Goal: Task Accomplishment & Management: Use online tool/utility

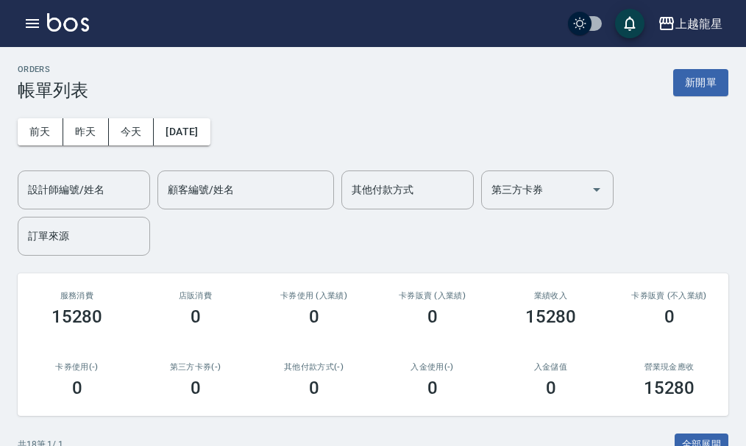
click at [65, 27] on img at bounding box center [68, 22] width 42 height 18
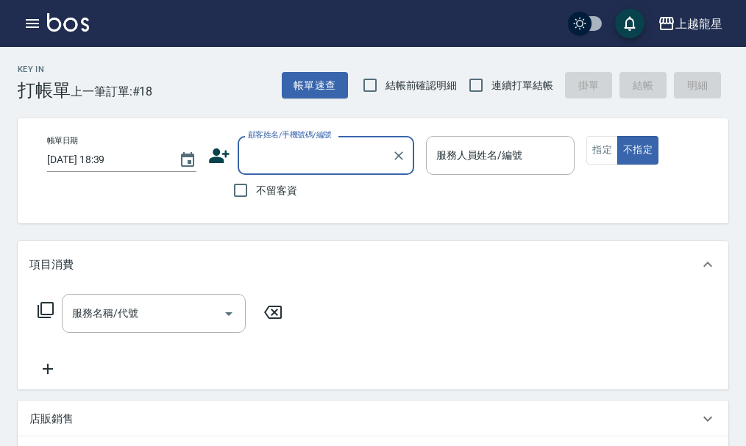
drag, startPoint x: 266, startPoint y: 188, endPoint x: 277, endPoint y: 187, distance: 11.1
click at [268, 188] on span "不留客資" at bounding box center [276, 190] width 41 height 15
click at [256, 188] on input "不留客資" at bounding box center [240, 190] width 31 height 31
checkbox input "true"
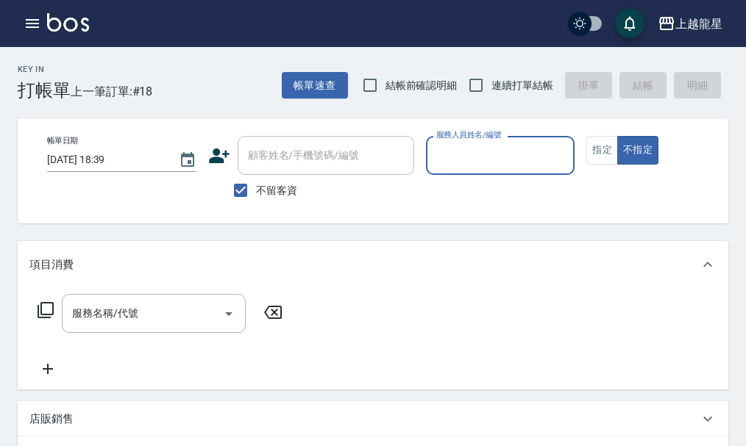
click at [474, 158] on input "服務人員姓名/編號" at bounding box center [500, 156] width 136 height 26
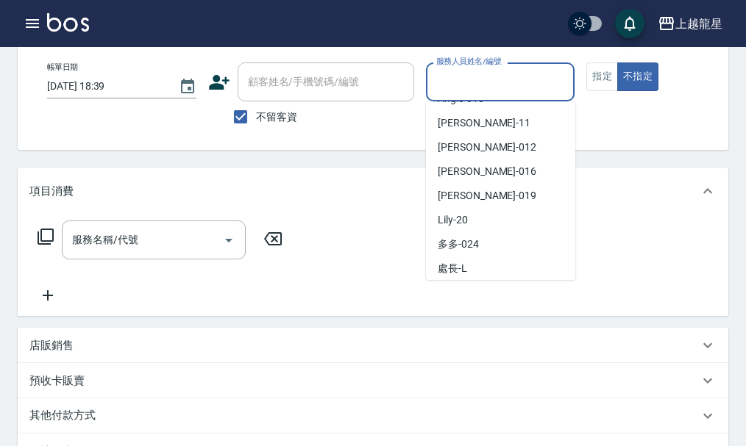
scroll to position [221, 0]
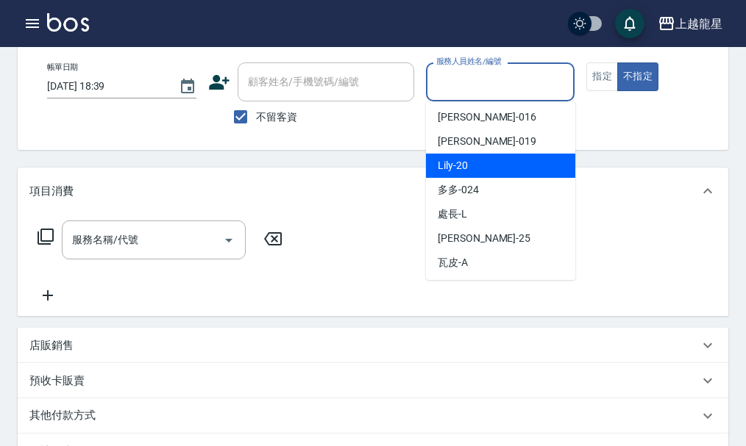
click at [471, 170] on div "Lily -20" at bounding box center [500, 166] width 149 height 24
type input "Lily-20"
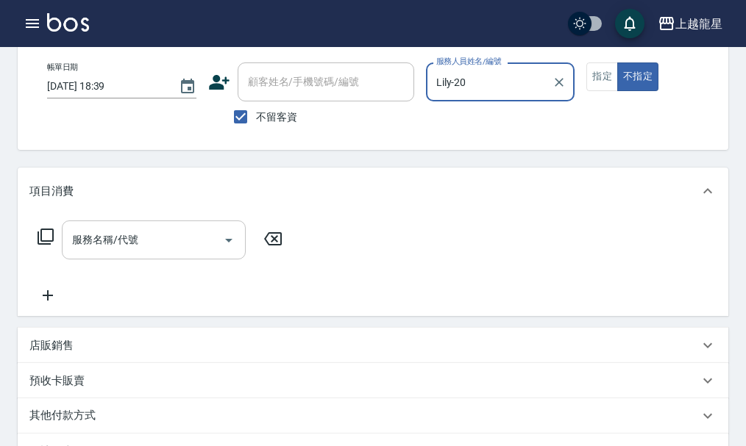
click at [93, 253] on input "服務名稱/代號" at bounding box center [142, 240] width 149 height 26
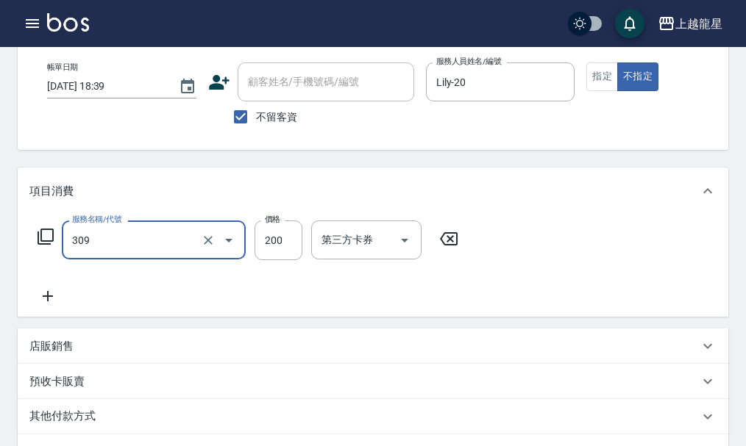
type input "剪髮(國小)(309)"
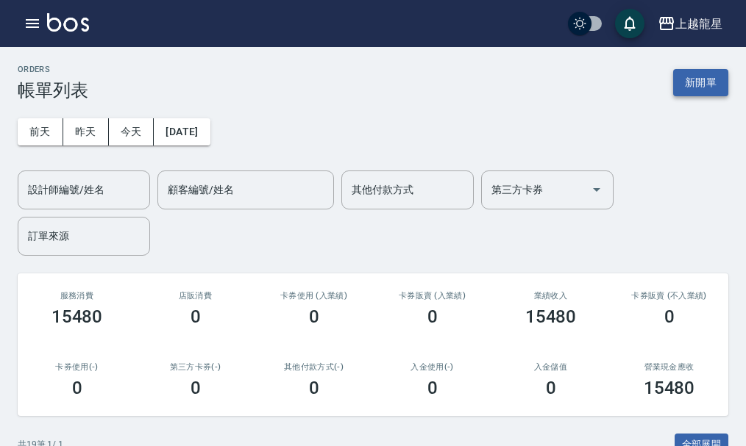
click at [700, 82] on button "新開單" at bounding box center [700, 82] width 55 height 27
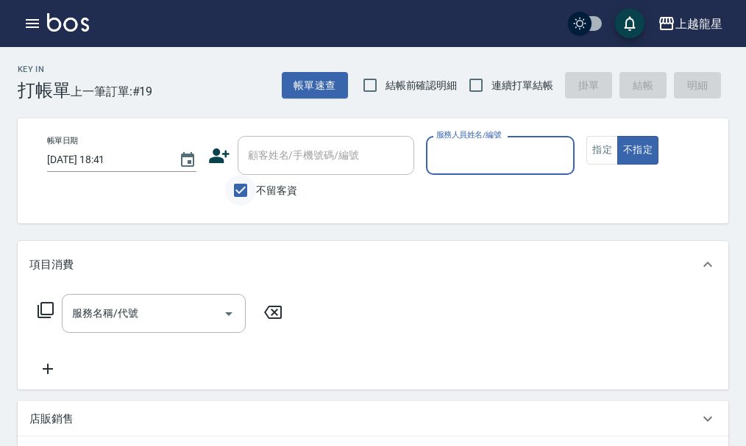
click at [243, 192] on input "不留客資" at bounding box center [240, 190] width 31 height 31
checkbox input "false"
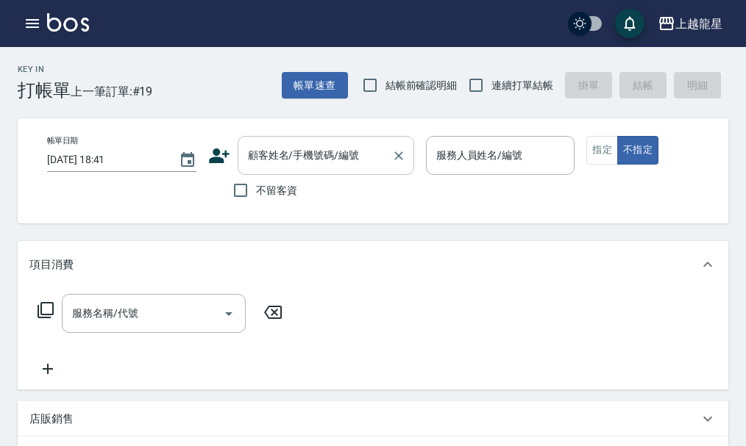
click at [271, 150] on input "顧客姓名/手機號碼/編號" at bounding box center [314, 156] width 141 height 26
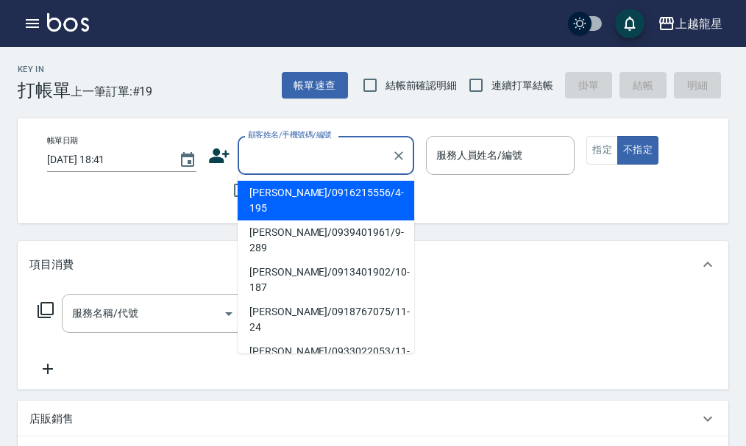
type input "ㄑ"
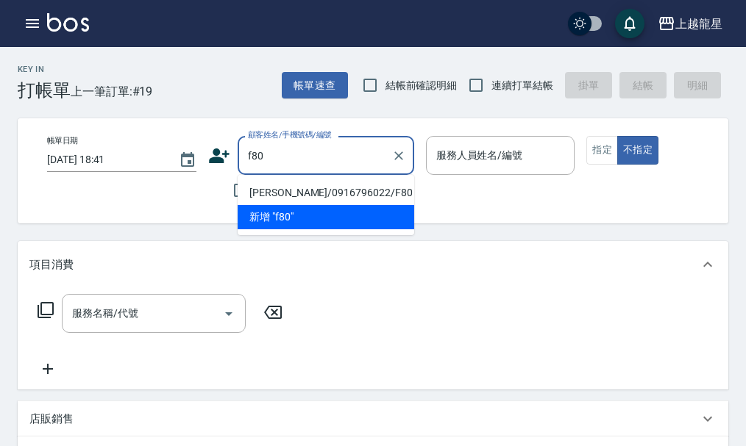
click at [284, 183] on li "[PERSON_NAME]/0916796022/F80" at bounding box center [326, 193] width 177 height 24
type input "[PERSON_NAME]/0916796022/F80"
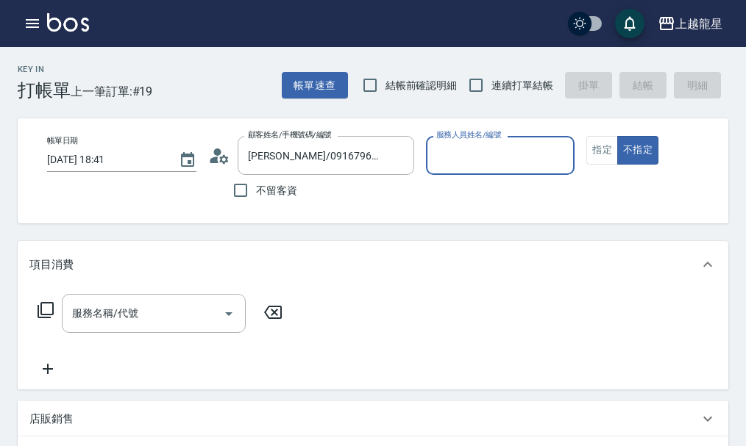
type input "馨華-6"
click at [558, 160] on icon "Clear" at bounding box center [559, 156] width 15 height 15
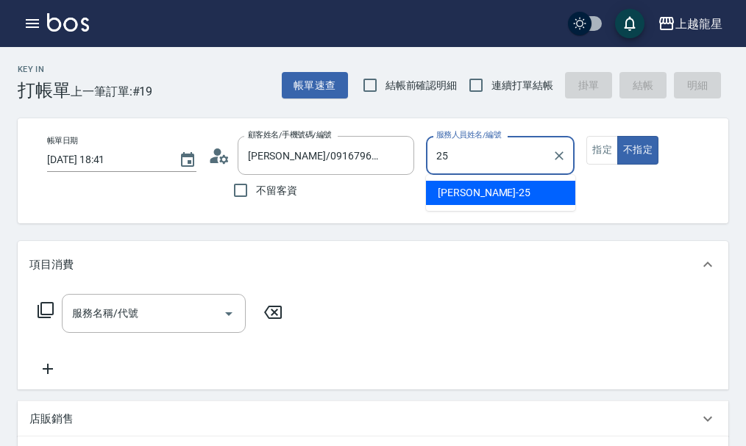
click at [526, 188] on div "淑雲 -25" at bounding box center [500, 193] width 149 height 24
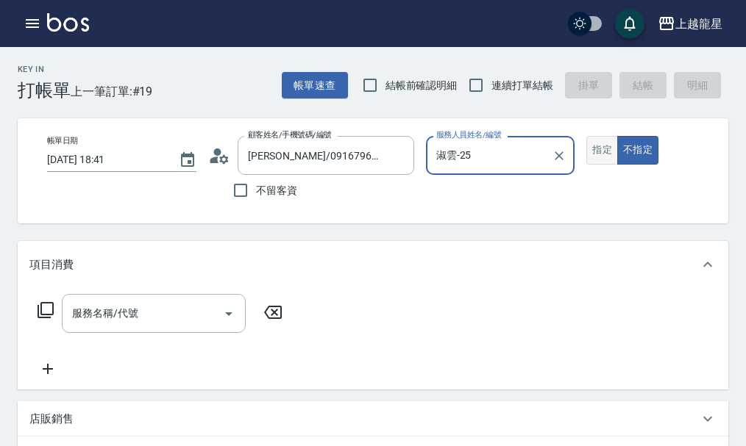
type input "淑雲-25"
click at [594, 162] on button "指定" at bounding box center [602, 150] width 32 height 29
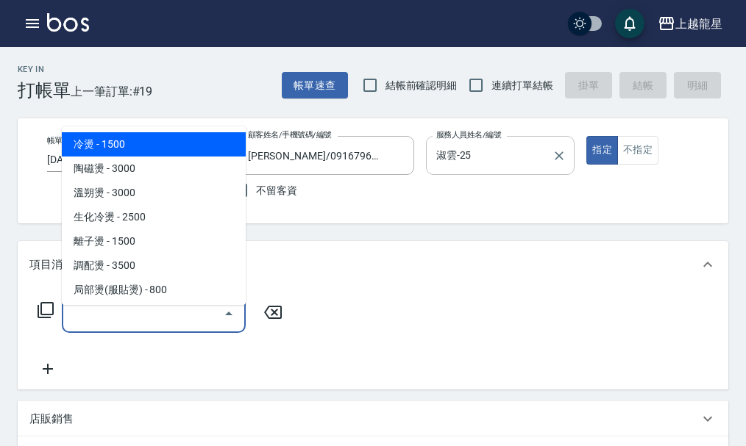
click at [124, 327] on input "服務名稱/代號" at bounding box center [142, 314] width 149 height 26
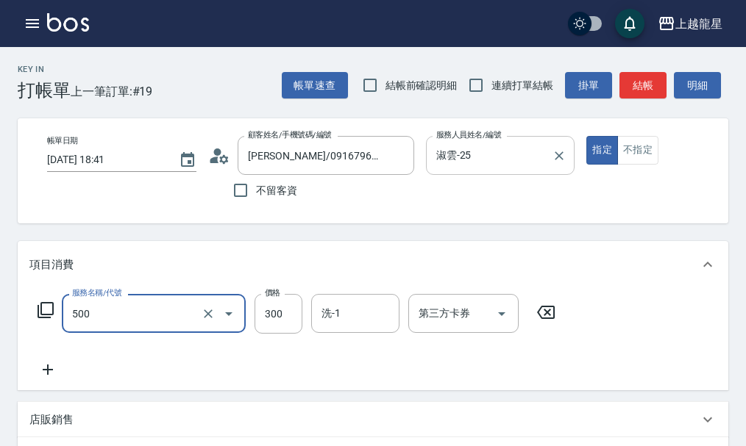
type input "一般洗髮(500)"
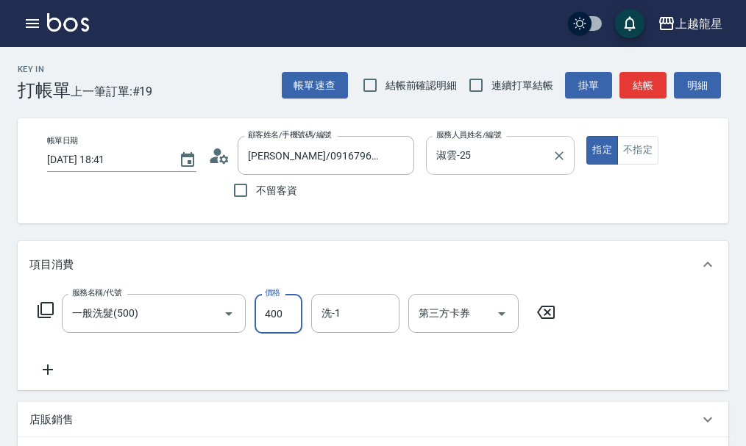
type input "400"
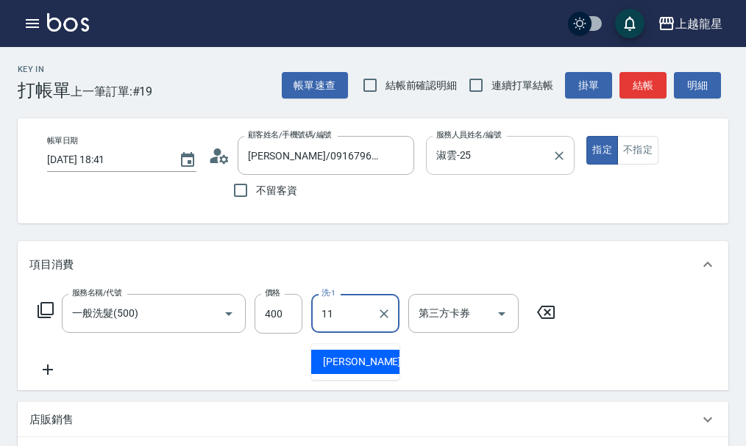
type input "潘潘-11"
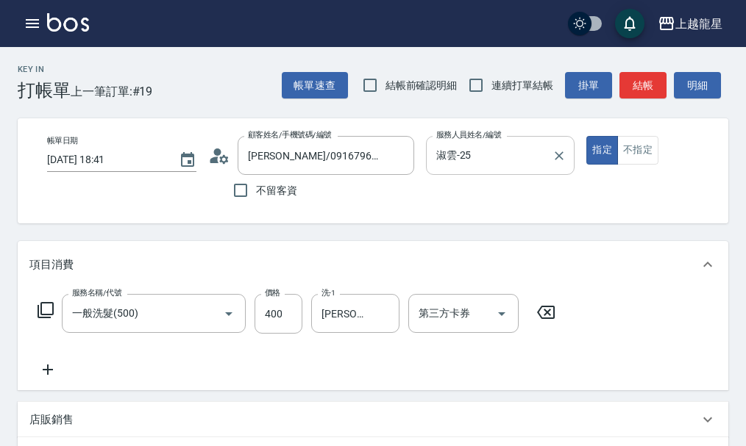
click at [50, 318] on icon at bounding box center [46, 311] width 18 height 18
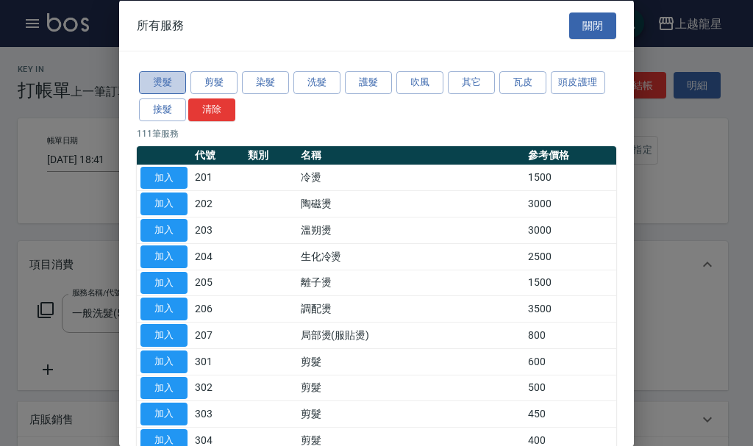
click at [167, 88] on button "燙髮" at bounding box center [162, 82] width 47 height 23
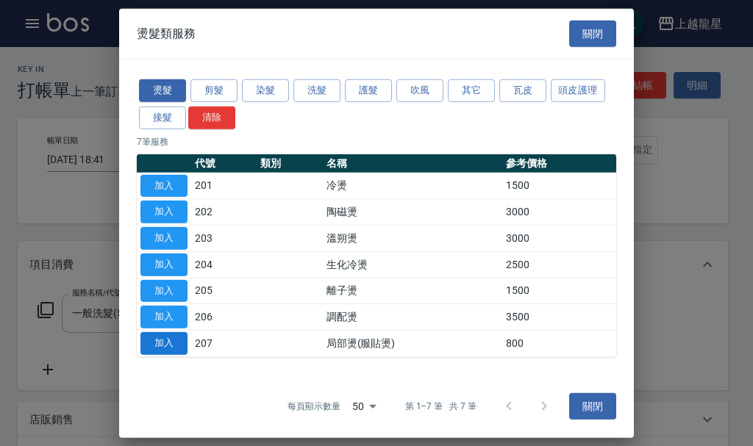
click at [175, 346] on button "加入" at bounding box center [163, 343] width 47 height 23
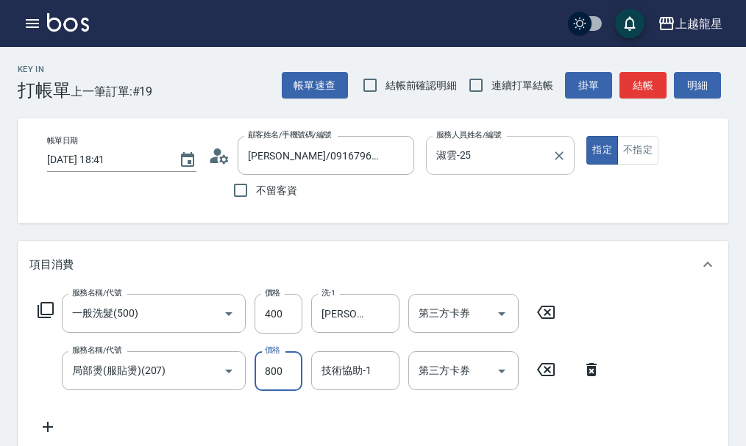
click at [267, 382] on input "800" at bounding box center [278, 372] width 48 height 40
type input "500"
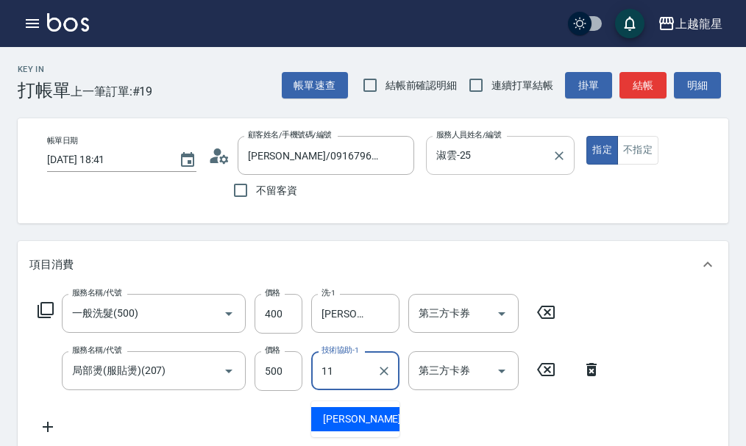
type input "潘潘-11"
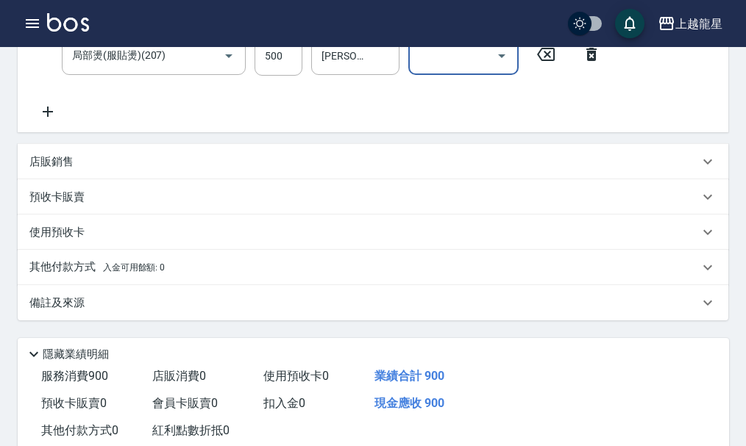
scroll to position [368, 0]
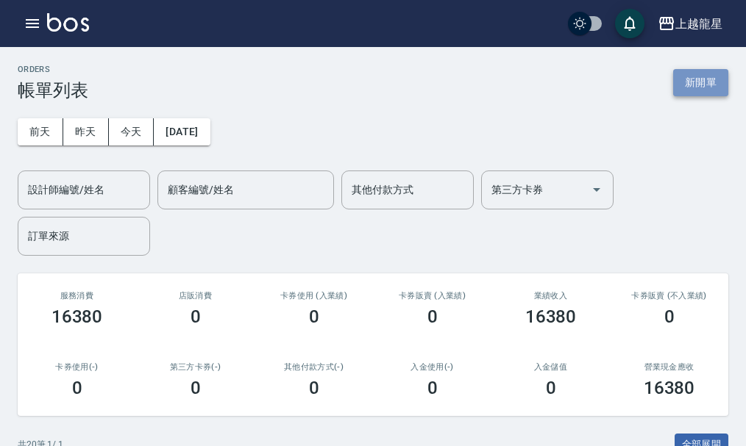
click at [691, 79] on button "新開單" at bounding box center [700, 82] width 55 height 27
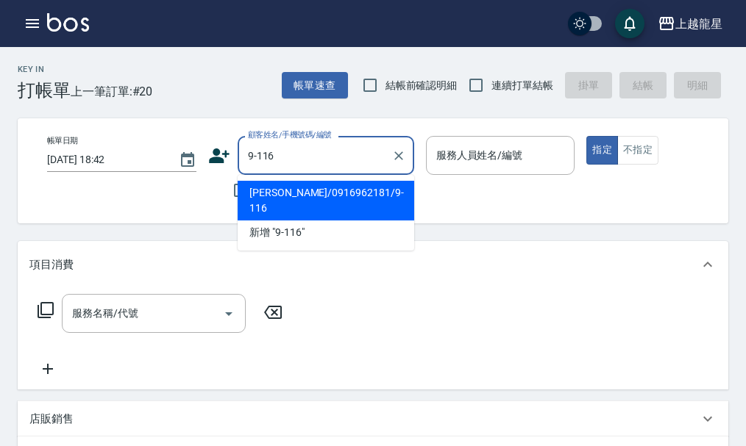
click at [351, 197] on li "[PERSON_NAME]/0916962181/9-116" at bounding box center [326, 201] width 177 height 40
type input "[PERSON_NAME]/0916962181/9-116"
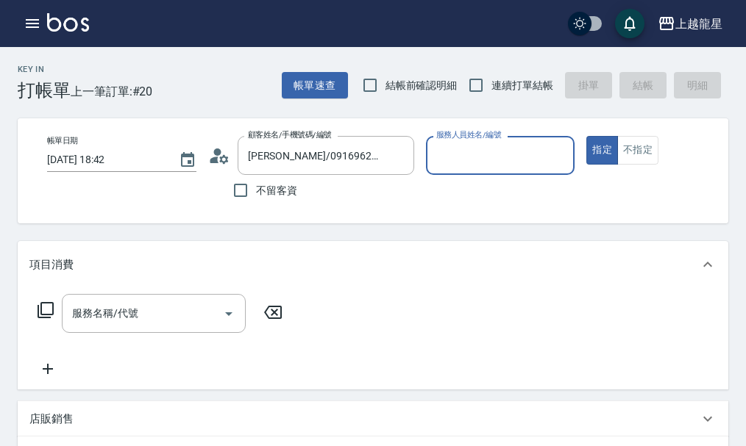
type input "淑雲-25"
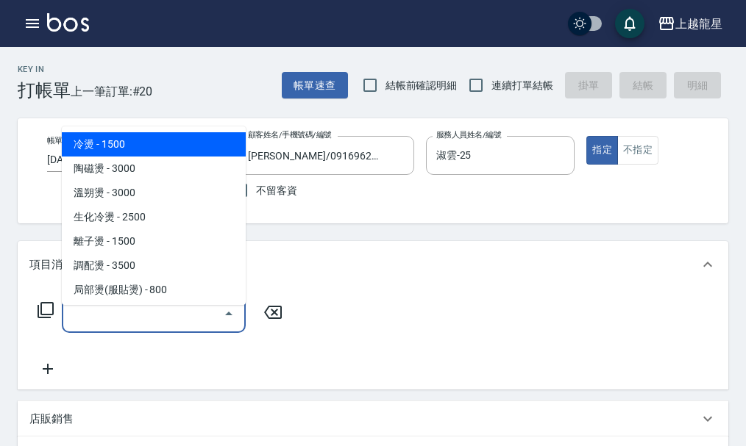
click at [149, 327] on input "服務名稱/代號" at bounding box center [142, 314] width 149 height 26
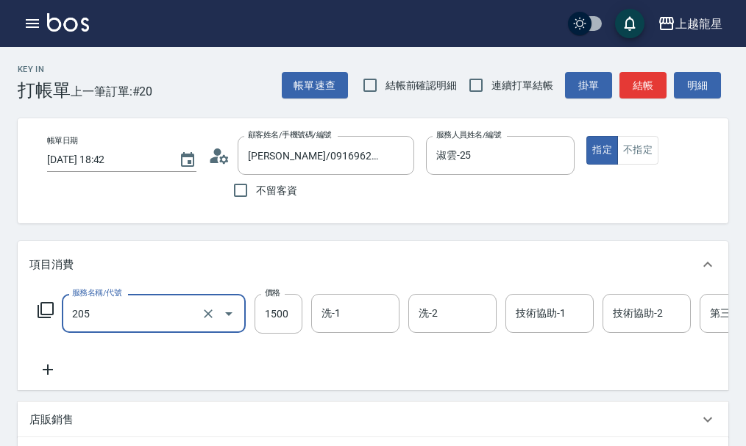
type input "離子燙(205)"
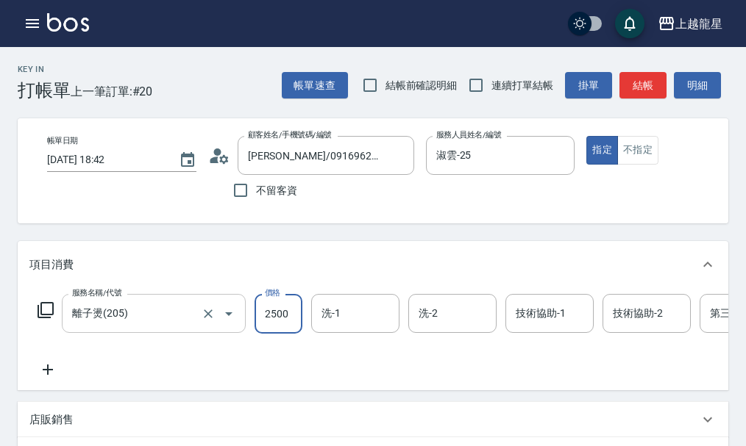
type input "2500"
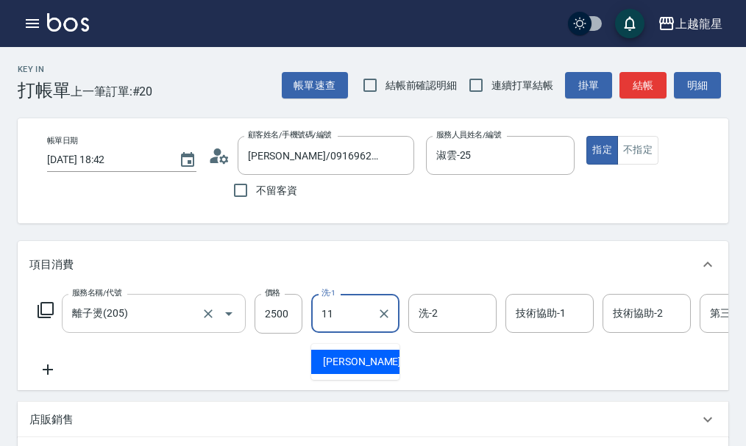
type input "潘潘-11"
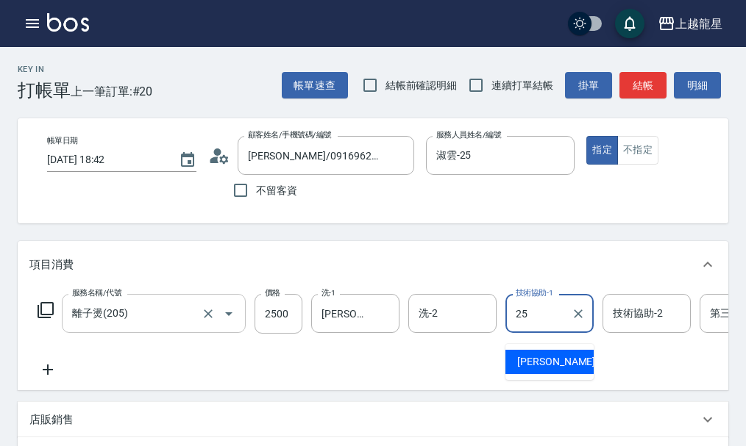
type input "淑雲-25"
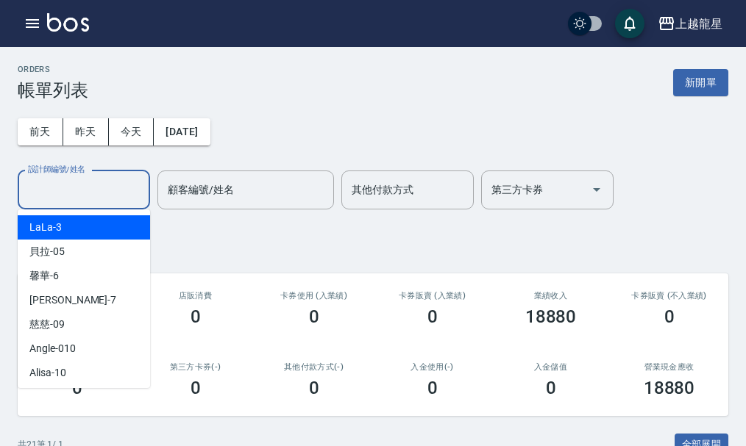
click at [87, 193] on input "設計師編號/姓名" at bounding box center [83, 190] width 119 height 26
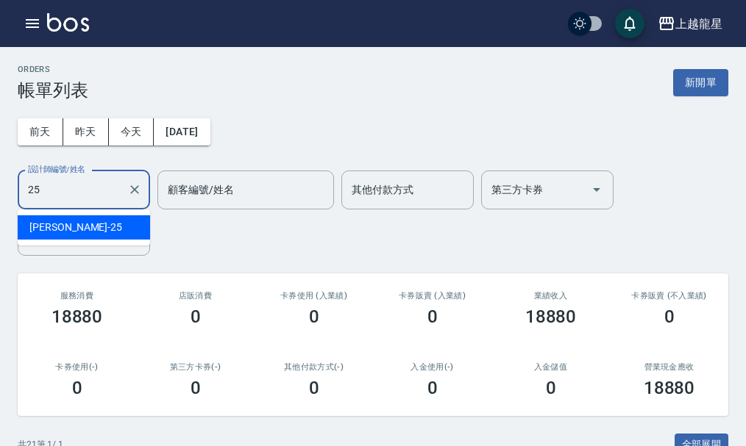
type input "淑雲-25"
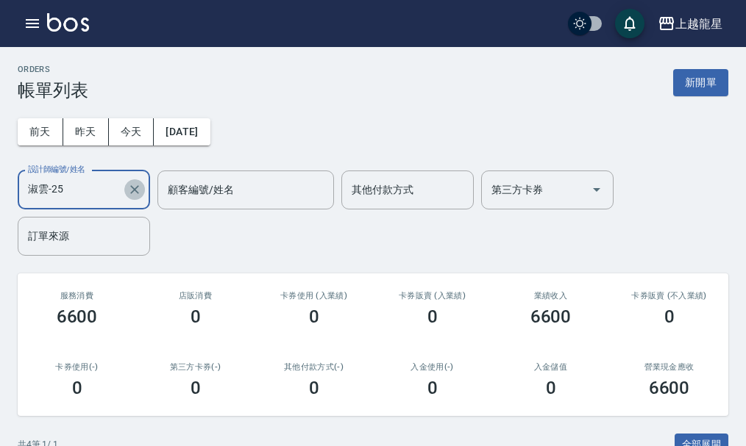
click at [124, 186] on button "Clear" at bounding box center [134, 189] width 21 height 21
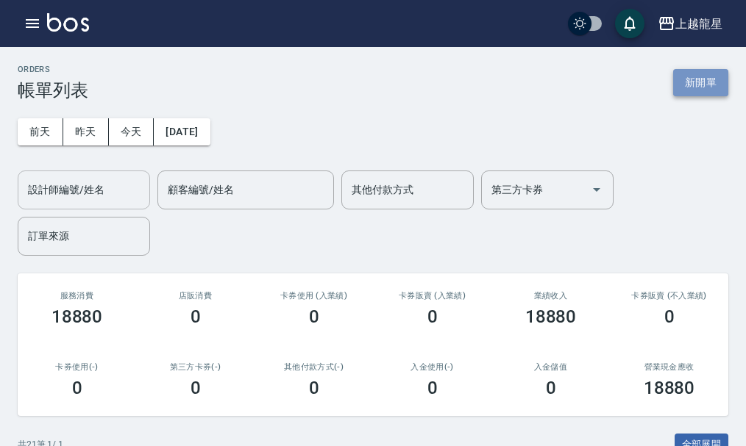
click at [699, 79] on button "新開單" at bounding box center [700, 82] width 55 height 27
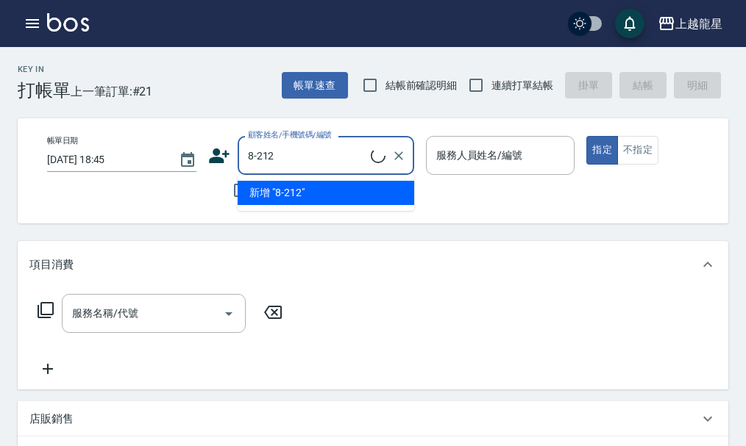
type input "[PERSON_NAME]/0933946655/8-212"
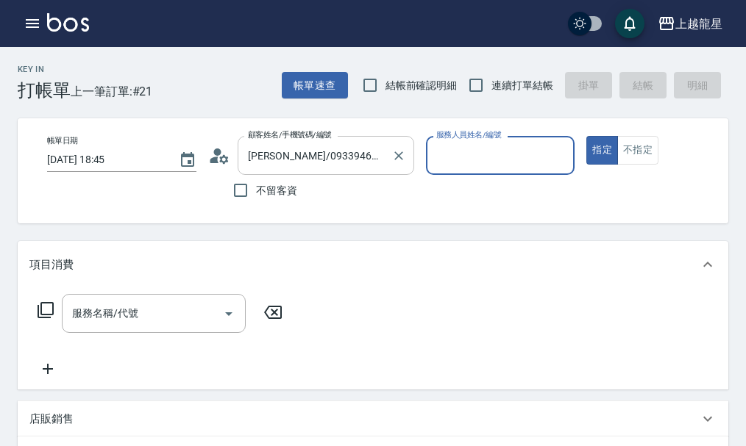
type input "淑雲-25"
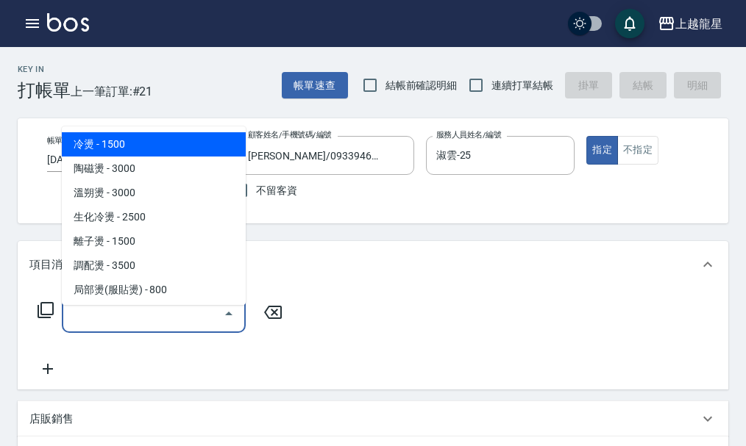
click at [99, 327] on input "服務名稱/代號" at bounding box center [142, 314] width 149 height 26
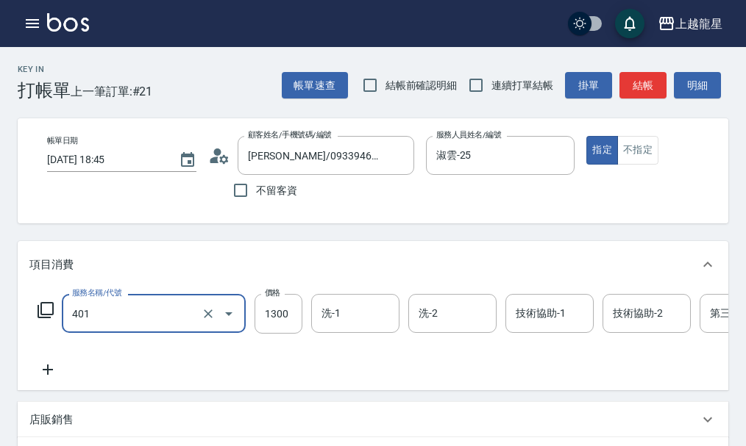
type input "染髮根3公分內(401)"
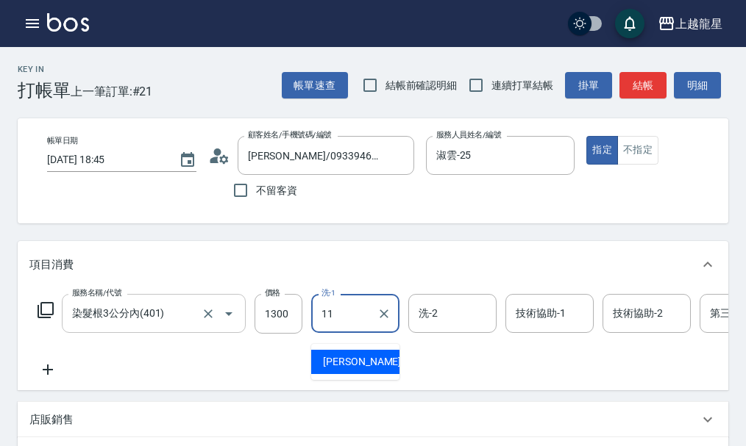
type input "潘潘-11"
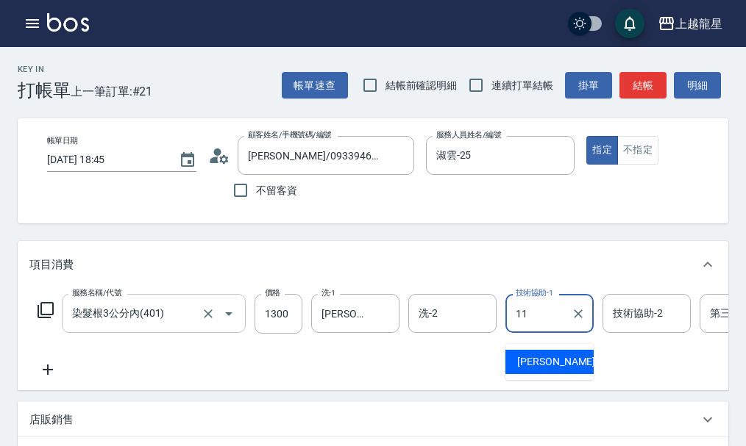
type input "潘潘-11"
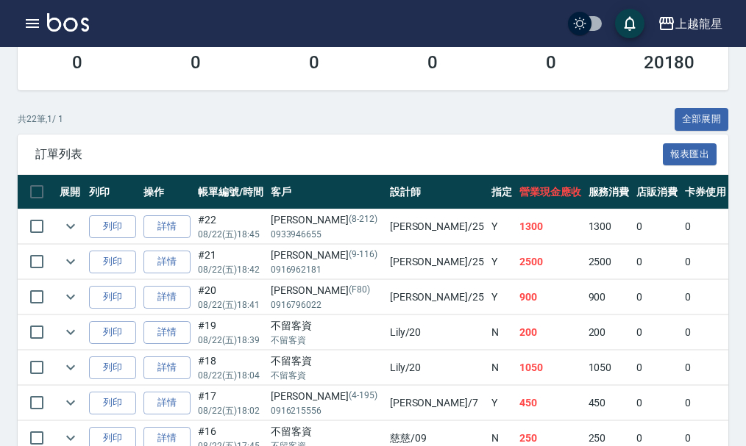
scroll to position [368, 0]
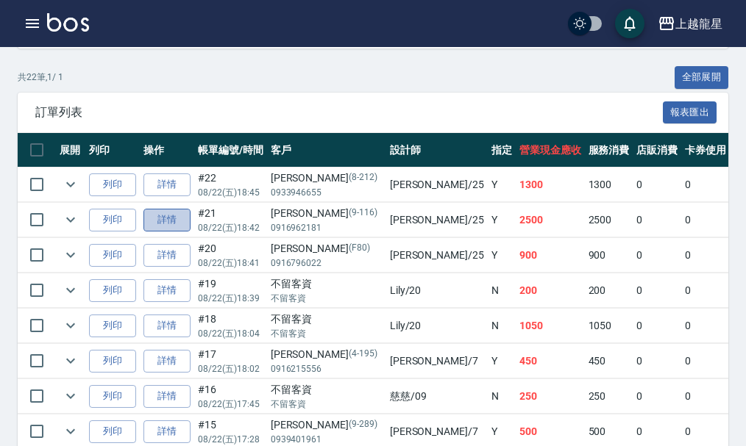
click at [171, 223] on link "詳情" at bounding box center [166, 220] width 47 height 23
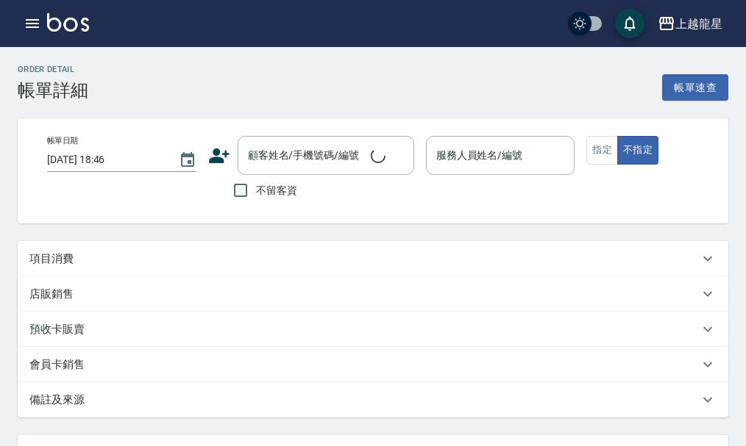
type input "2025/08/22 18:42"
type input "淑雲-25"
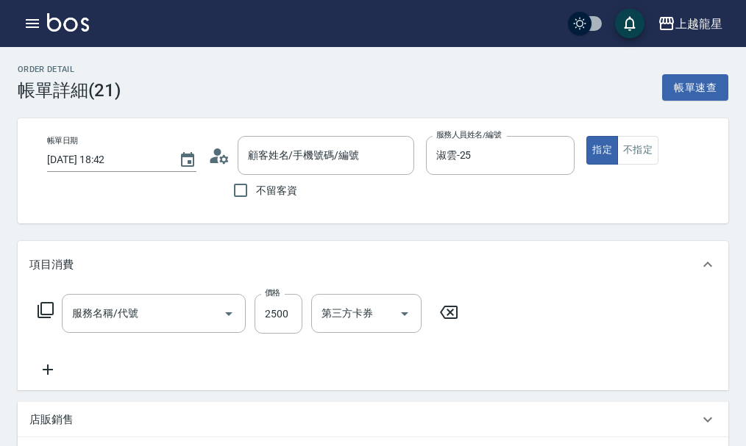
type input "[PERSON_NAME]/0916962181/9-116"
type input "離子燙(205)"
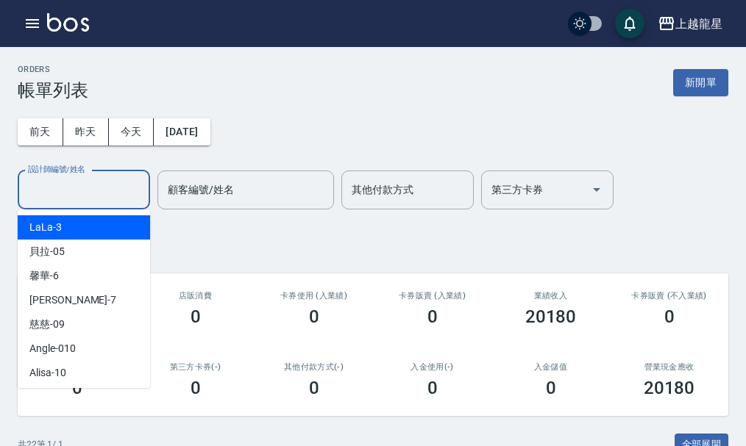
click at [71, 187] on input "設計師編號/姓名" at bounding box center [83, 190] width 119 height 26
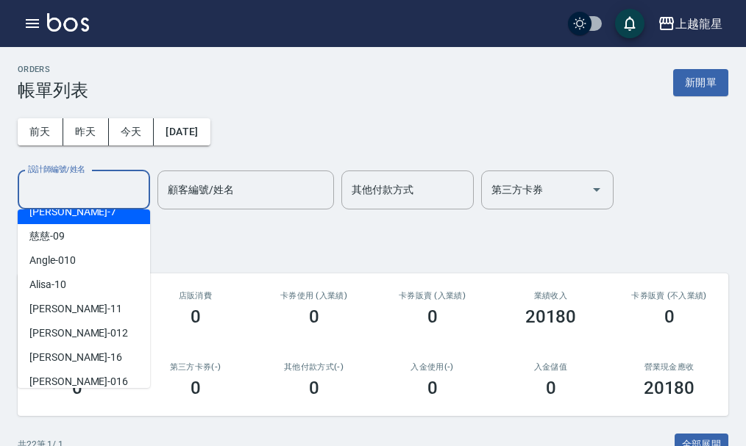
scroll to position [270, 0]
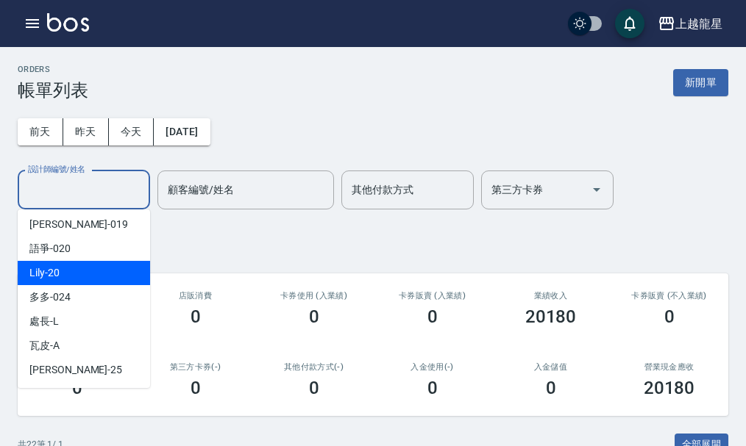
click at [75, 265] on div "Lily -20" at bounding box center [84, 273] width 132 height 24
type input "Lily-20"
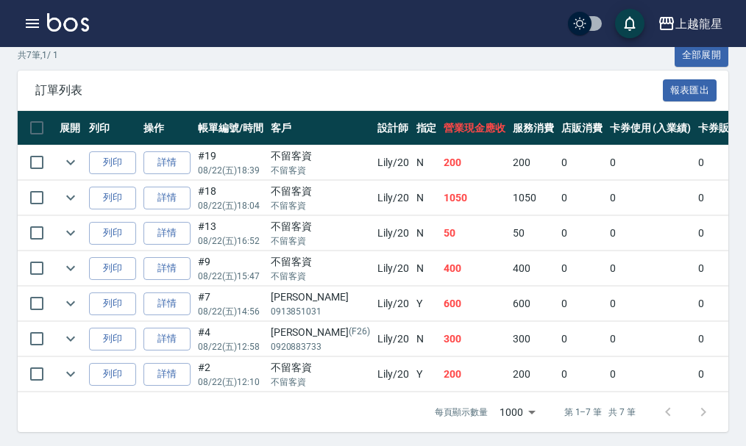
scroll to position [405, 0]
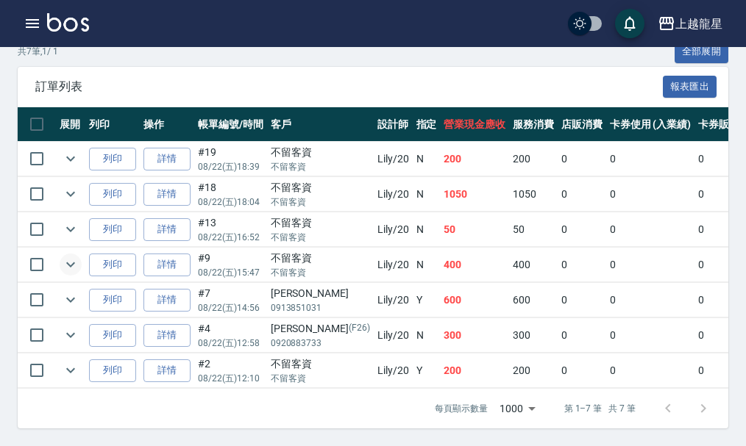
click at [76, 260] on icon "expand row" at bounding box center [71, 265] width 18 height 18
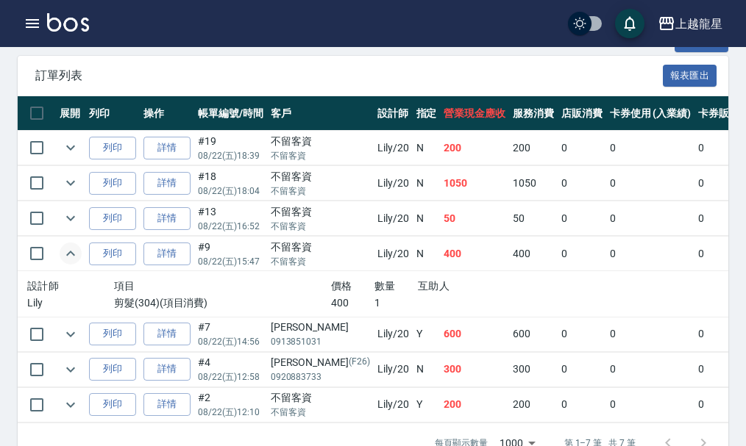
click at [76, 260] on icon "expand row" at bounding box center [71, 254] width 18 height 18
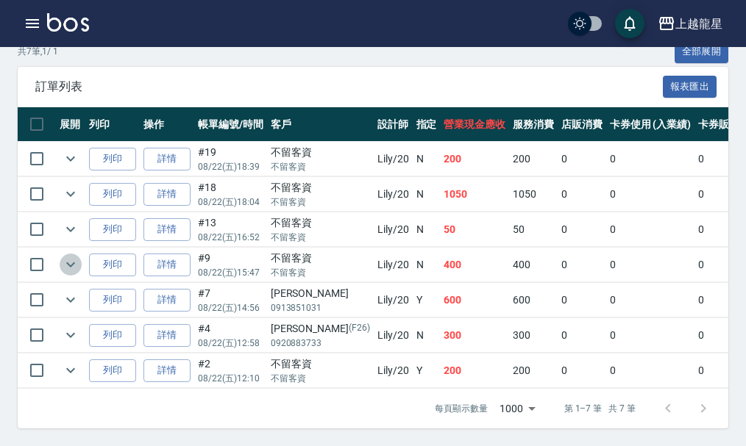
click at [76, 260] on icon "expand row" at bounding box center [71, 265] width 18 height 18
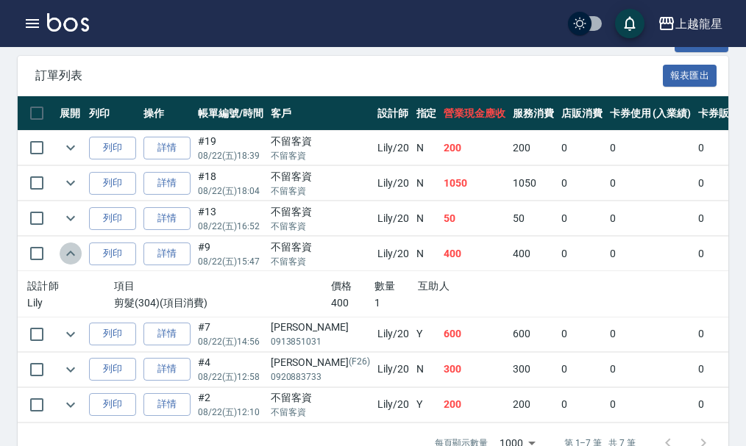
click at [76, 260] on icon "expand row" at bounding box center [71, 254] width 18 height 18
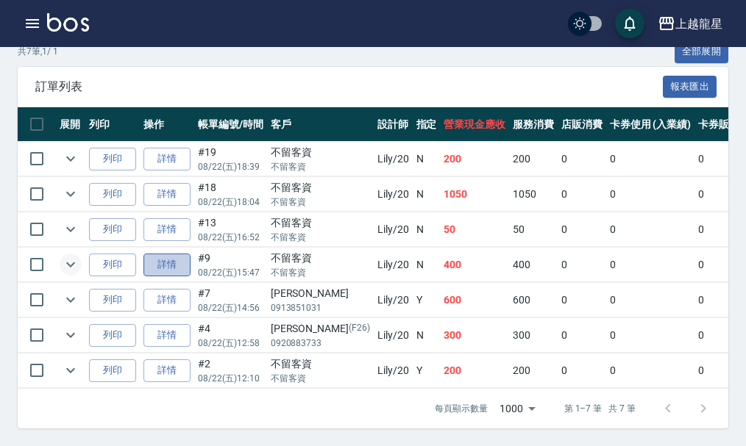
click at [177, 254] on link "詳情" at bounding box center [166, 265] width 47 height 23
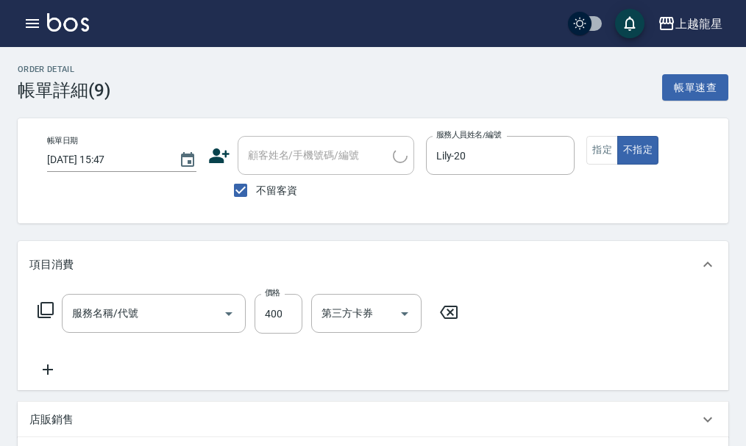
type input "2025/08/22 15:47"
checkbox input "true"
type input "Lily-20"
type input "剪髮(304)"
click at [249, 193] on input "不留客資" at bounding box center [240, 190] width 31 height 31
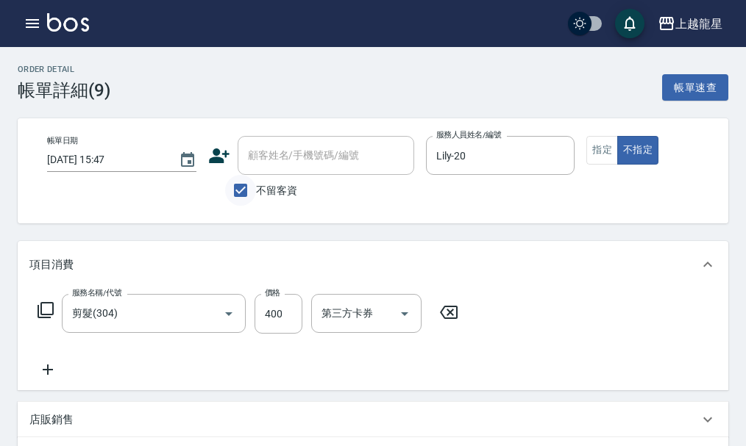
checkbox input "false"
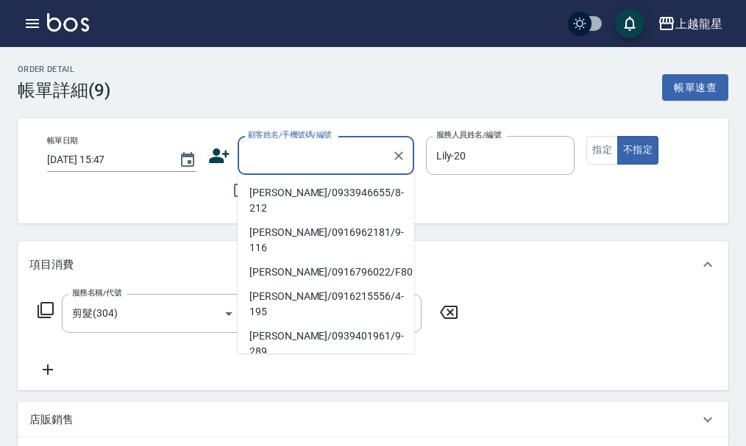
click at [266, 149] on div "顧客姓名/手機號碼/編號 顧客姓名/手機號碼/編號" at bounding box center [326, 155] width 177 height 39
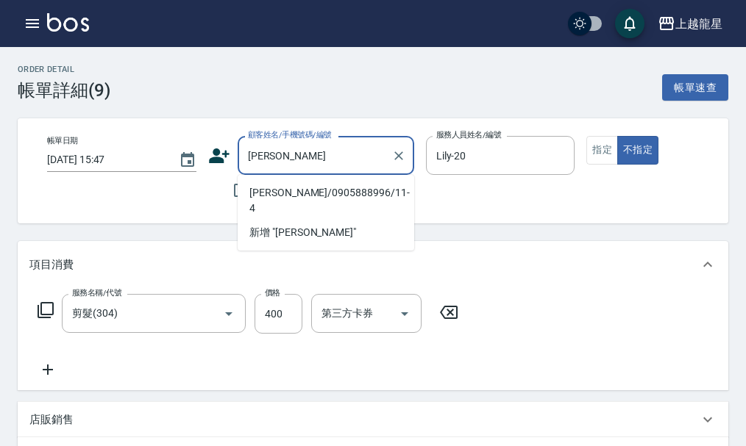
click at [326, 187] on li "[PERSON_NAME]/0905888996/11-4" at bounding box center [326, 201] width 177 height 40
type input "[PERSON_NAME]/0905888996/11-4"
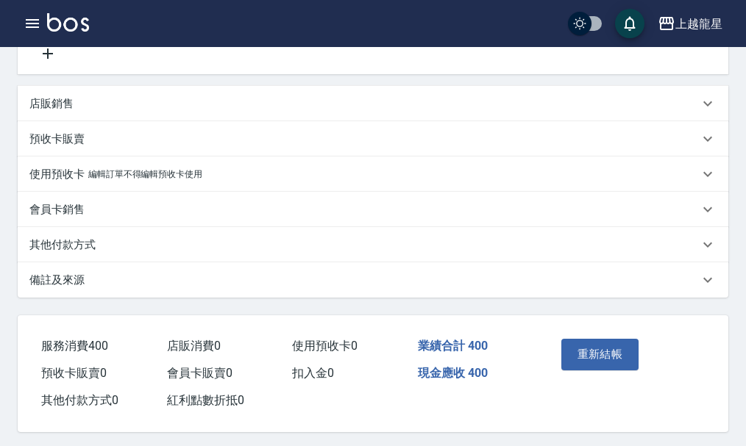
scroll to position [338, 0]
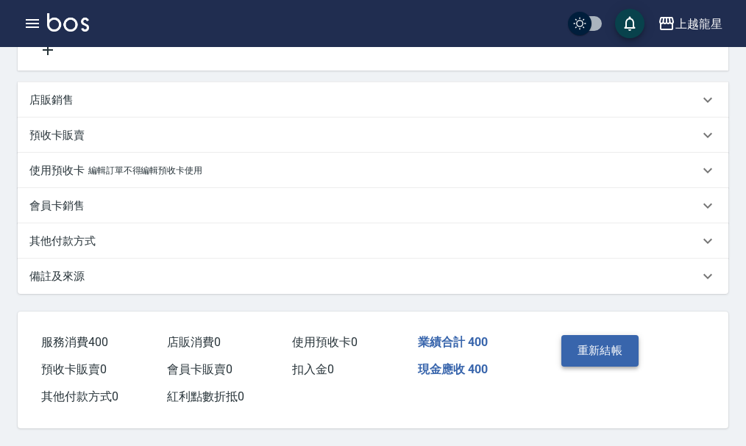
click at [598, 342] on button "重新結帳" at bounding box center [600, 350] width 78 height 31
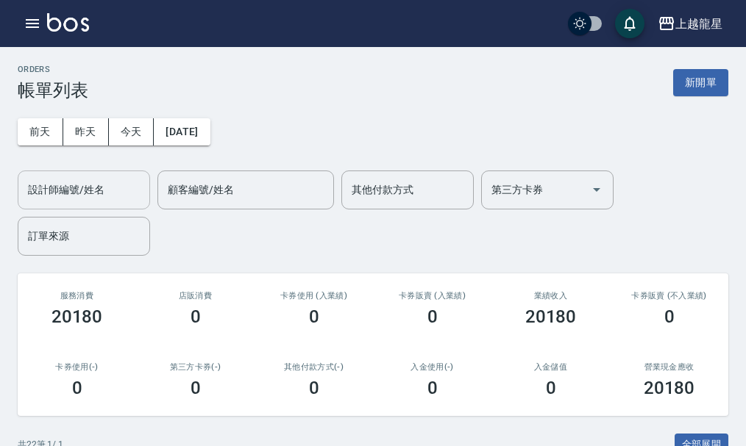
click at [83, 199] on div "設計師編號/姓名" at bounding box center [84, 190] width 132 height 39
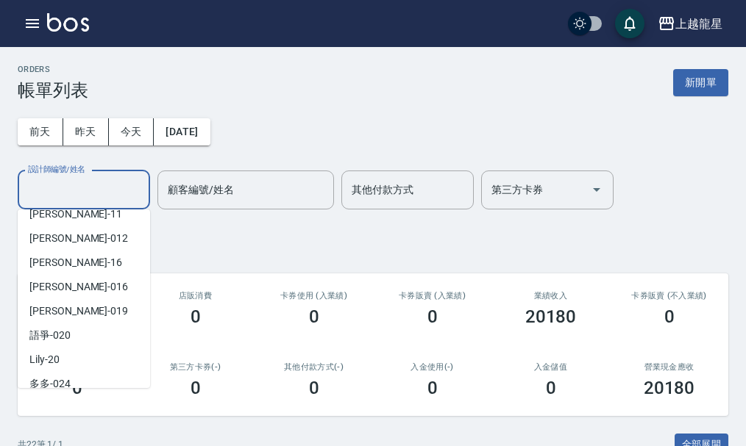
scroll to position [221, 0]
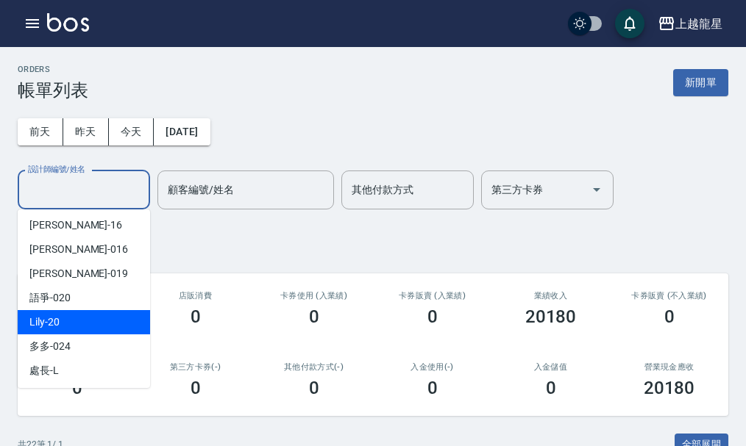
click at [76, 329] on div "Lily -20" at bounding box center [84, 322] width 132 height 24
type input "Lily-20"
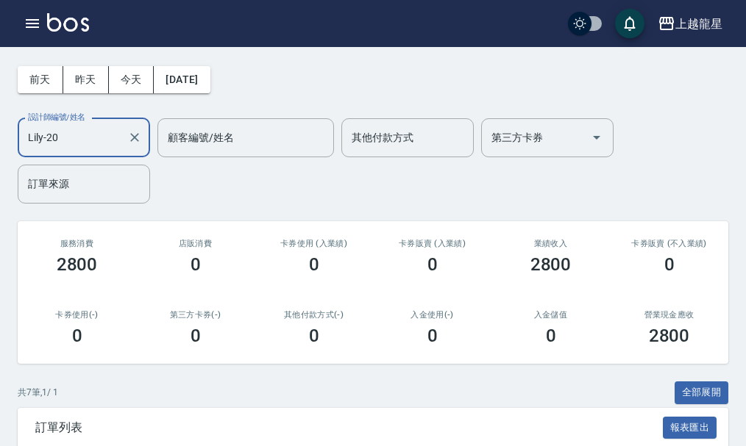
scroll to position [0, 0]
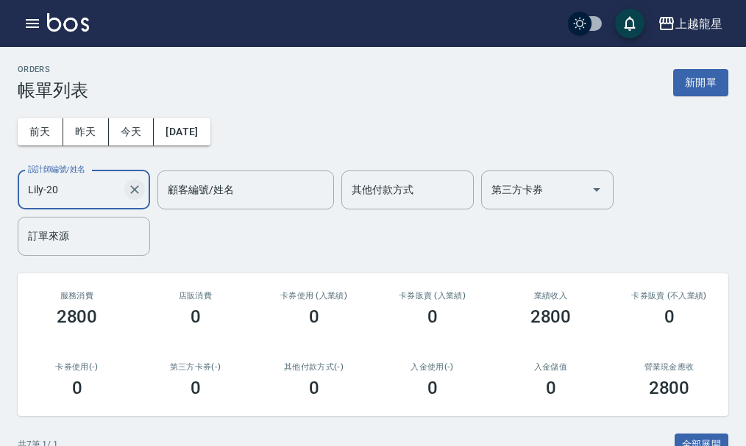
click at [135, 186] on icon "Clear" at bounding box center [134, 189] width 15 height 15
type input "雅君-7"
click at [698, 82] on button "新開單" at bounding box center [700, 82] width 55 height 27
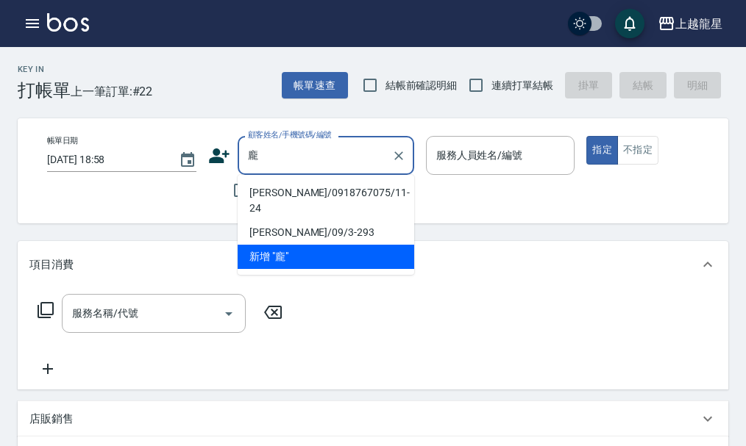
click at [307, 196] on li "[PERSON_NAME]/0918767075/11-24" at bounding box center [326, 201] width 177 height 40
type input "[PERSON_NAME]/0918767075/11-24"
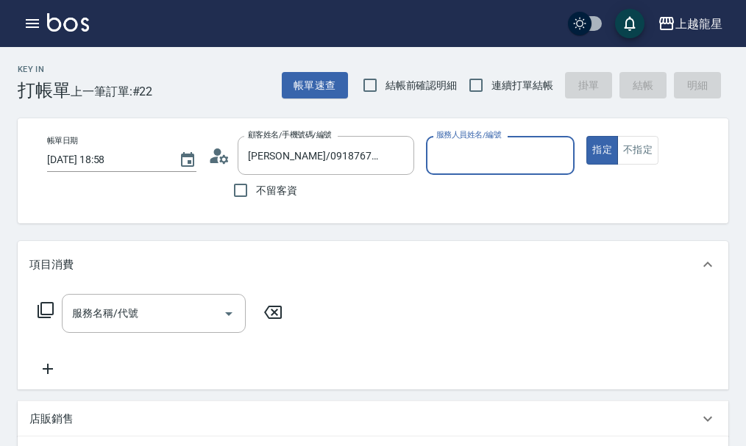
type input "雅君-7"
click at [103, 324] on input "服務名稱/代號" at bounding box center [142, 314] width 149 height 26
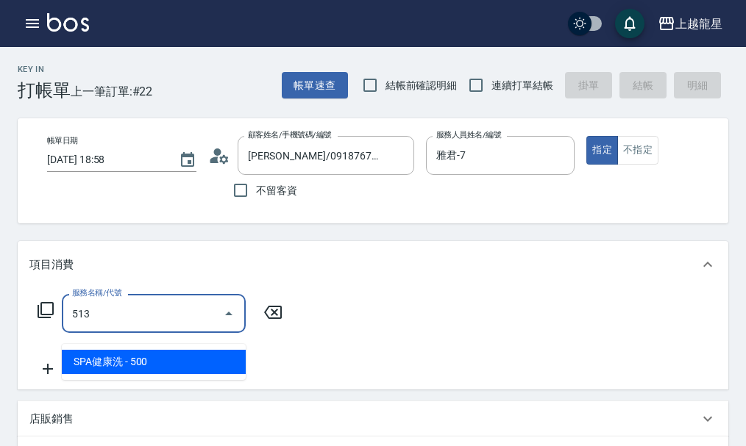
type input "SPA健康洗(513)"
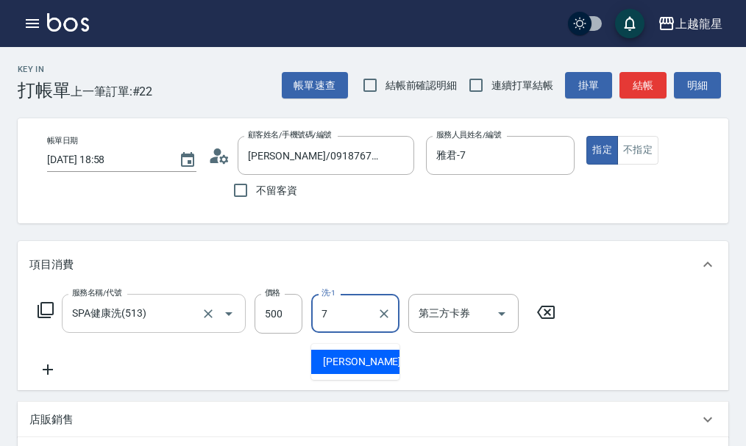
type input "雅君-7"
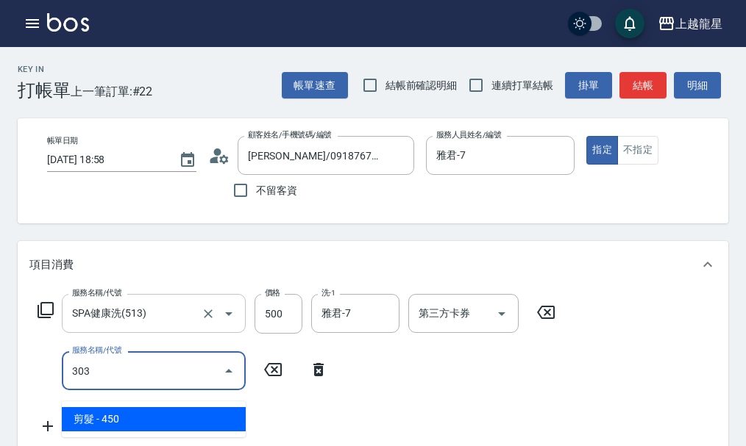
type input "剪髮(303)"
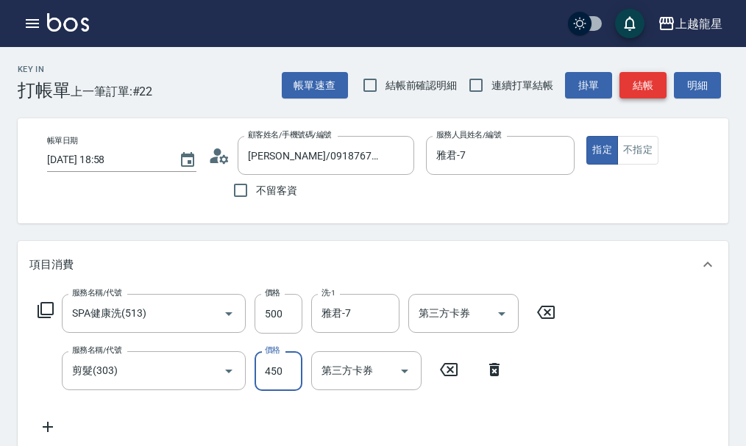
click at [627, 88] on button "結帳" at bounding box center [642, 85] width 47 height 27
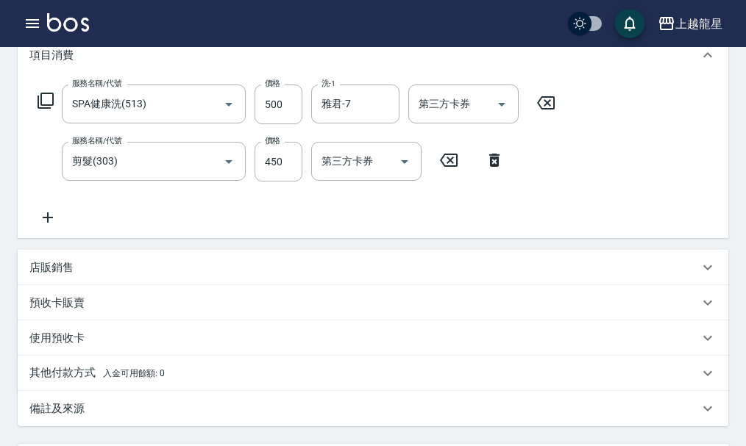
scroll to position [221, 0]
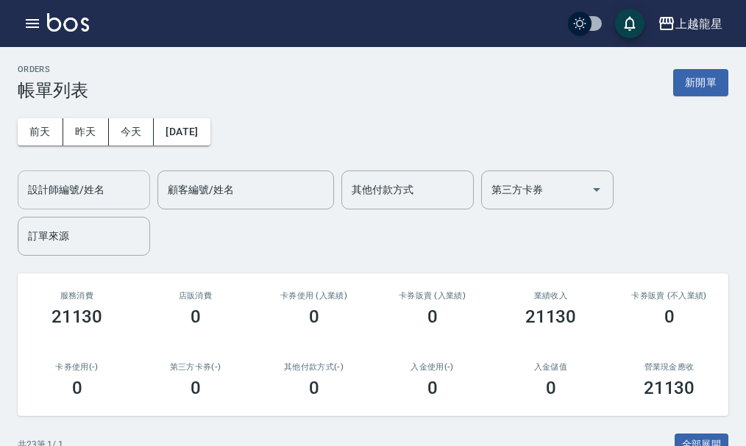
click at [66, 196] on input "設計師編號/姓名" at bounding box center [83, 190] width 119 height 26
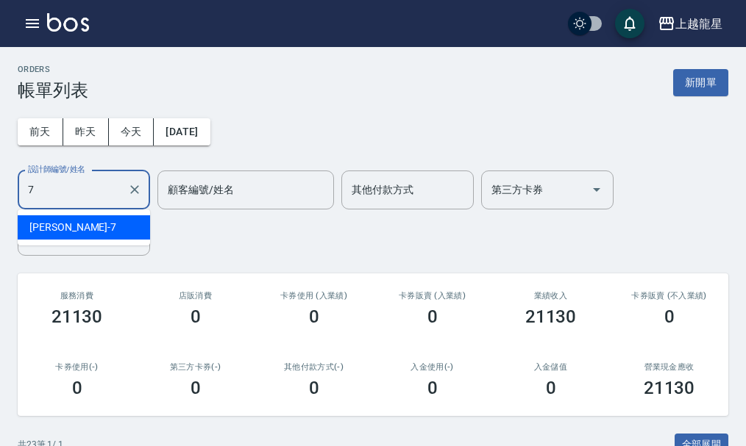
type input "雅君-7"
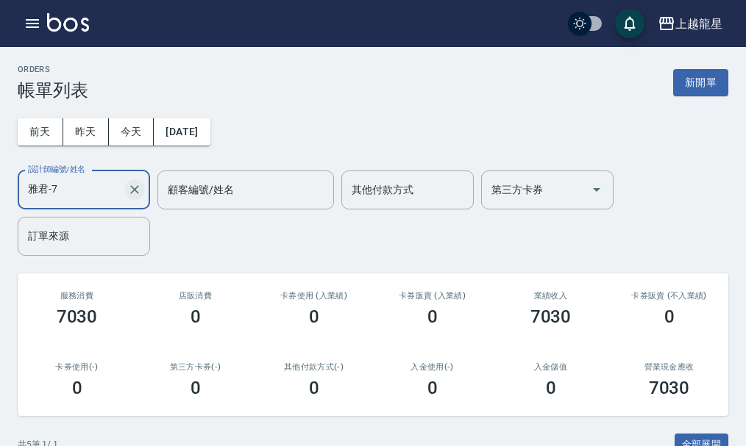
click at [137, 181] on button "Clear" at bounding box center [134, 189] width 21 height 21
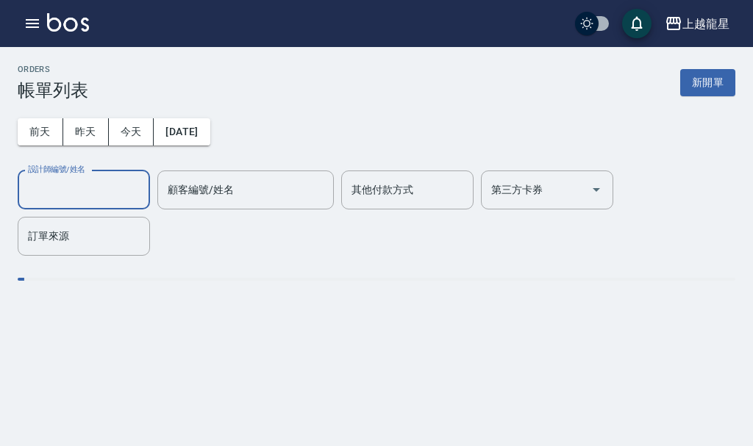
click at [101, 195] on input "設計師編號/姓名" at bounding box center [83, 190] width 119 height 26
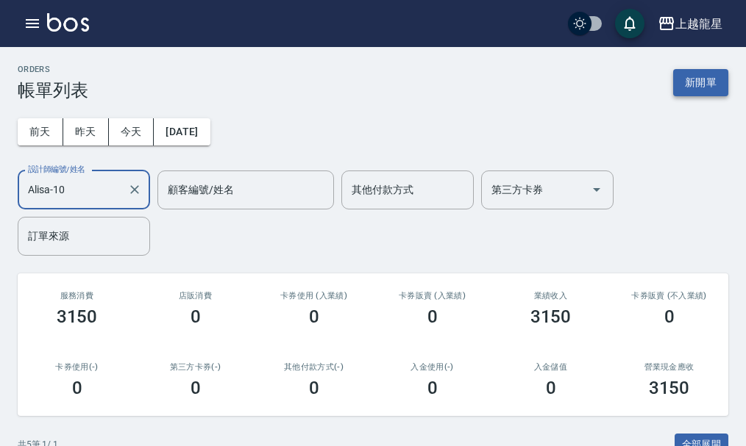
type input "Alisa-10"
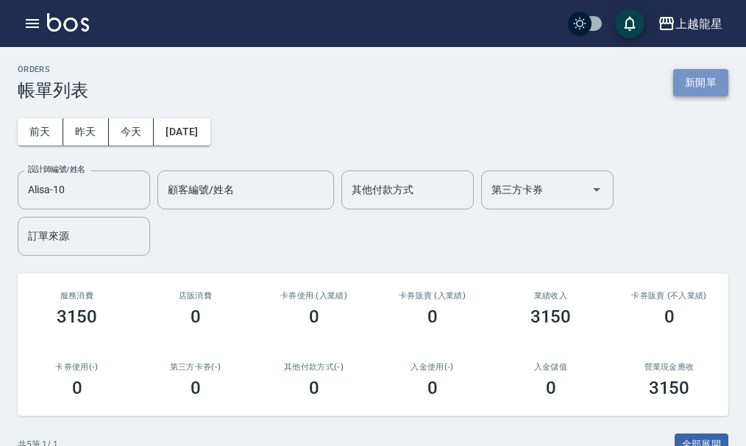
click at [695, 79] on button "新開單" at bounding box center [700, 82] width 55 height 27
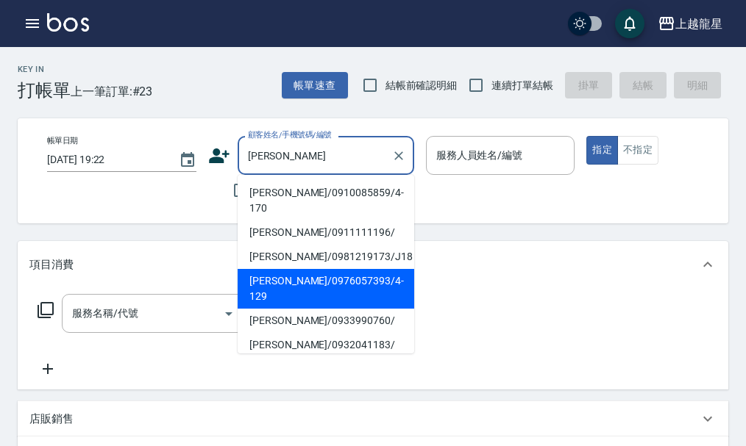
click at [354, 272] on li "[PERSON_NAME]/0976057393/4-129" at bounding box center [326, 289] width 177 height 40
type input "[PERSON_NAME]/0976057393/4-129"
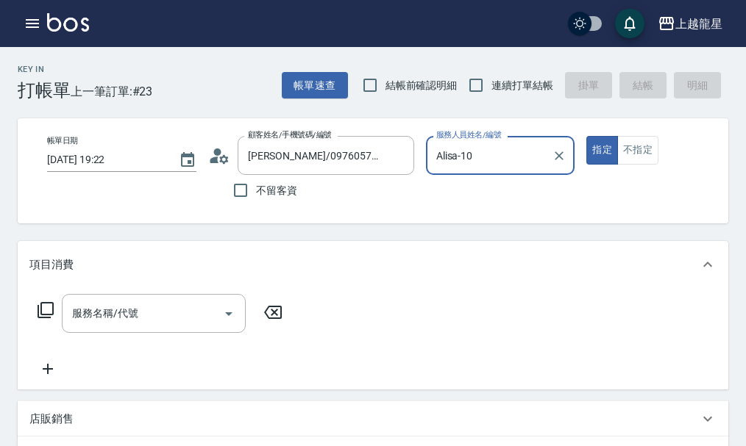
type input "Alisa-10"
click at [127, 327] on input "服務名稱/代號" at bounding box center [142, 314] width 149 height 26
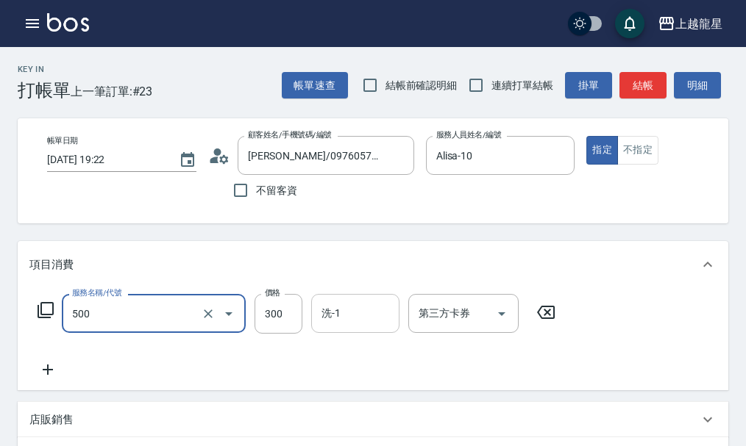
type input "一般洗髮(500)"
click at [363, 327] on input "洗-1" at bounding box center [355, 314] width 75 height 26
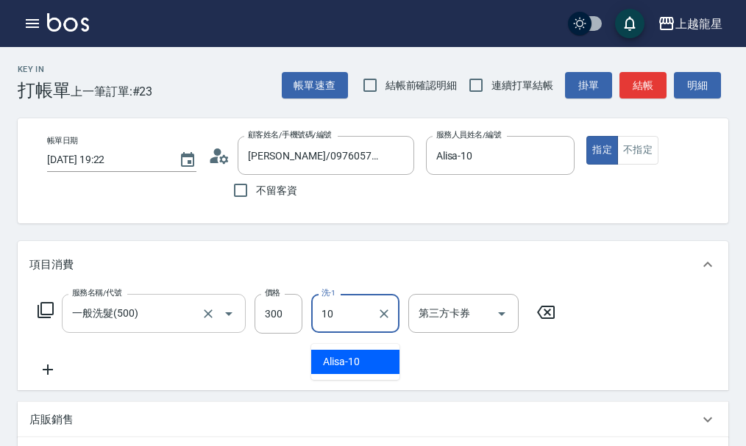
type input "Alisa-10"
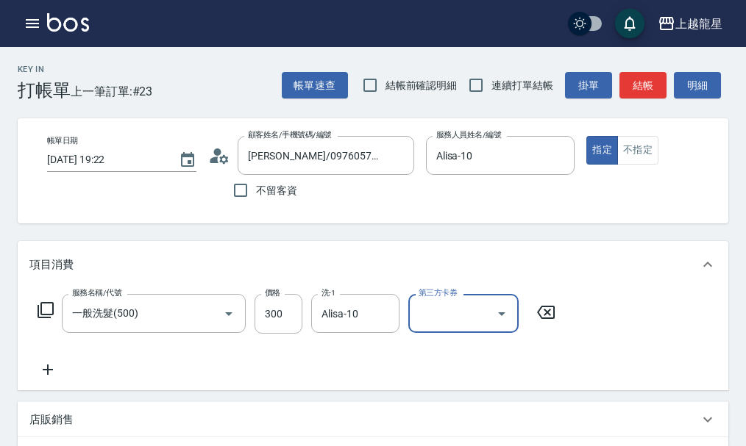
click at [35, 379] on icon at bounding box center [47, 370] width 37 height 18
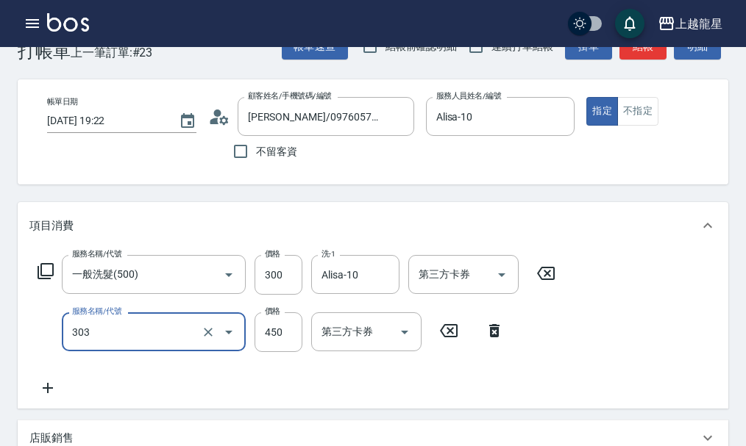
scroll to position [74, 0]
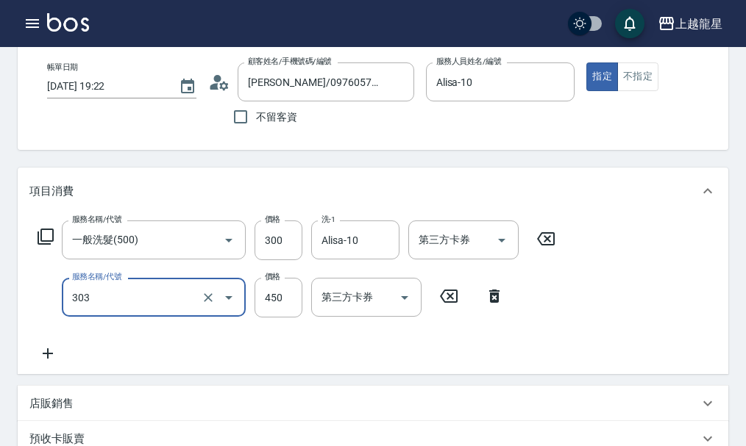
type input "剪髮(303)"
click at [48, 359] on icon at bounding box center [47, 354] width 37 height 18
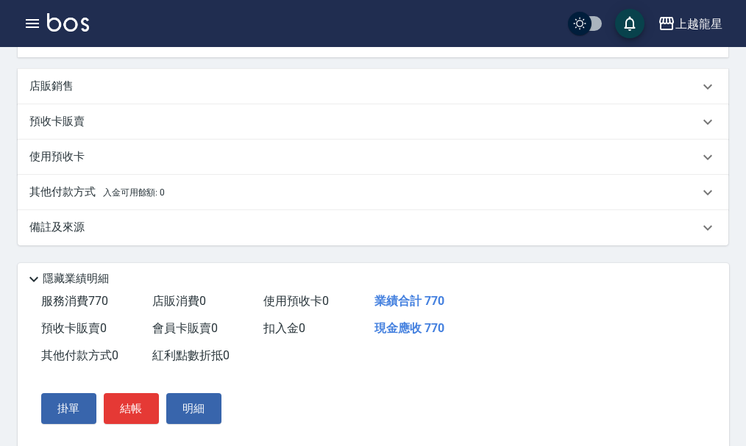
scroll to position [503, 0]
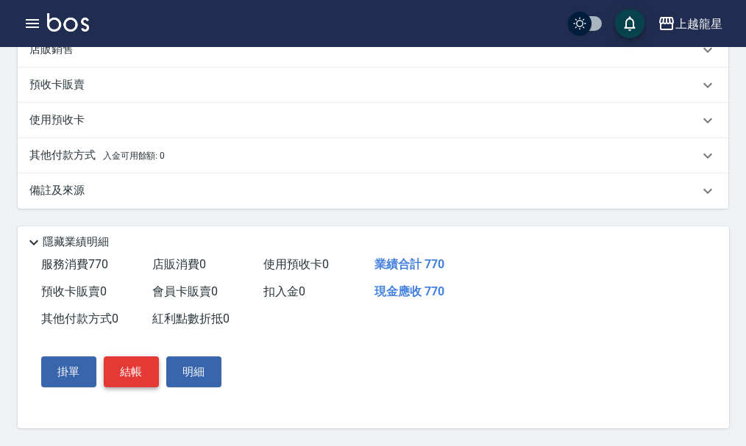
type input "潤絲(802)"
click at [124, 370] on button "結帳" at bounding box center [131, 372] width 55 height 31
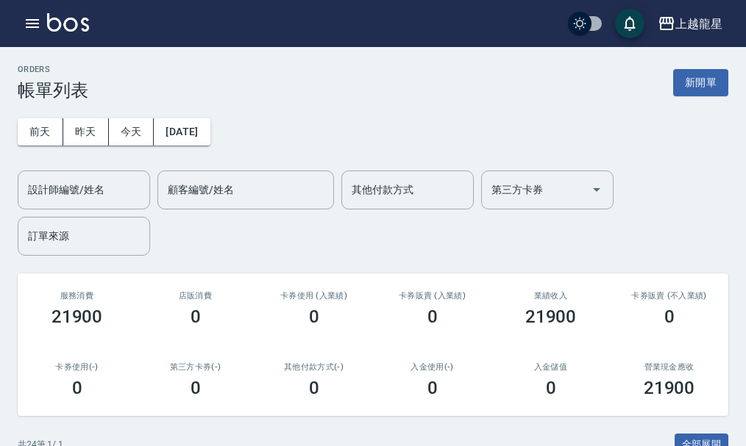
click at [73, 18] on img at bounding box center [68, 22] width 42 height 18
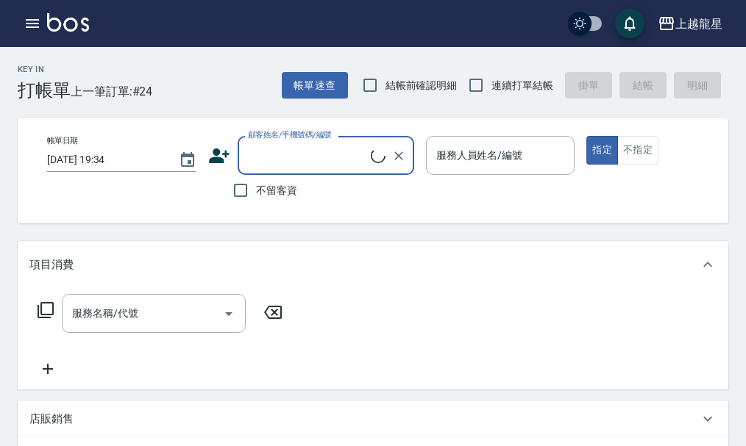
click at [300, 148] on input "顧客姓名/手機號碼/編號" at bounding box center [307, 156] width 127 height 26
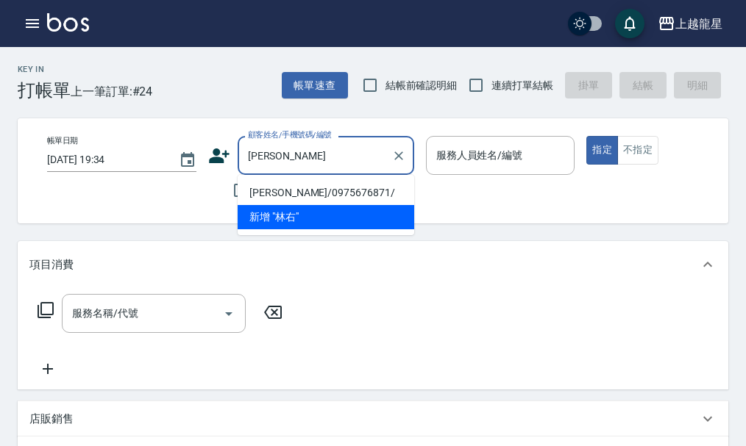
click at [296, 194] on li "[PERSON_NAME]/0975676871/" at bounding box center [326, 193] width 177 height 24
type input "[PERSON_NAME]/0975676871/"
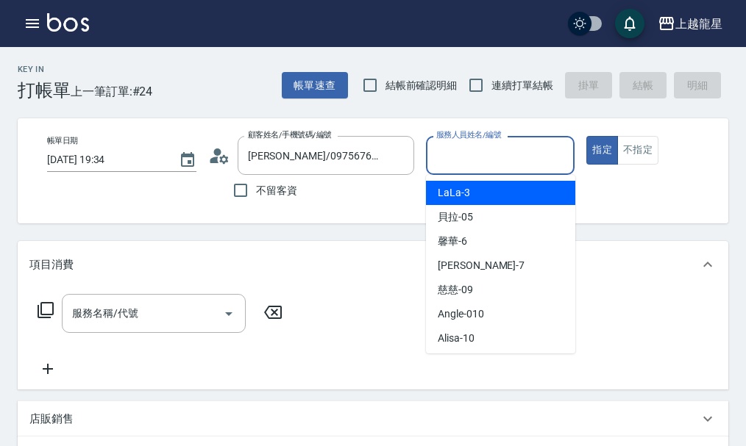
click at [462, 159] on input "服務人員姓名/編號" at bounding box center [500, 156] width 136 height 26
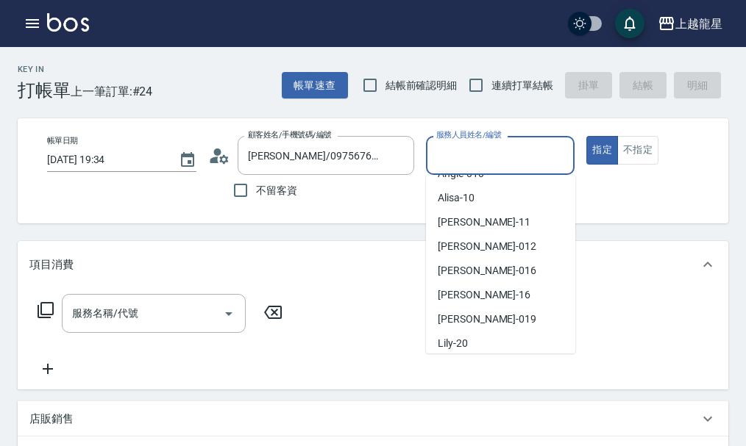
scroll to position [270, 0]
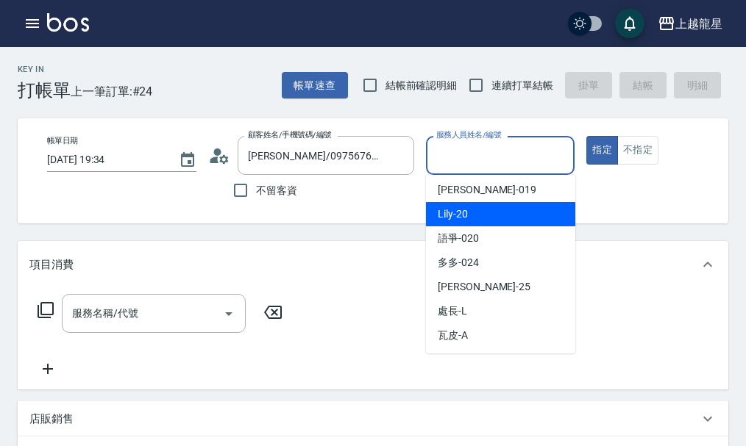
click at [472, 218] on div "Lily -20" at bounding box center [500, 214] width 149 height 24
type input "Lily-20"
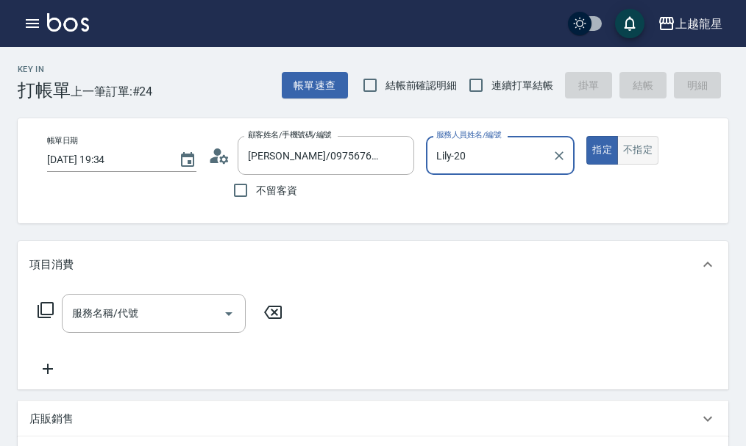
click at [639, 154] on button "不指定" at bounding box center [637, 150] width 41 height 29
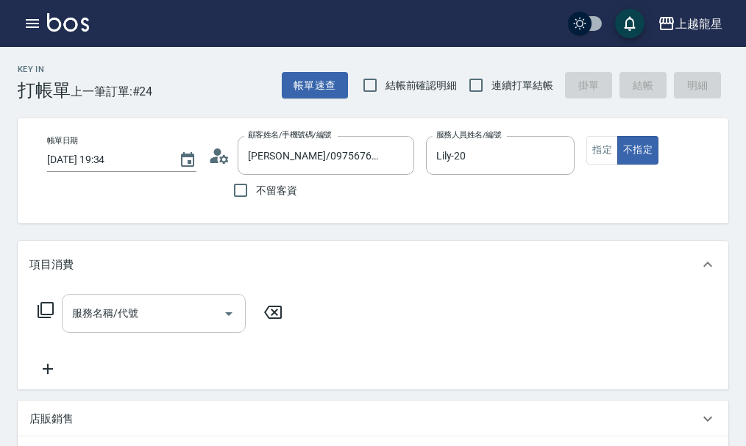
click at [217, 319] on div at bounding box center [228, 313] width 22 height 39
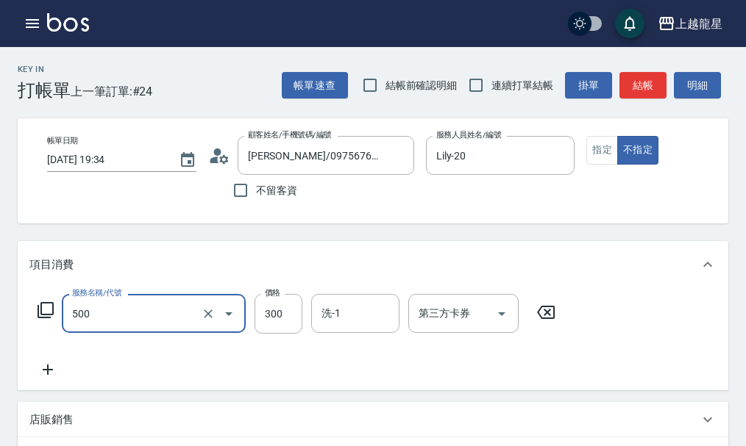
type input "一般洗髮(500)"
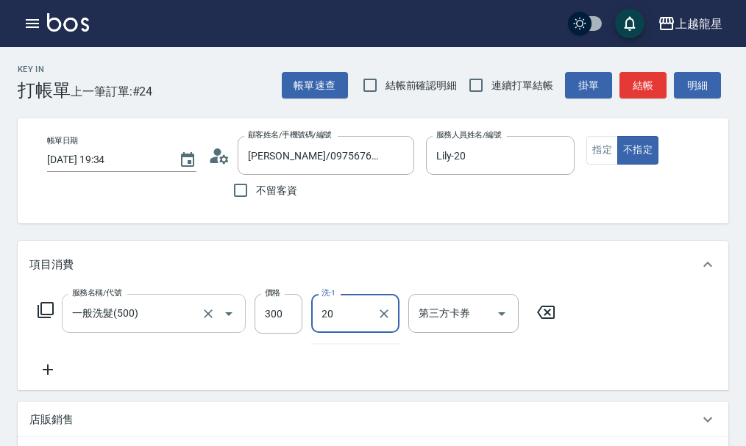
type input "Lily-20"
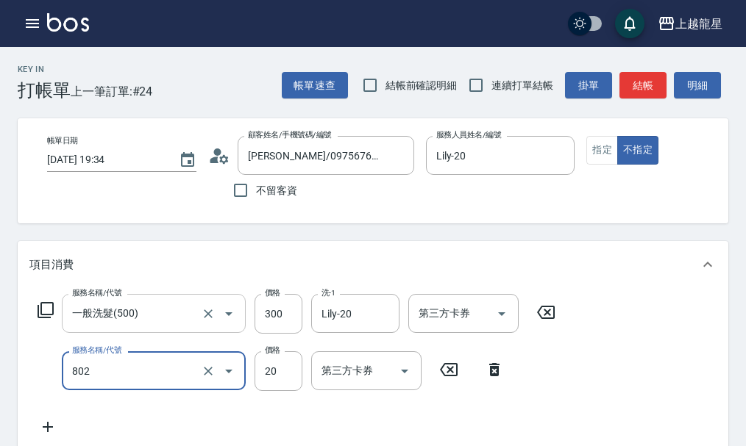
type input "潤絲(802)"
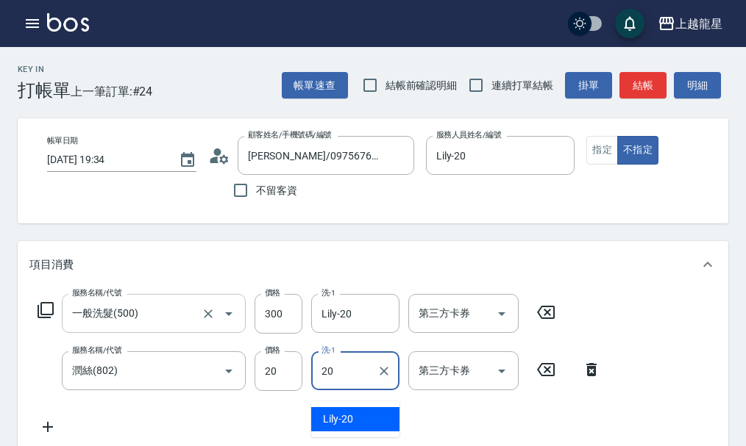
type input "Lily-20"
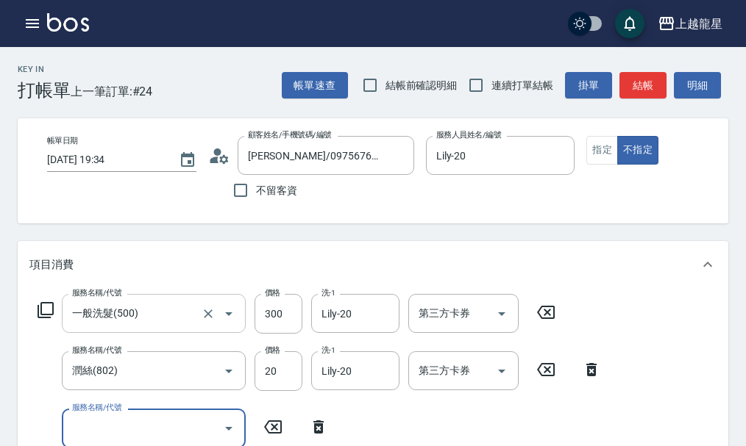
scroll to position [7, 0]
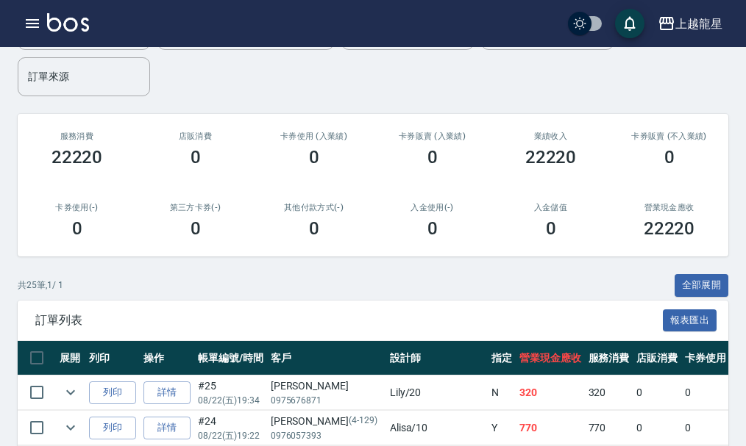
scroll to position [294, 0]
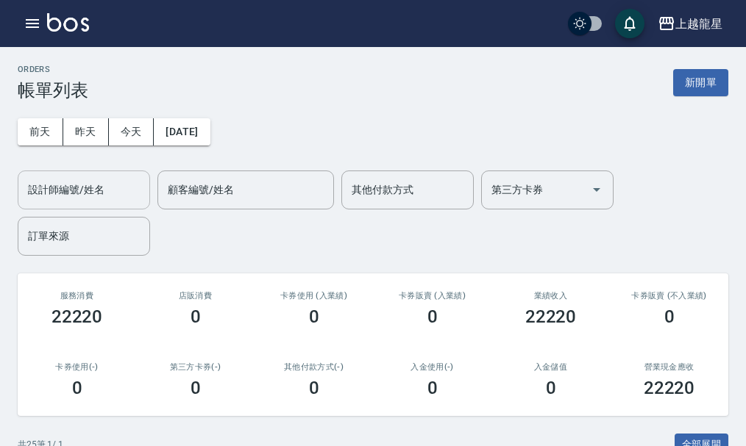
click at [85, 195] on div "設計師編號/姓名 設計師編號/姓名" at bounding box center [84, 190] width 132 height 39
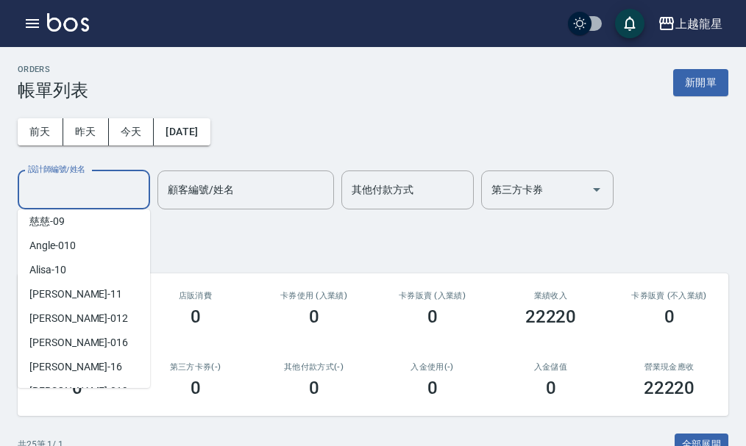
scroll to position [270, 0]
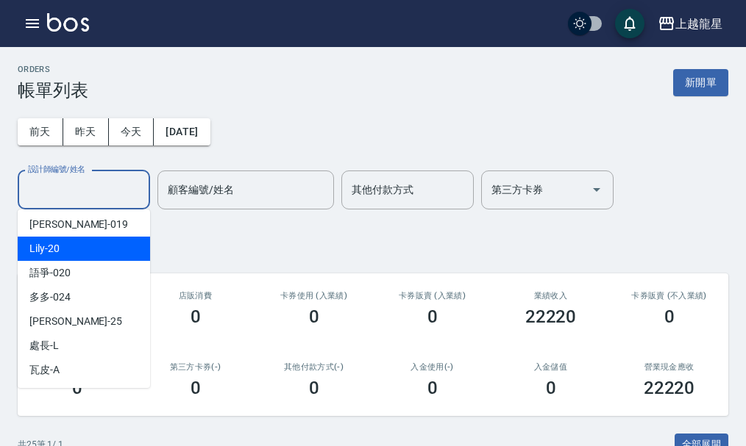
click at [85, 248] on div "Lily -20" at bounding box center [84, 249] width 132 height 24
type input "Lily-20"
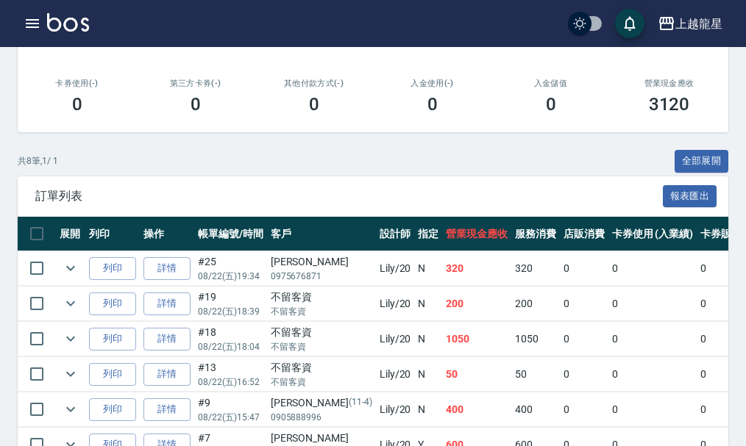
scroll to position [440, 0]
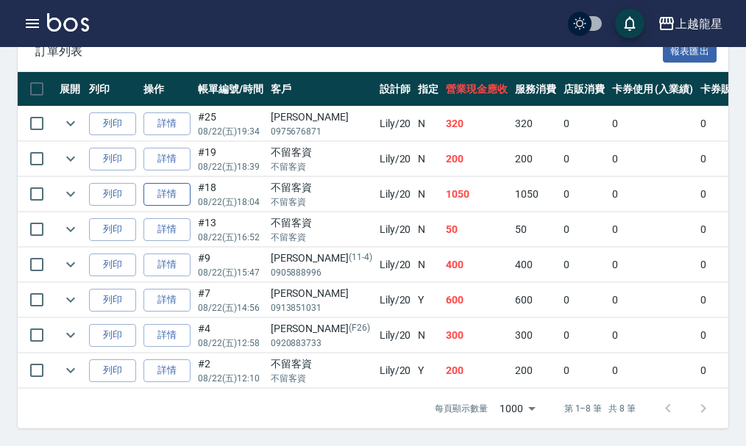
click at [166, 187] on link "詳情" at bounding box center [166, 194] width 47 height 23
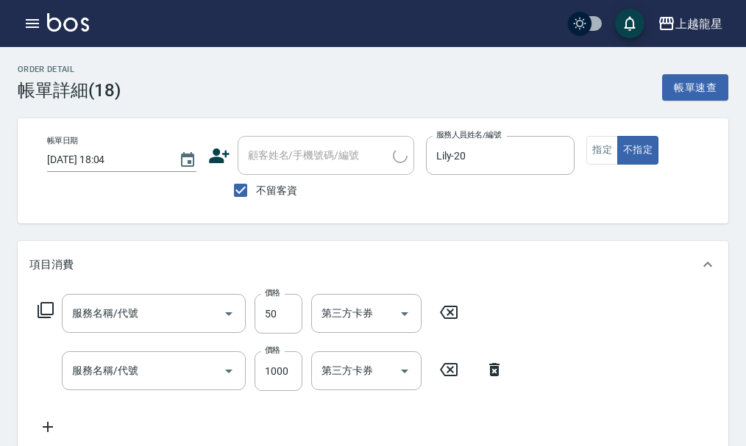
type input "2025/08/22 18:04"
checkbox input "true"
type input "Lily-20"
type input "快速修護(800)"
type input "去脂泥膠(504)"
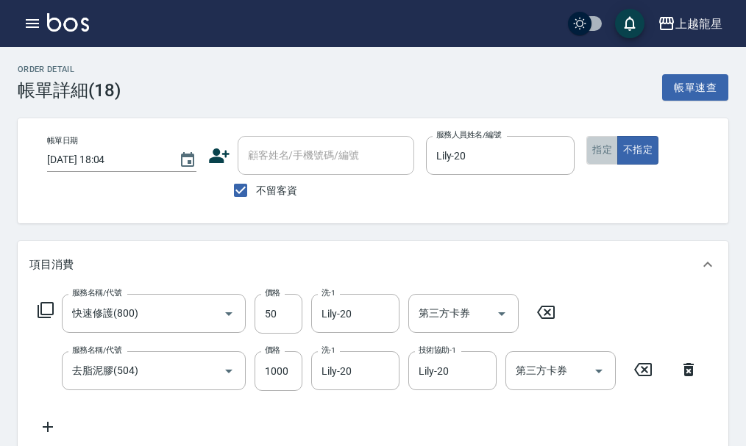
click at [593, 152] on button "指定" at bounding box center [602, 150] width 32 height 29
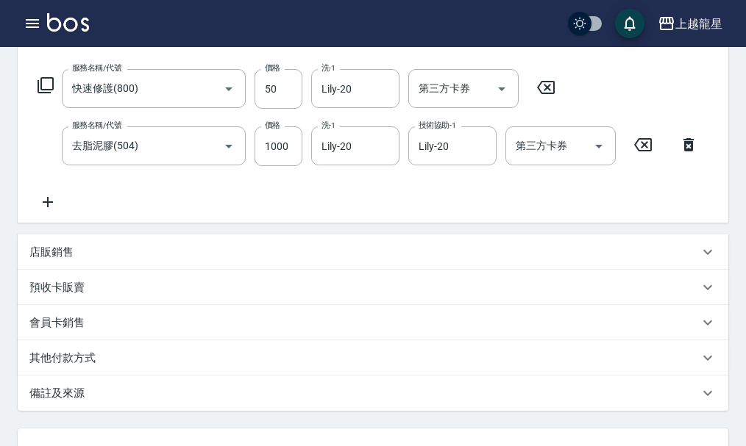
scroll to position [360, 0]
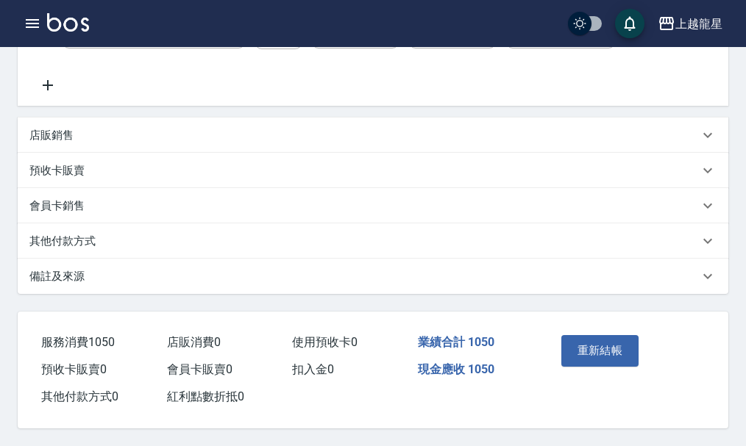
click at [577, 329] on div "重新結帳" at bounding box center [589, 361] width 69 height 64
click at [577, 341] on button "重新結帳" at bounding box center [600, 350] width 78 height 31
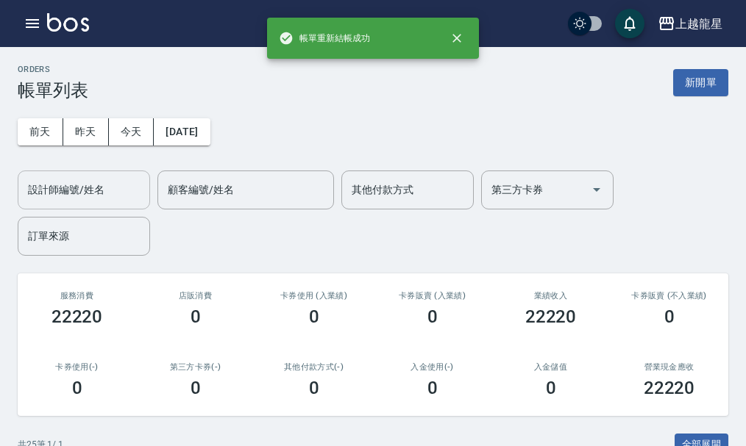
scroll to position [74, 0]
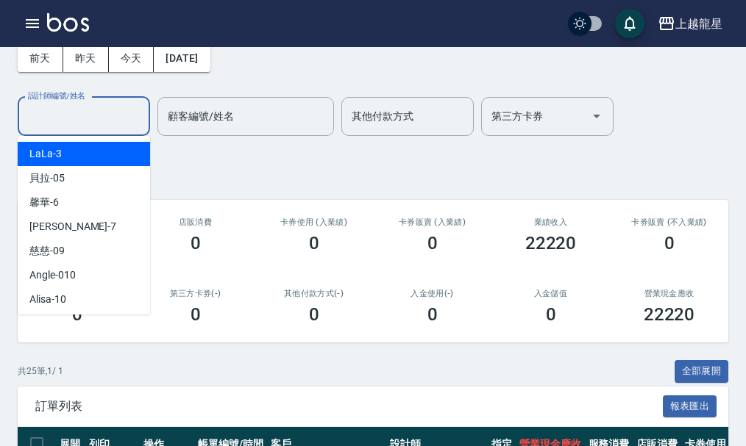
click at [76, 114] on input "設計師編號/姓名" at bounding box center [83, 117] width 119 height 26
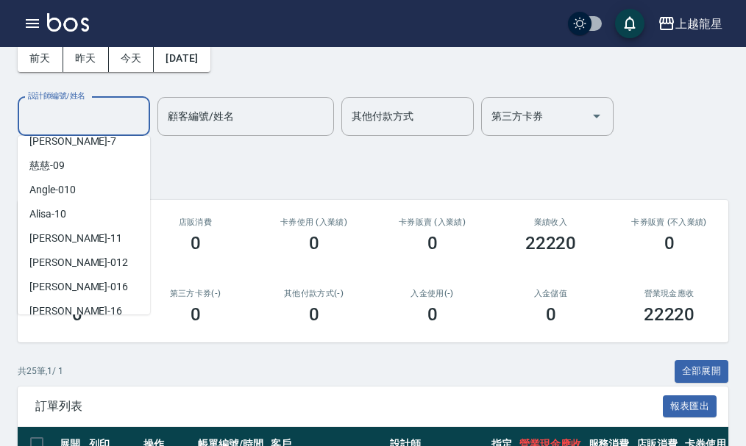
scroll to position [221, 0]
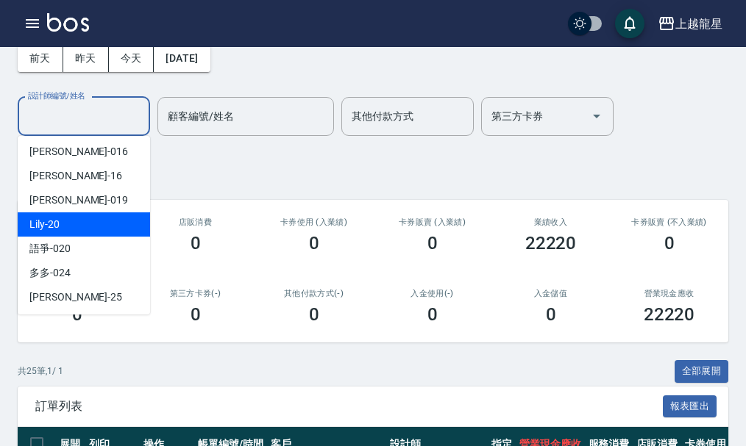
click at [63, 222] on div "Lily -20" at bounding box center [84, 225] width 132 height 24
type input "Lily-20"
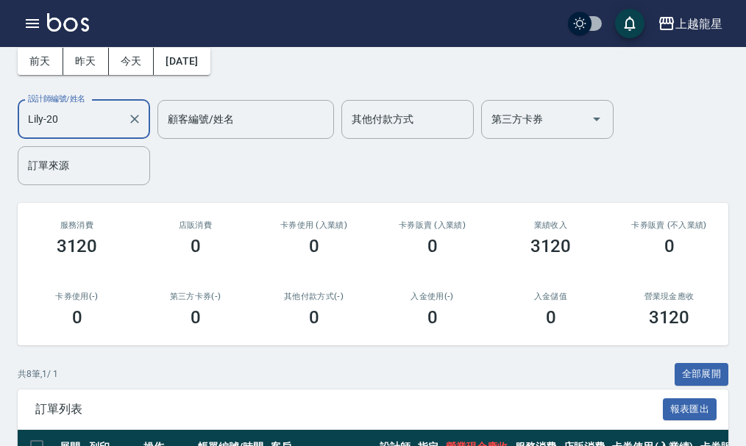
scroll to position [0, 0]
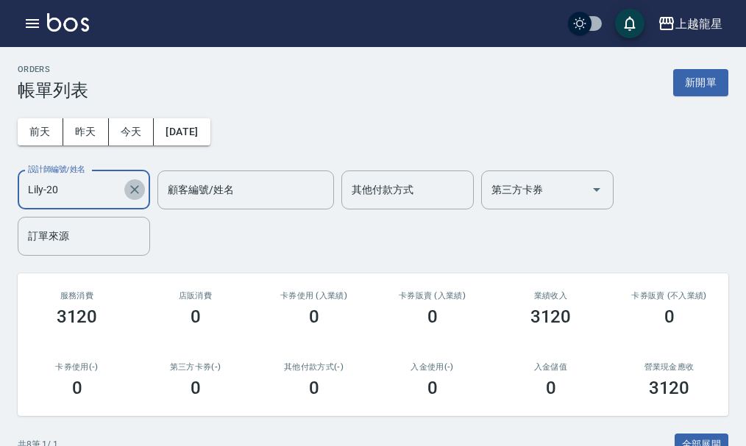
click at [138, 193] on icon "Clear" at bounding box center [134, 189] width 9 height 9
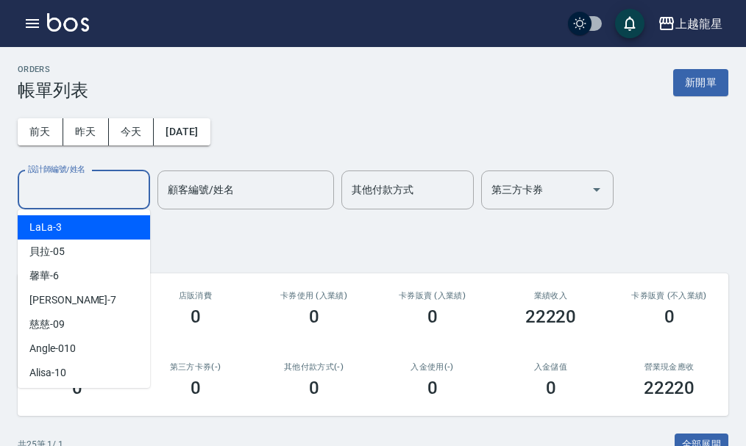
click at [70, 195] on input "設計師編號/姓名" at bounding box center [83, 190] width 119 height 26
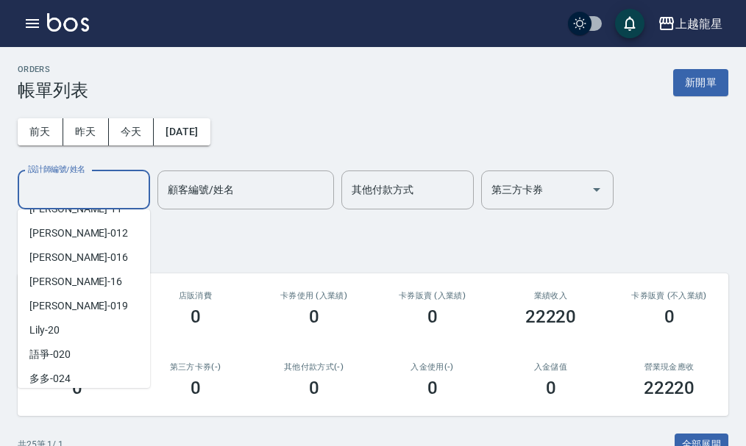
scroll to position [221, 0]
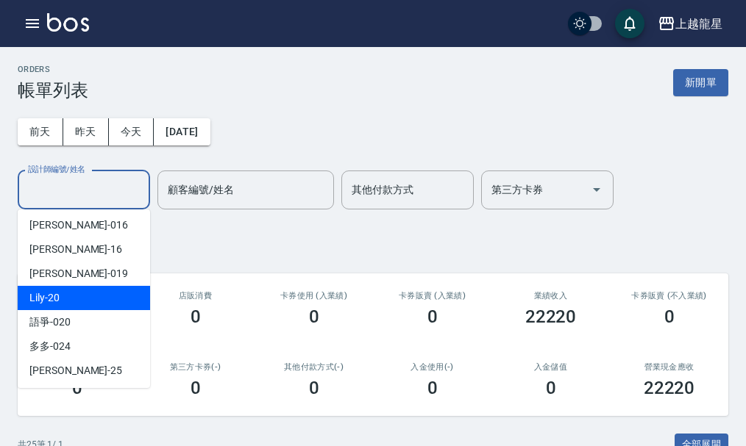
click at [68, 291] on div "Lily -20" at bounding box center [84, 298] width 132 height 24
type input "Lily-20"
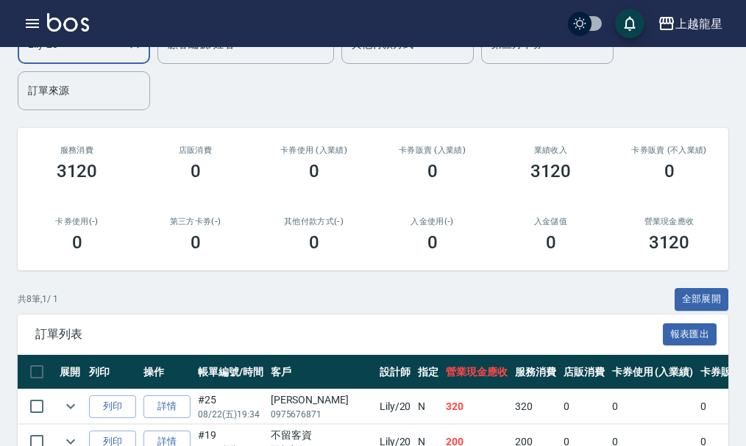
scroll to position [0, 0]
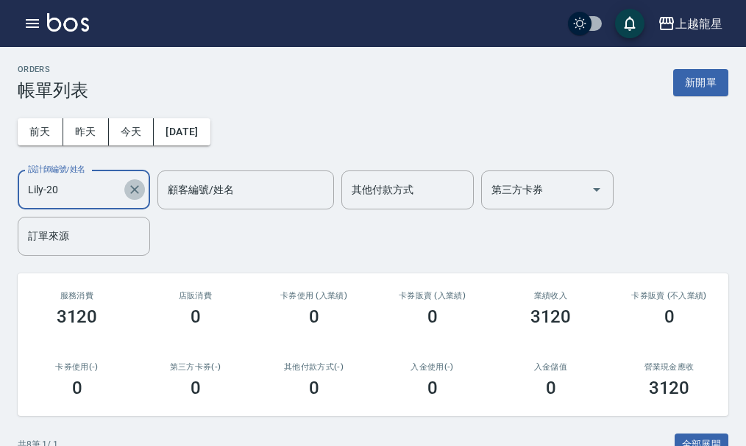
click at [137, 191] on icon "Clear" at bounding box center [134, 189] width 9 height 9
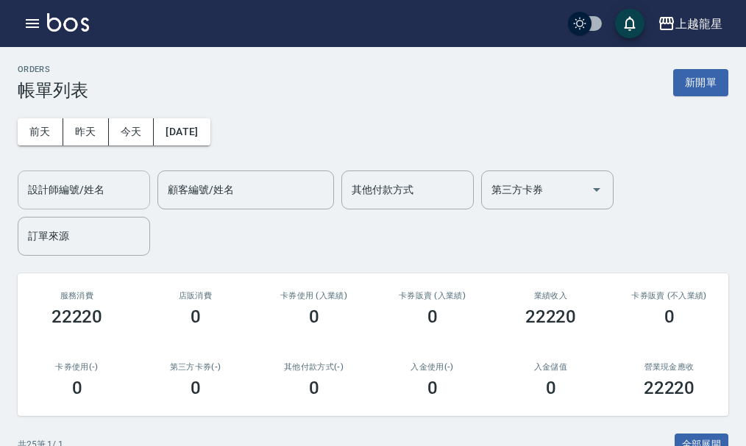
click at [79, 201] on input "設計師編號/姓名" at bounding box center [83, 190] width 119 height 26
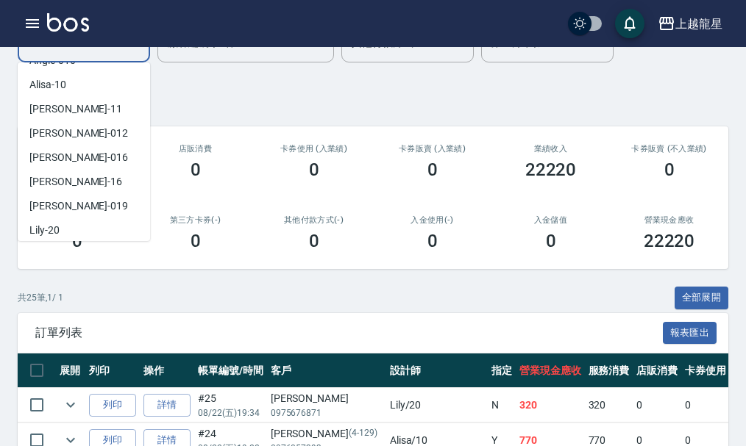
scroll to position [147, 0]
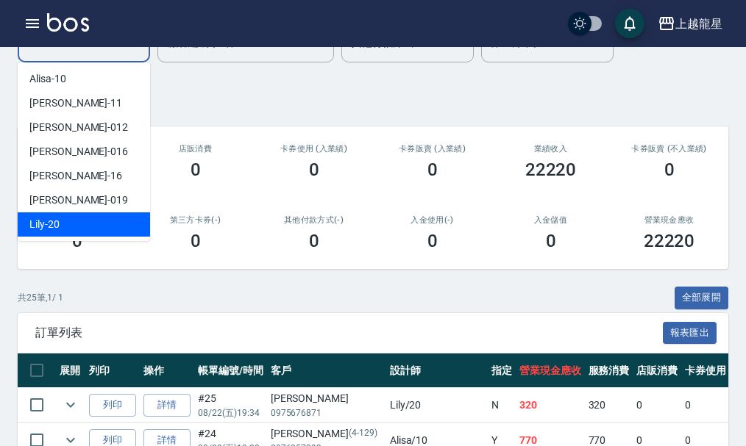
click at [64, 214] on div "Lily -20" at bounding box center [84, 225] width 132 height 24
type input "Lily-20"
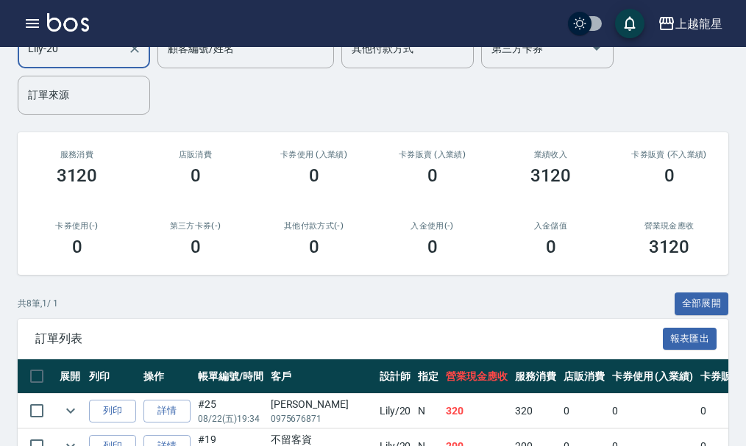
scroll to position [0, 0]
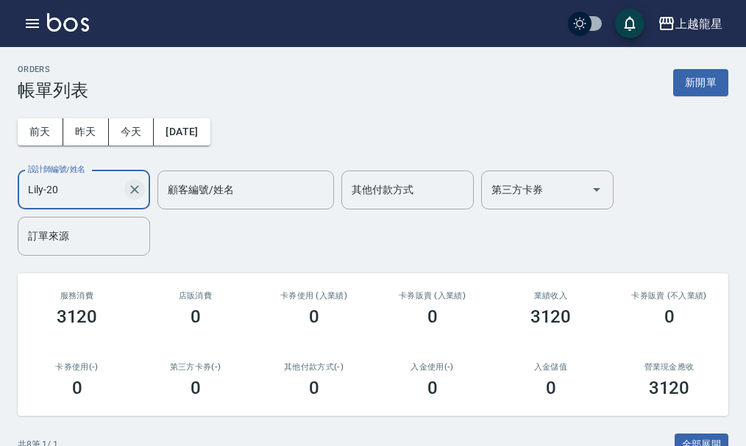
click at [134, 186] on icon "Clear" at bounding box center [134, 189] width 15 height 15
click at [32, 16] on icon "button" at bounding box center [33, 24] width 18 height 18
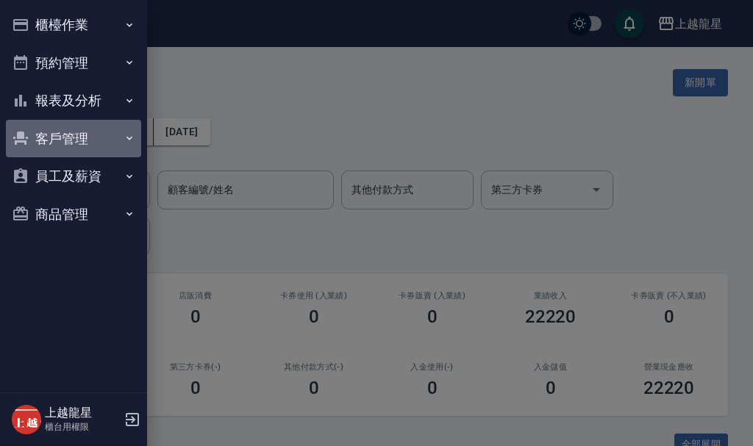
click at [74, 140] on button "客戶管理" at bounding box center [73, 139] width 135 height 38
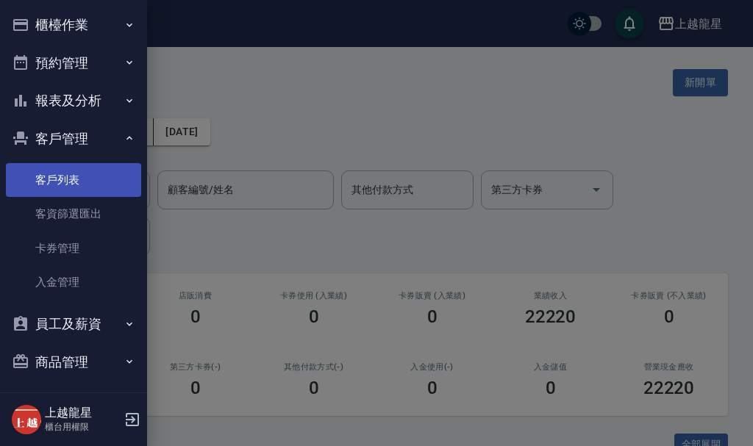
click at [75, 171] on link "客戶列表" at bounding box center [73, 180] width 135 height 34
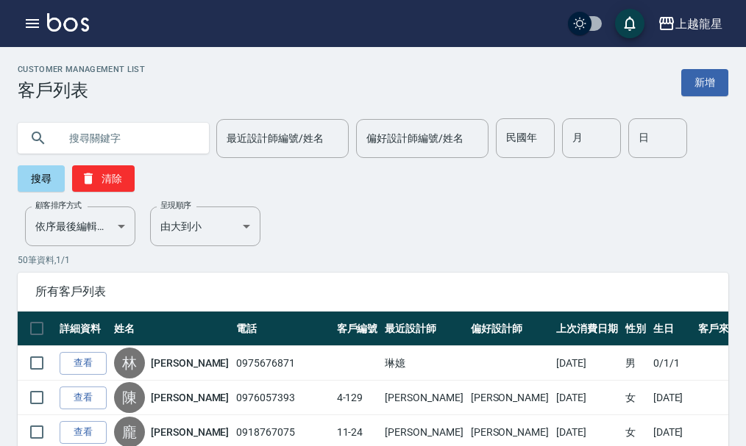
click at [124, 142] on input "text" at bounding box center [128, 138] width 138 height 40
type input "8-212"
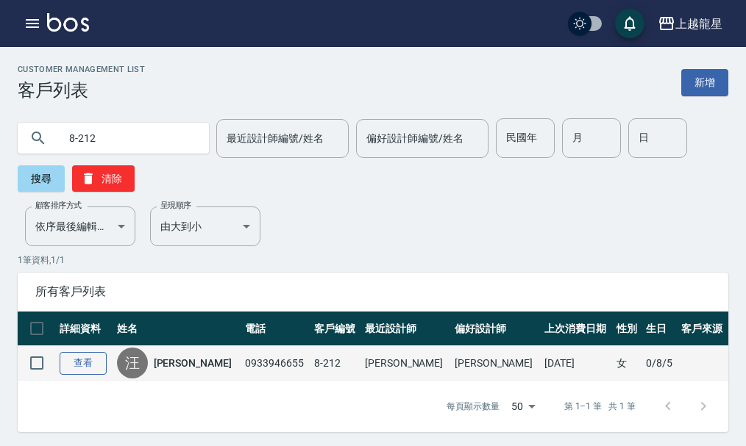
click at [88, 374] on td "查看" at bounding box center [84, 363] width 57 height 35
click at [90, 361] on link "查看" at bounding box center [83, 363] width 47 height 23
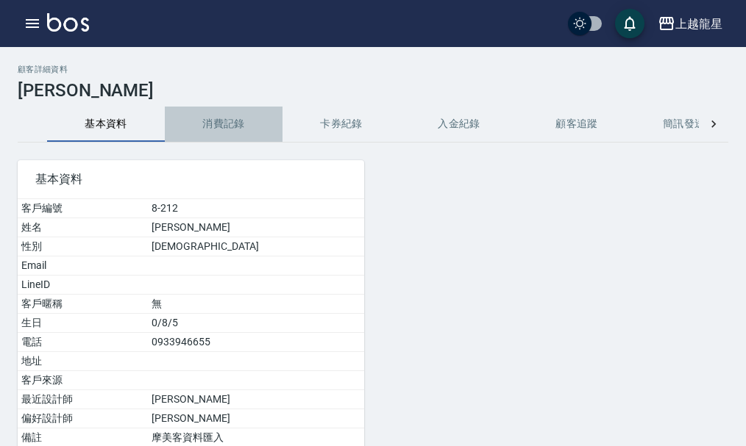
click at [227, 128] on button "消費記錄" at bounding box center [224, 124] width 118 height 35
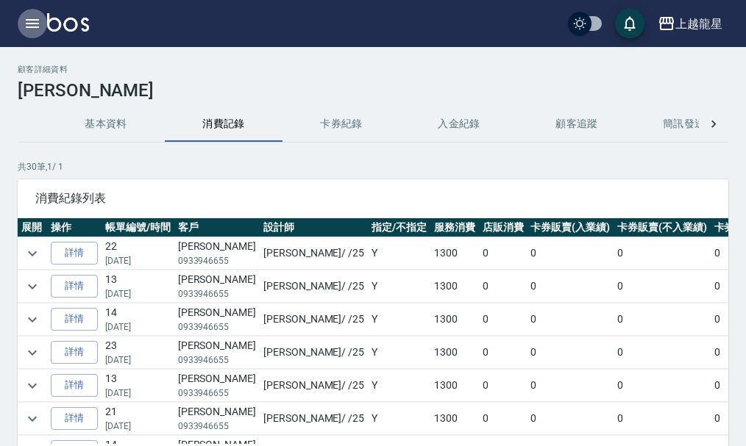
click at [35, 25] on icon "button" at bounding box center [33, 24] width 18 height 18
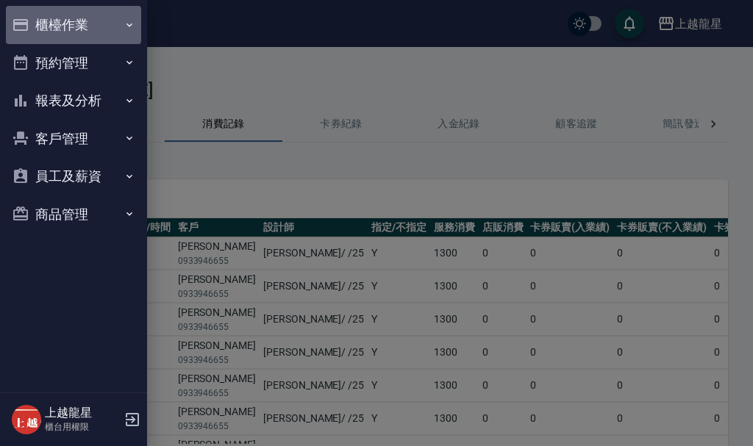
drag, startPoint x: 57, startPoint y: 25, endPoint x: 57, endPoint y: 68, distance: 43.4
click at [57, 31] on button "櫃檯作業" at bounding box center [73, 25] width 135 height 38
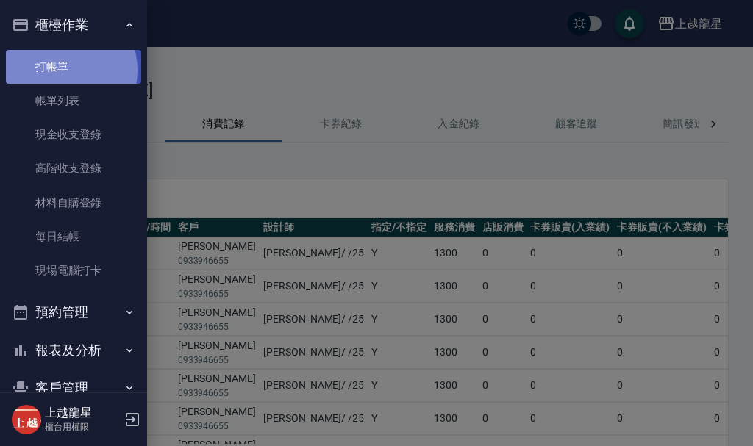
click at [62, 70] on link "打帳單" at bounding box center [73, 67] width 135 height 34
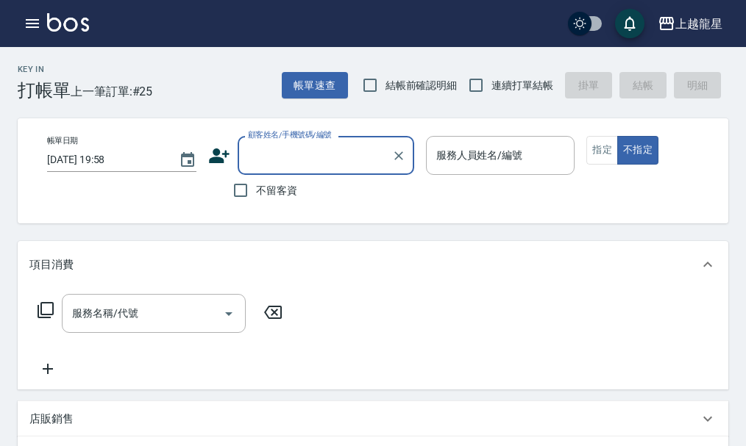
type input "ㄗ"
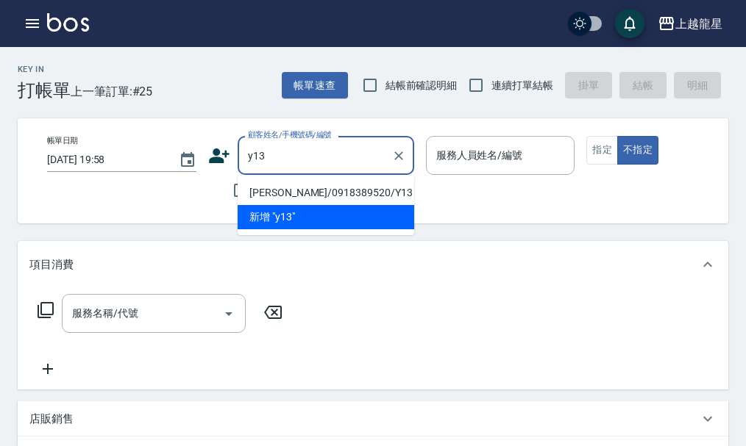
click at [302, 182] on li "[PERSON_NAME]/0918389520/Y13" at bounding box center [326, 193] width 177 height 24
type input "[PERSON_NAME]/0918389520/Y13"
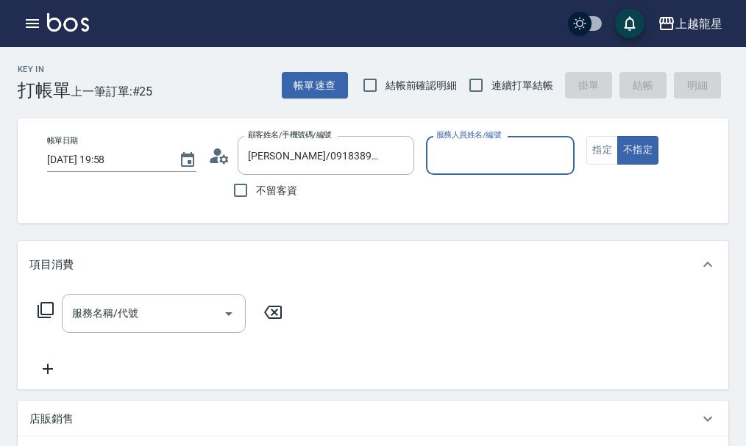
type input "淑雲-25"
click at [594, 150] on button "指定" at bounding box center [602, 150] width 32 height 29
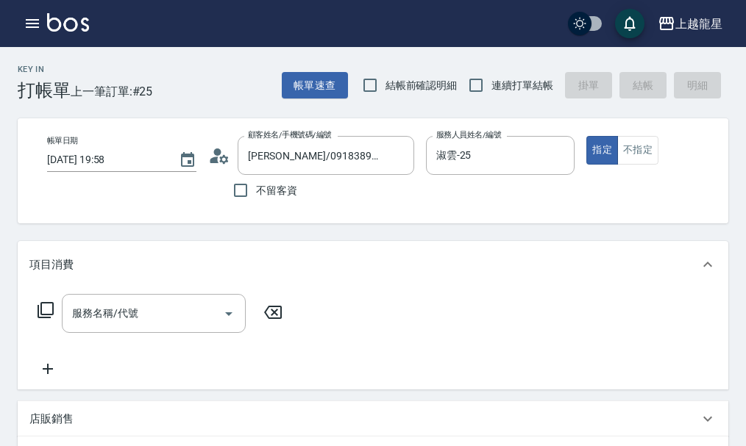
click at [46, 314] on icon at bounding box center [46, 310] width 16 height 16
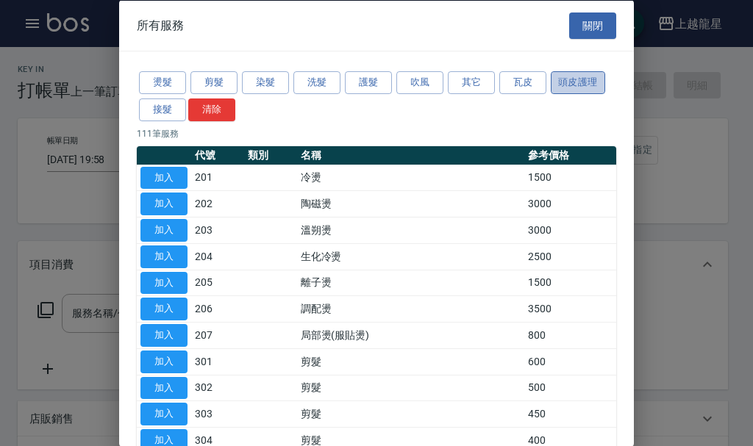
click at [569, 84] on button "頭皮護理" at bounding box center [578, 82] width 54 height 23
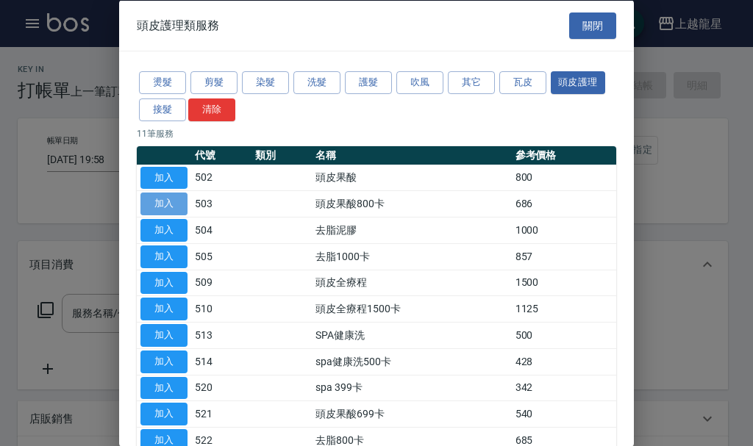
click at [180, 204] on button "加入" at bounding box center [163, 204] width 47 height 23
type input "頭皮果酸800卡(503)"
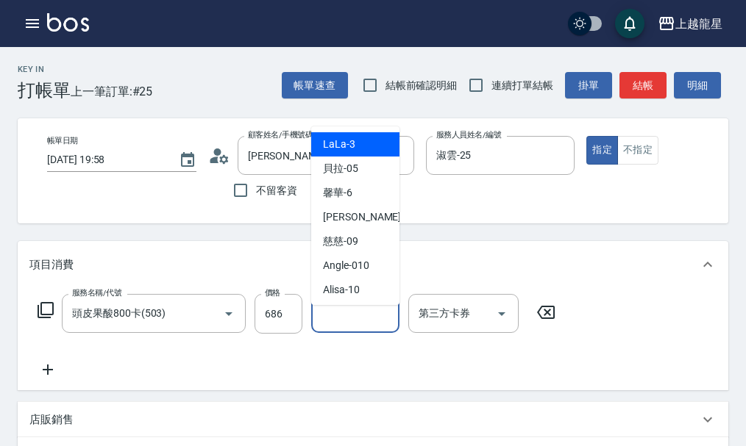
click at [366, 327] on input "洗-1" at bounding box center [355, 314] width 75 height 26
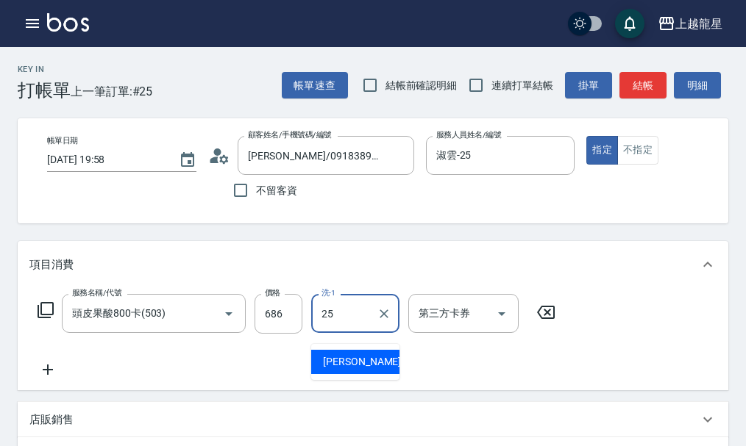
click at [369, 363] on div "淑雲 -25" at bounding box center [355, 362] width 88 height 24
click at [505, 323] on icon "Open" at bounding box center [502, 314] width 18 height 18
type input "淑雲-25"
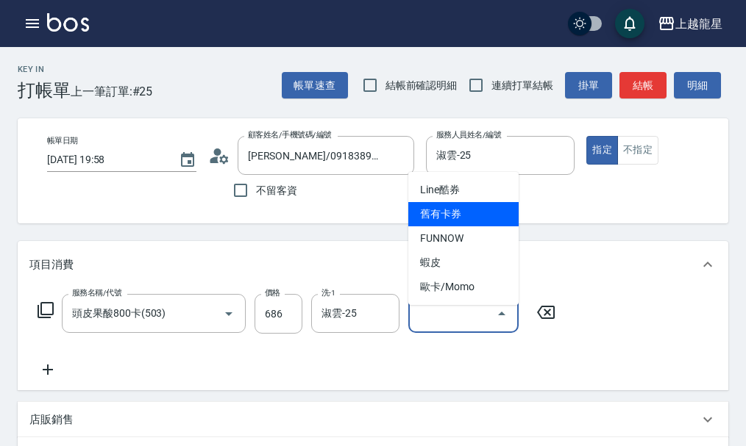
click at [476, 217] on span "舊有卡券" at bounding box center [463, 214] width 110 height 24
type input "舊有卡券"
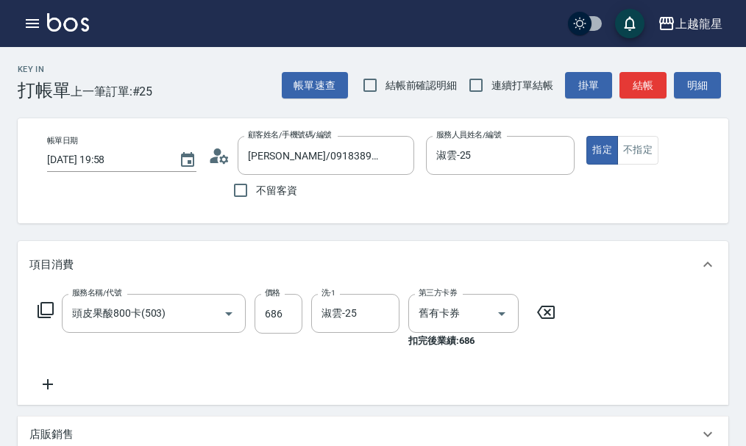
click at [43, 392] on icon at bounding box center [47, 385] width 37 height 18
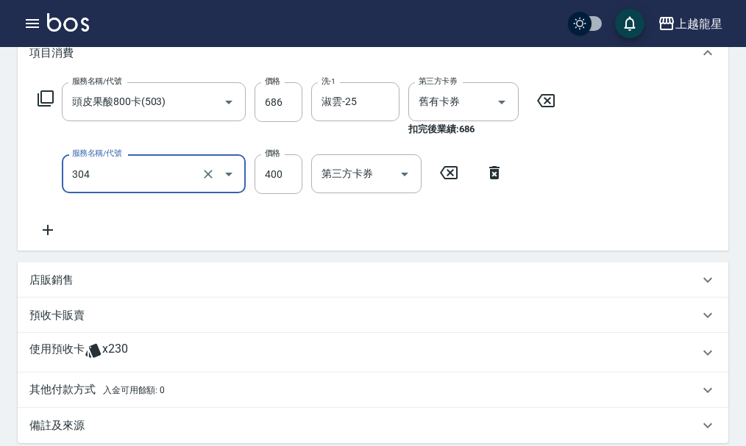
scroll to position [221, 0]
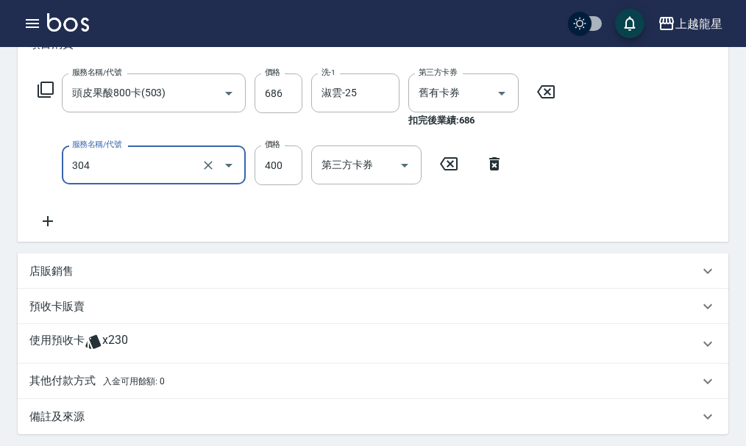
type input "剪髮(304)"
click at [43, 230] on icon at bounding box center [47, 222] width 37 height 18
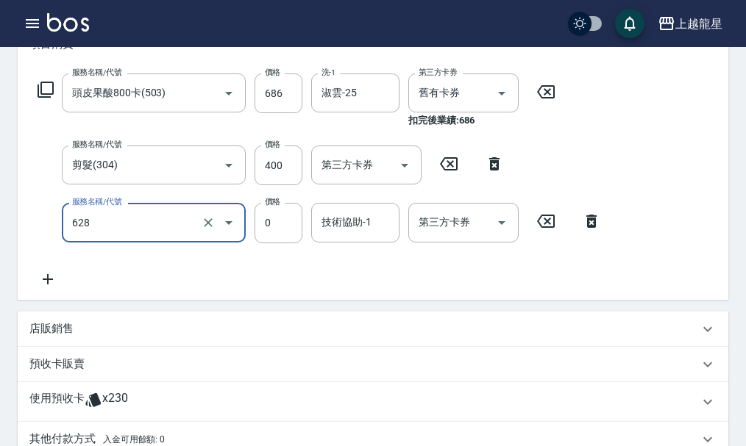
type input "1200以上護髮套卡(628)"
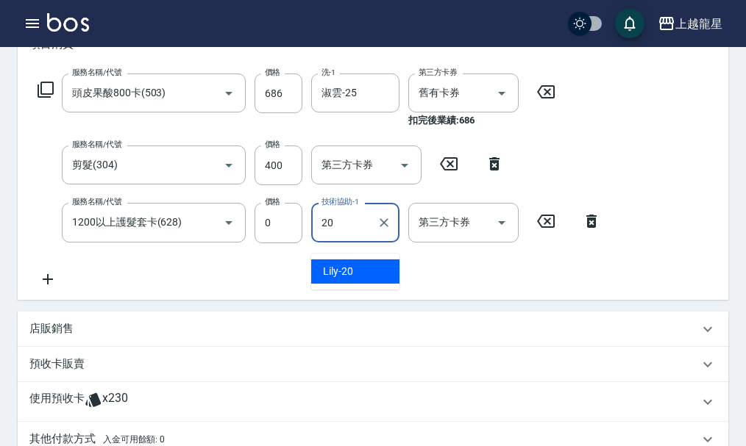
type input "Lily-20"
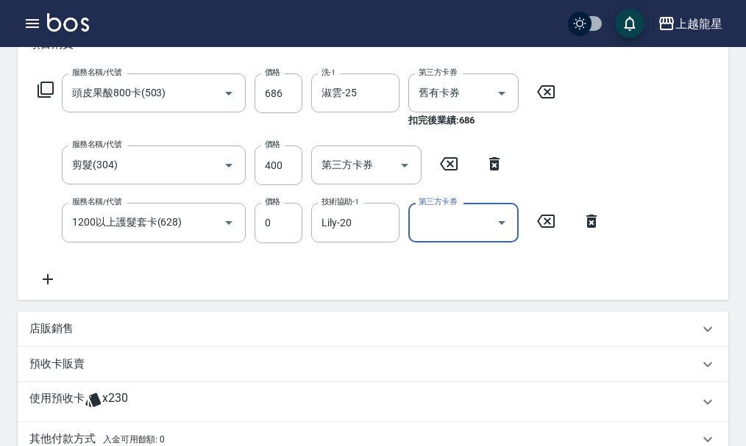
click at [50, 288] on icon at bounding box center [47, 280] width 37 height 18
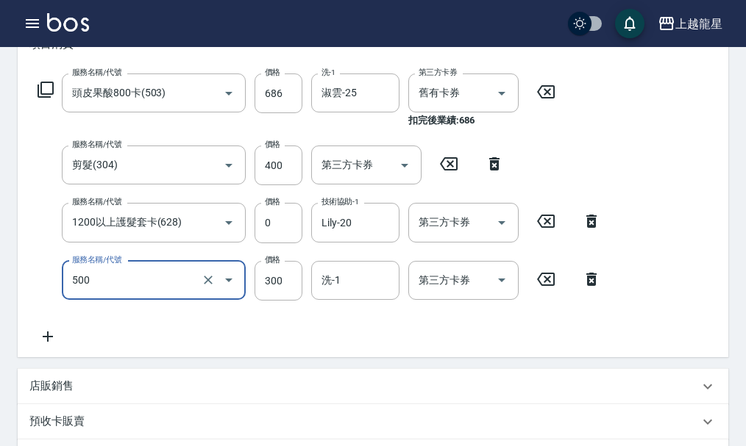
type input "一般洗髮(500)"
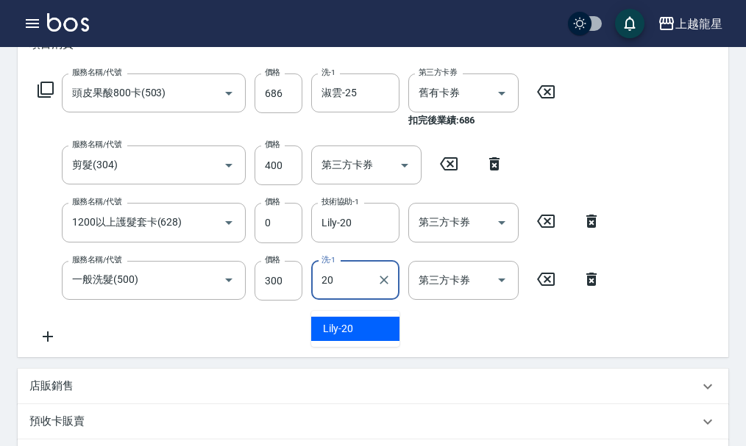
type input "Lily-20"
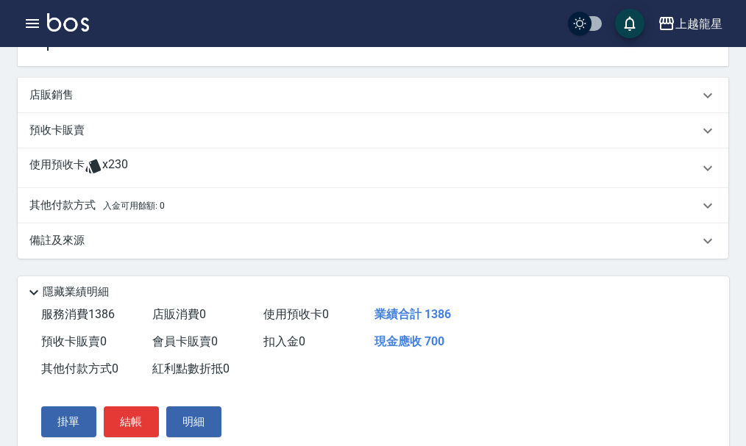
scroll to position [515, 0]
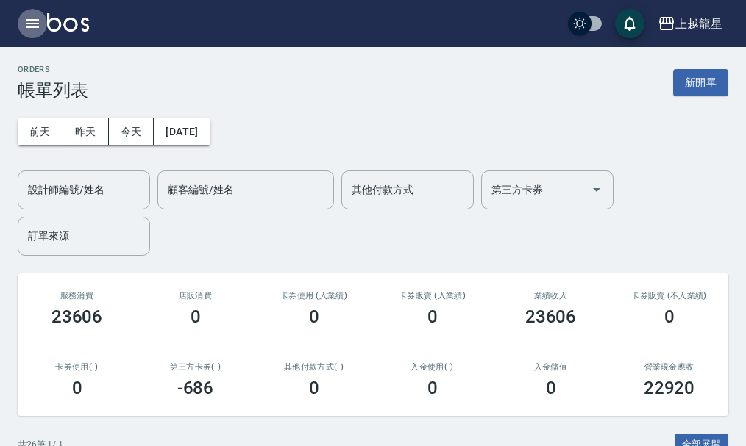
click at [33, 24] on icon "button" at bounding box center [32, 23] width 13 height 9
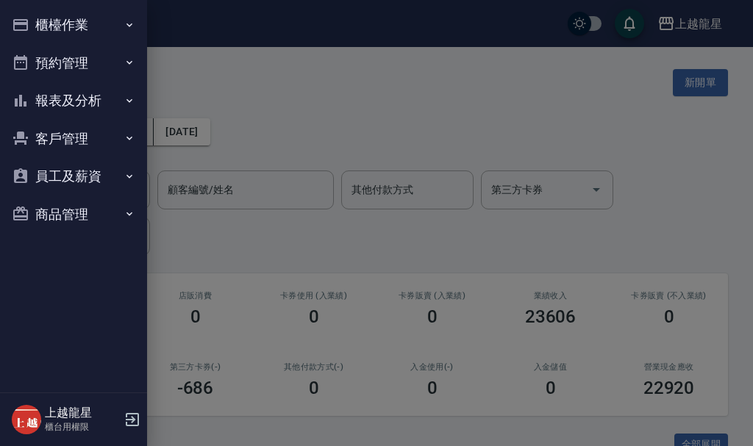
click at [64, 33] on button "櫃檯作業" at bounding box center [73, 25] width 135 height 38
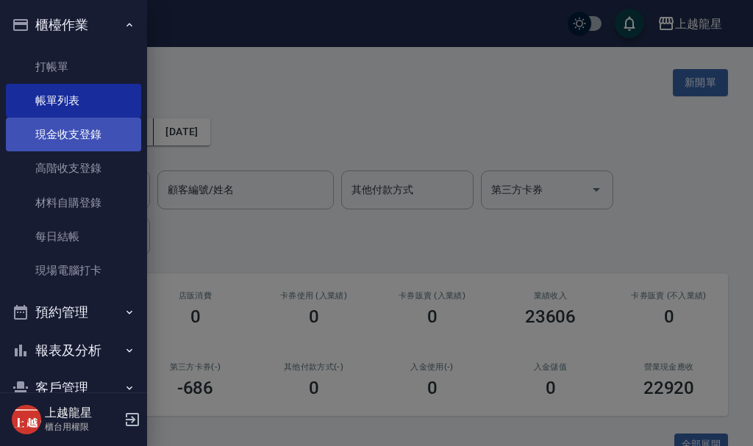
click at [74, 143] on link "現金收支登錄" at bounding box center [73, 135] width 135 height 34
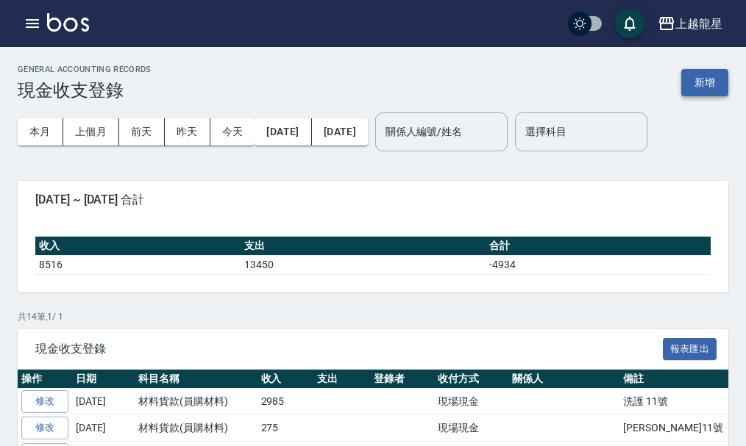
click at [716, 82] on button "新增" at bounding box center [704, 82] width 47 height 27
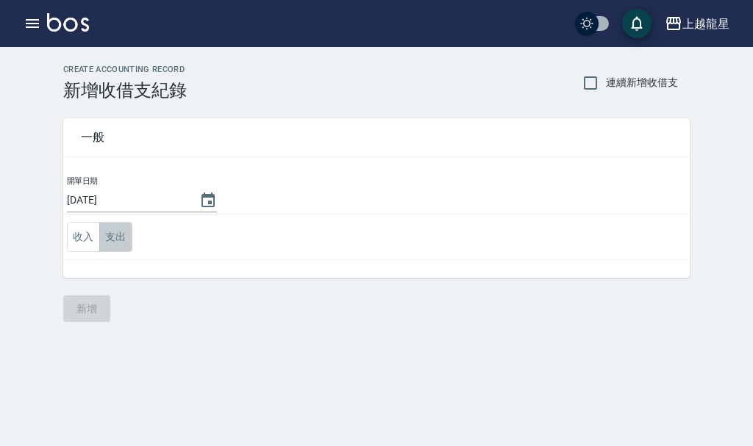
click at [116, 242] on button "支出" at bounding box center [115, 237] width 33 height 30
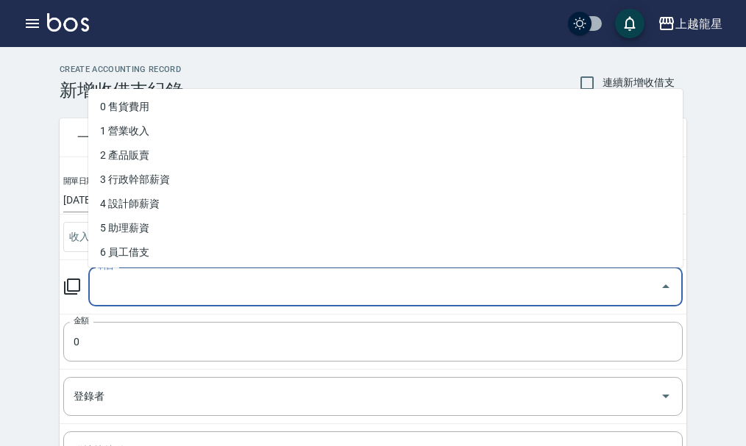
click at [121, 282] on input "科目" at bounding box center [374, 287] width 559 height 26
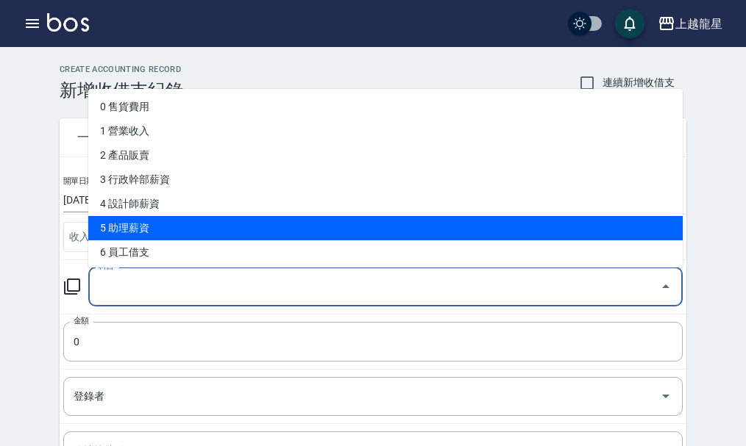
scroll to position [74, 0]
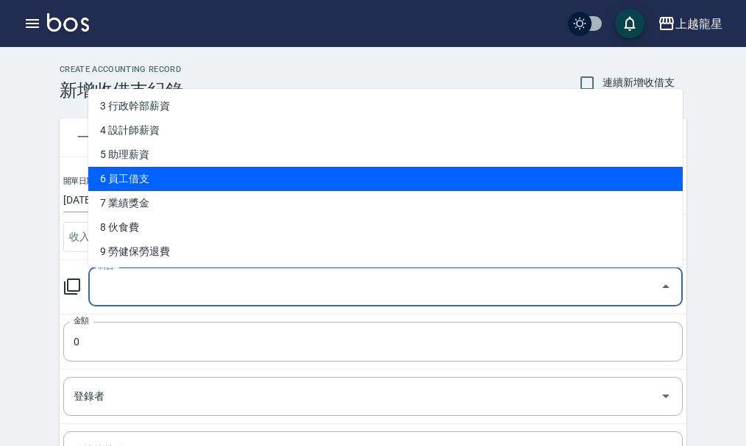
click at [134, 186] on li "6 員工借支" at bounding box center [385, 179] width 594 height 24
type input "6 員工借支"
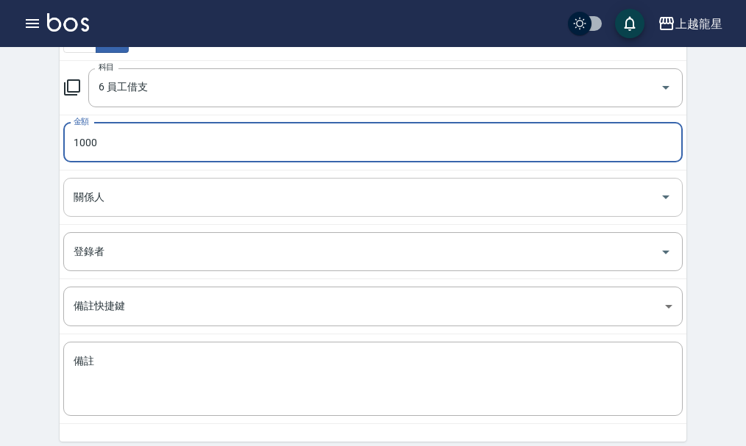
scroll to position [221, 0]
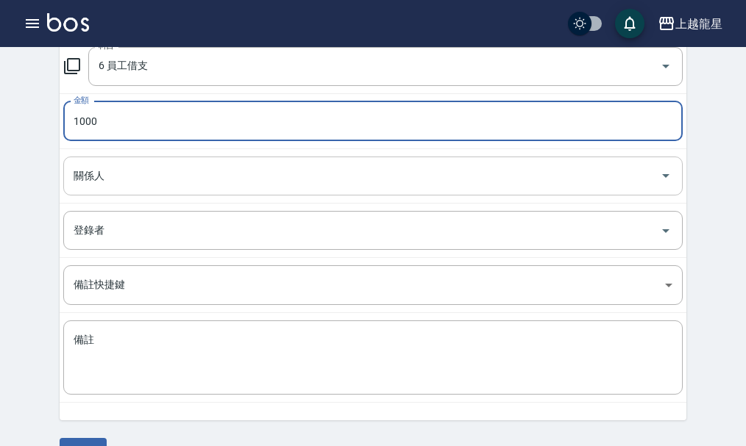
type input "1000"
click at [135, 185] on input "關係人" at bounding box center [362, 176] width 584 height 26
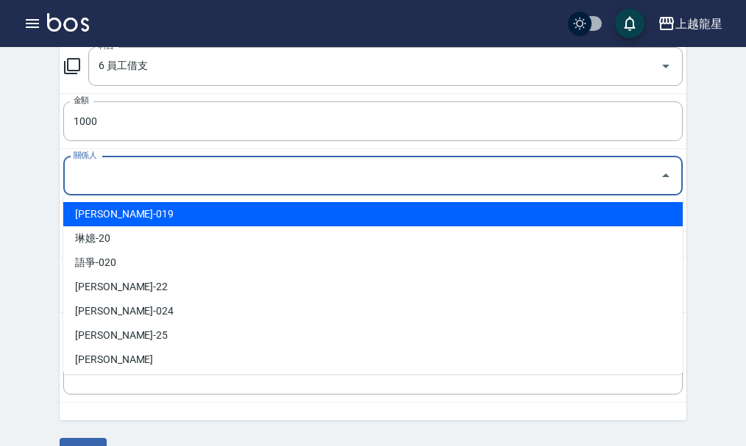
scroll to position [269, 0]
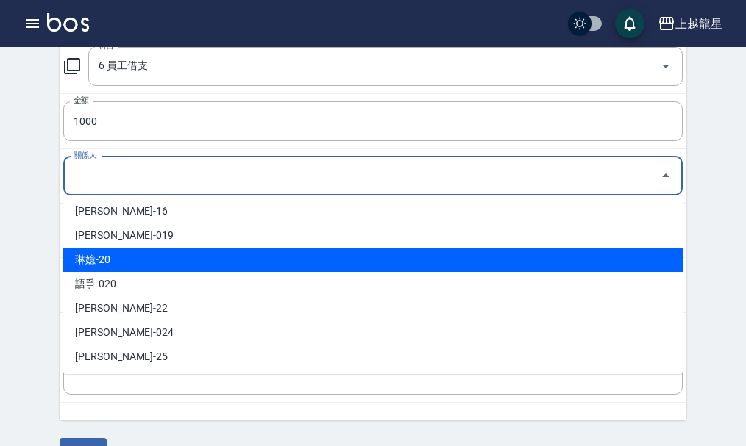
click at [105, 254] on li "琳嬑-20" at bounding box center [372, 260] width 619 height 24
type input "琳嬑-20"
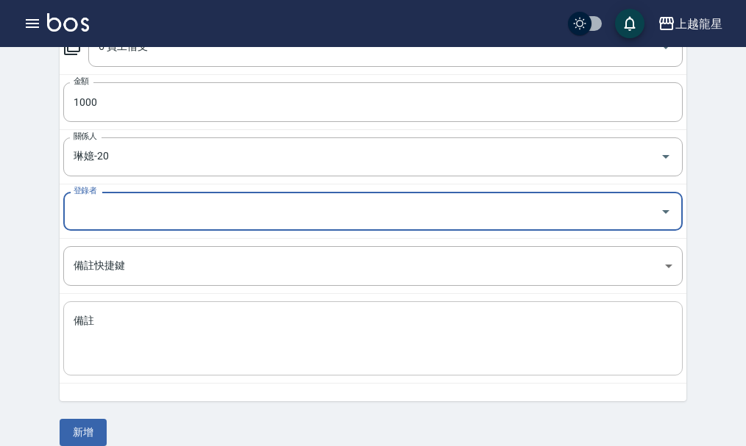
scroll to position [257, 0]
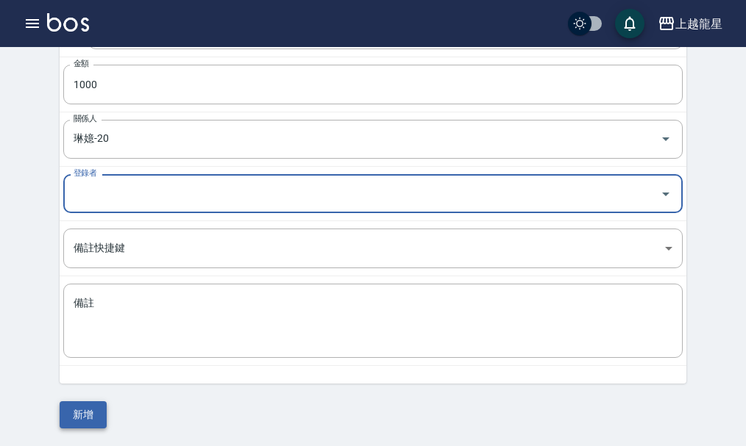
click at [87, 410] on button "新增" at bounding box center [83, 415] width 47 height 27
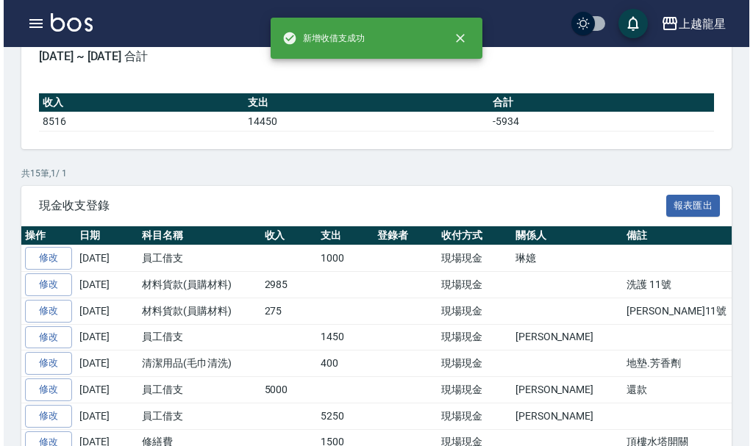
scroll to position [147, 0]
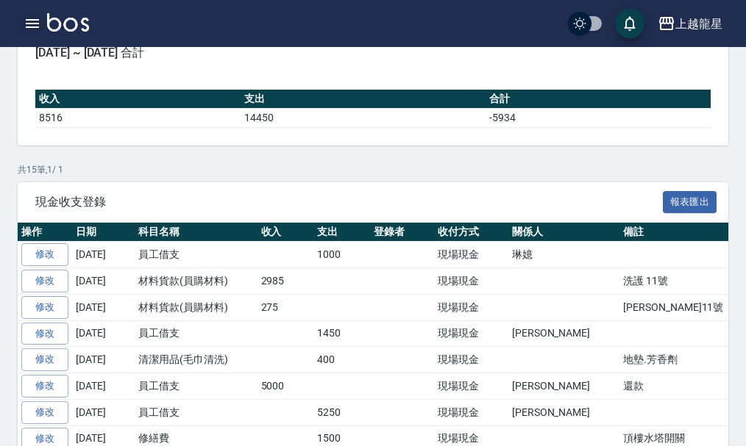
click at [20, 23] on button "button" at bounding box center [32, 23] width 29 height 29
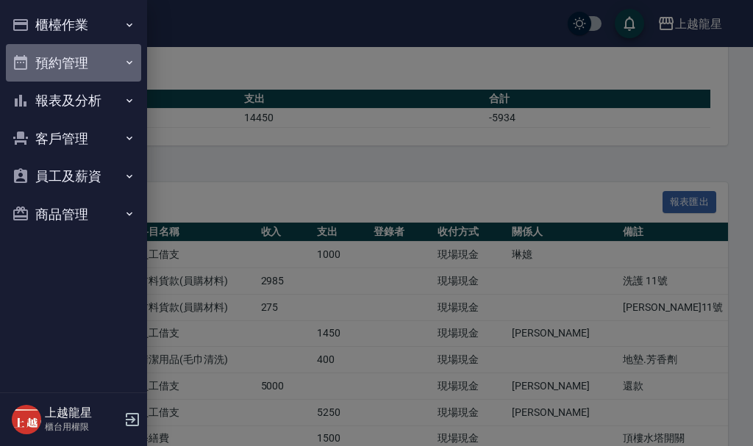
click at [47, 60] on button "預約管理" at bounding box center [73, 63] width 135 height 38
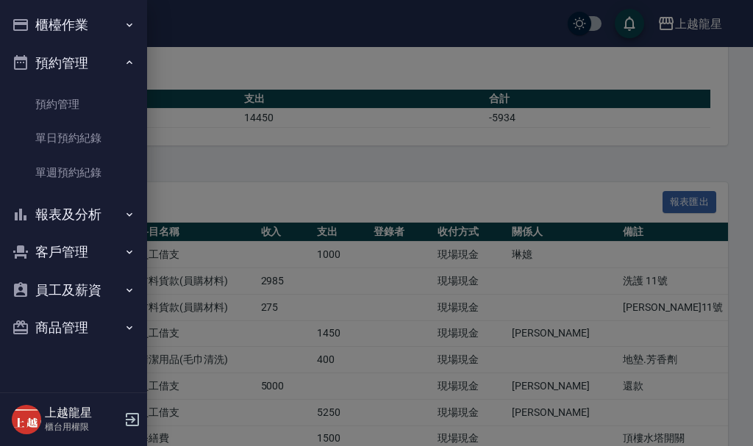
click at [44, 35] on button "櫃檯作業" at bounding box center [73, 25] width 135 height 38
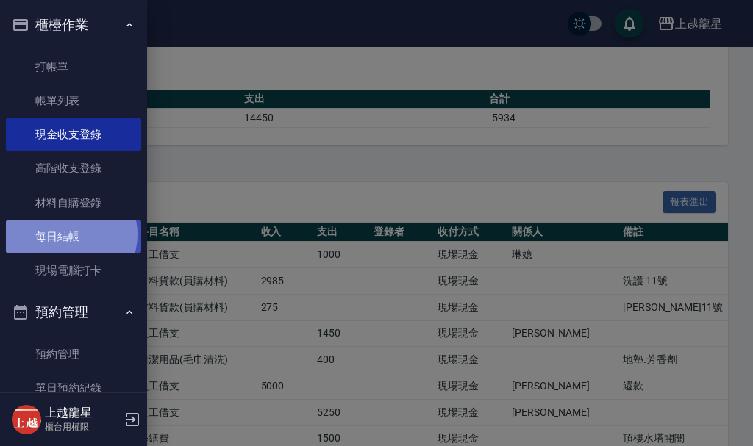
click at [67, 235] on link "每日結帳" at bounding box center [73, 237] width 135 height 34
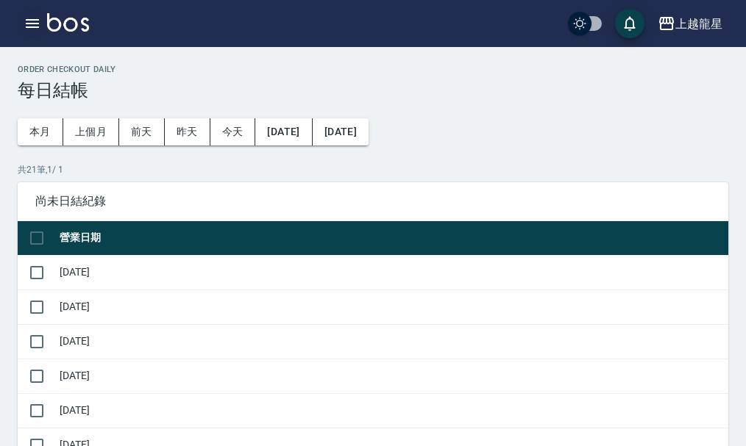
click at [37, 37] on button "button" at bounding box center [32, 23] width 29 height 29
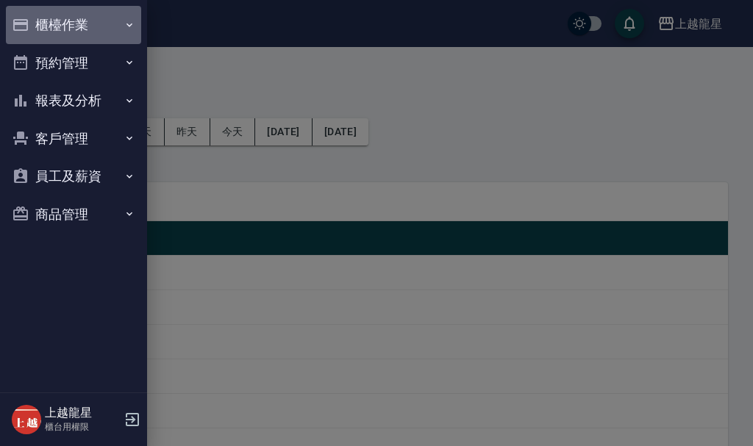
click at [82, 27] on button "櫃檯作業" at bounding box center [73, 25] width 135 height 38
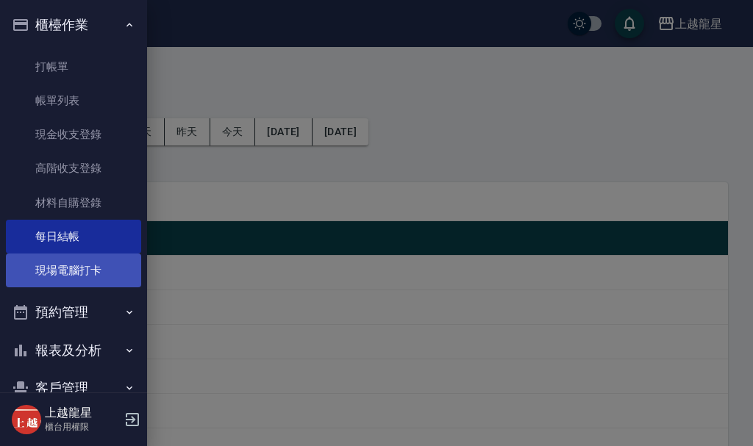
click at [50, 268] on link "現場電腦打卡" at bounding box center [73, 271] width 135 height 34
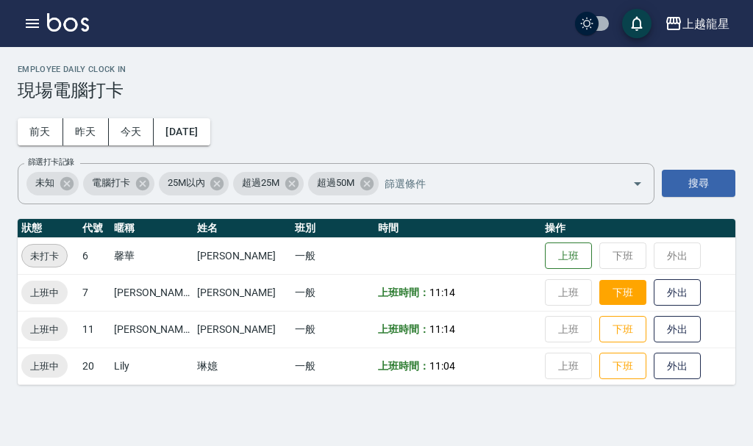
click at [619, 288] on button "下班" at bounding box center [622, 293] width 47 height 26
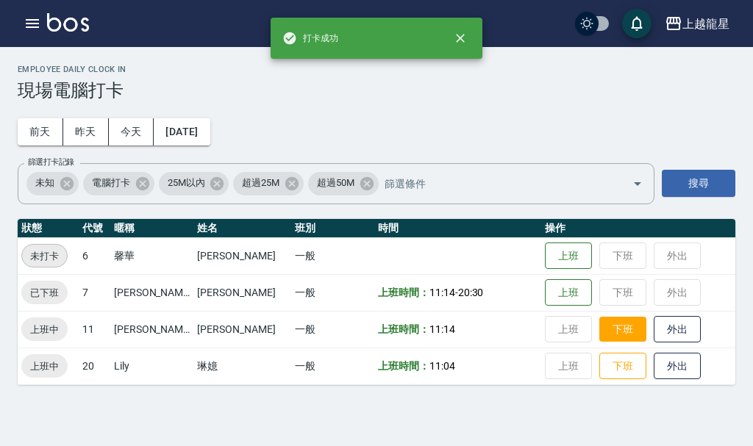
click at [599, 335] on button "下班" at bounding box center [622, 330] width 47 height 26
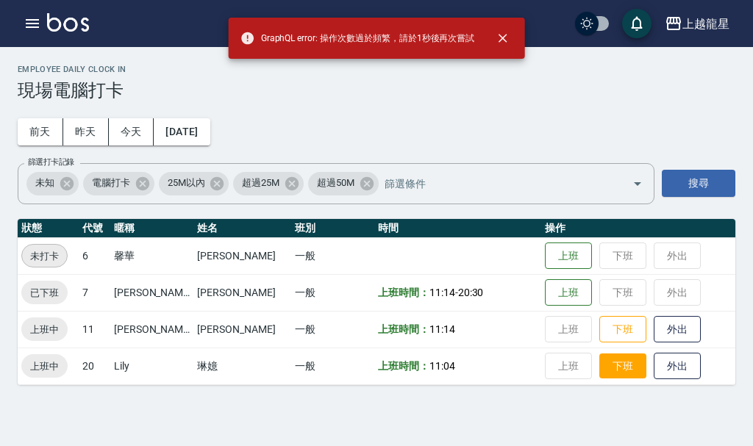
click at [599, 373] on button "下班" at bounding box center [622, 367] width 47 height 26
click at [599, 331] on button "下班" at bounding box center [622, 330] width 47 height 26
click at [599, 368] on button "下班" at bounding box center [622, 367] width 47 height 26
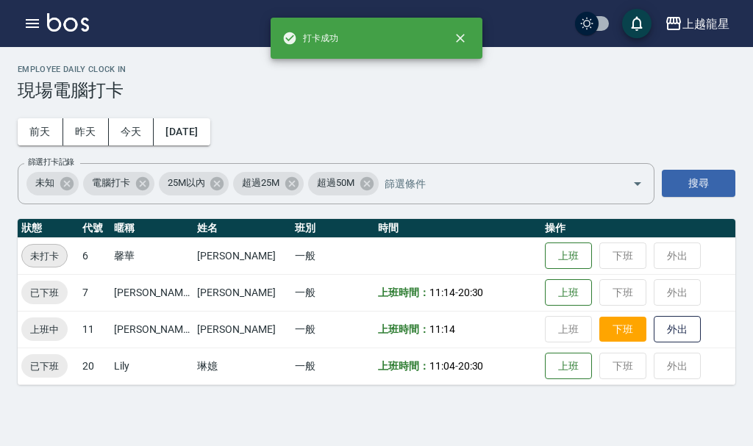
click at [604, 338] on button "下班" at bounding box center [622, 330] width 47 height 26
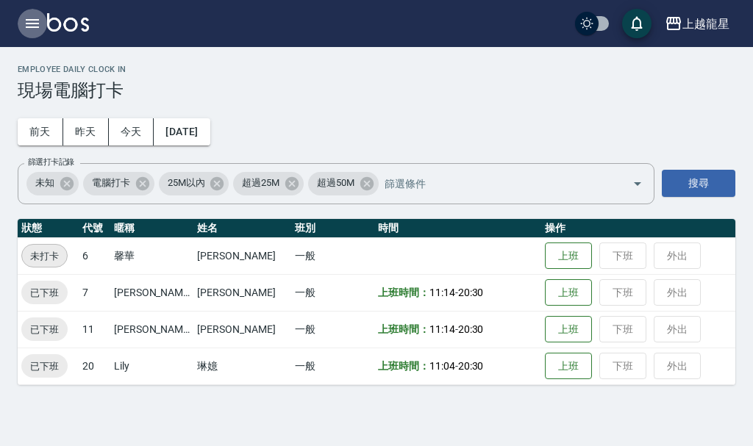
click at [21, 17] on button "button" at bounding box center [32, 23] width 29 height 29
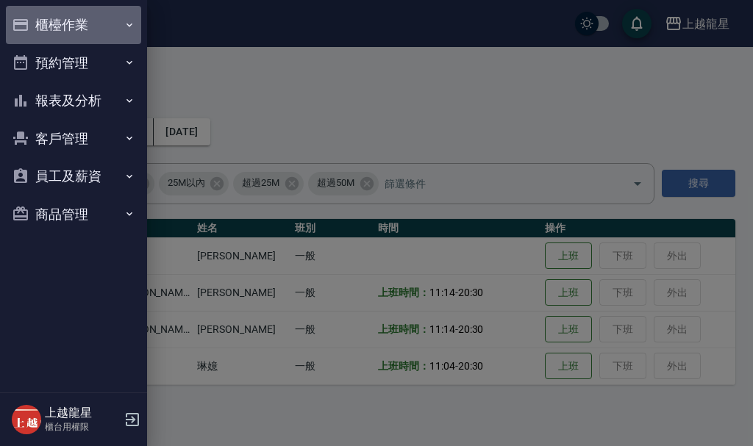
click at [58, 15] on button "櫃檯作業" at bounding box center [73, 25] width 135 height 38
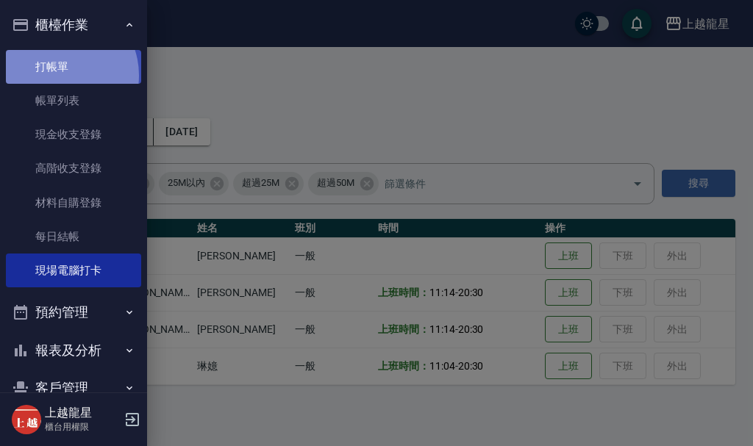
click at [59, 75] on link "打帳單" at bounding box center [73, 67] width 135 height 34
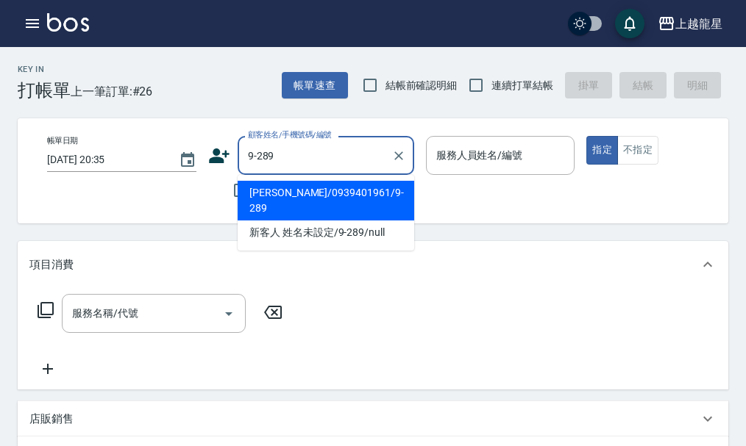
click at [271, 187] on li "[PERSON_NAME]/0939401961/9-289" at bounding box center [326, 201] width 177 height 40
type input "[PERSON_NAME]/0939401961/9-289"
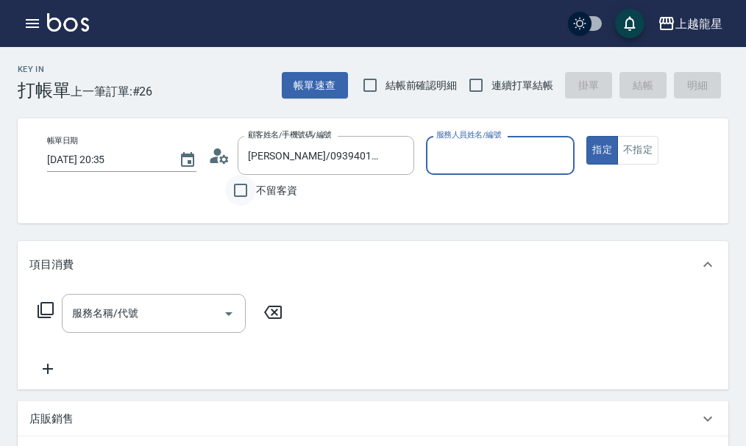
type input "雅君-7"
click at [220, 163] on icon at bounding box center [219, 156] width 22 height 22
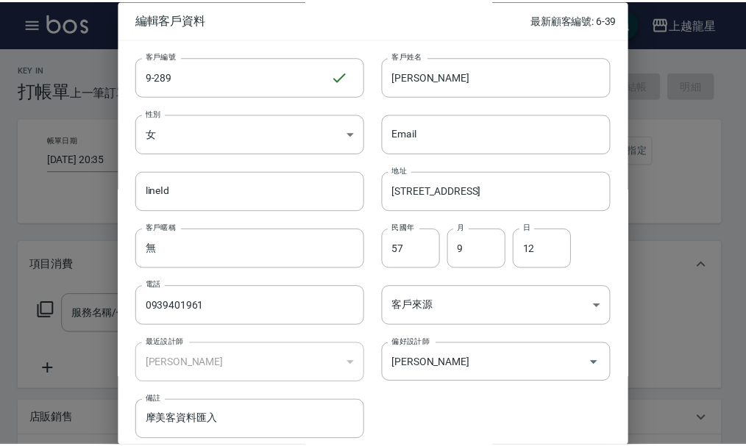
scroll to position [63, 0]
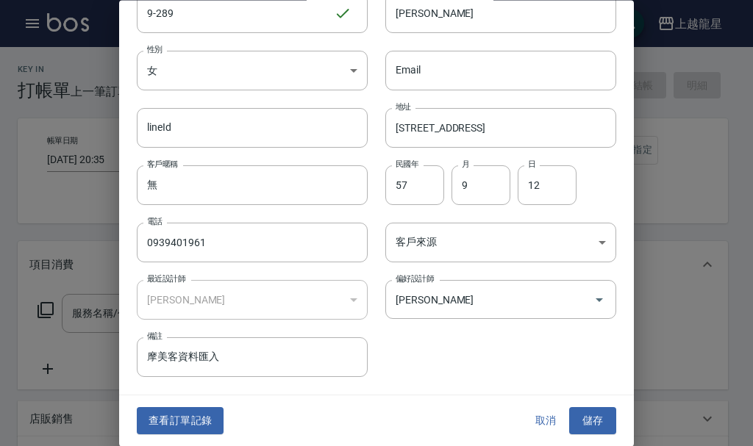
click at [549, 424] on button "取消" at bounding box center [545, 421] width 47 height 27
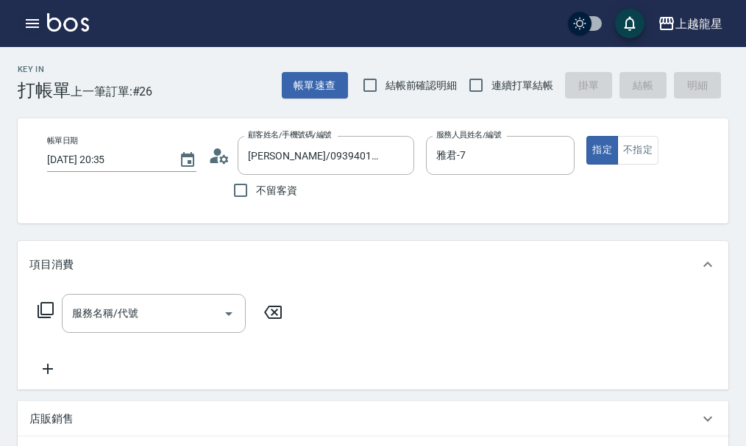
click at [32, 23] on icon "button" at bounding box center [32, 23] width 13 height 9
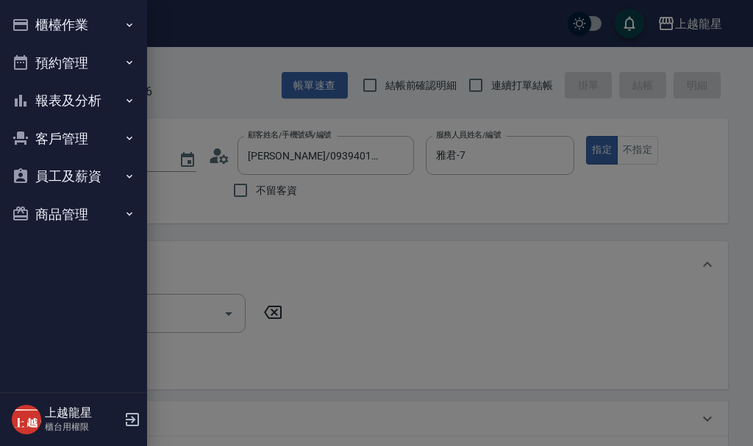
click at [39, 22] on button "櫃檯作業" at bounding box center [73, 25] width 135 height 38
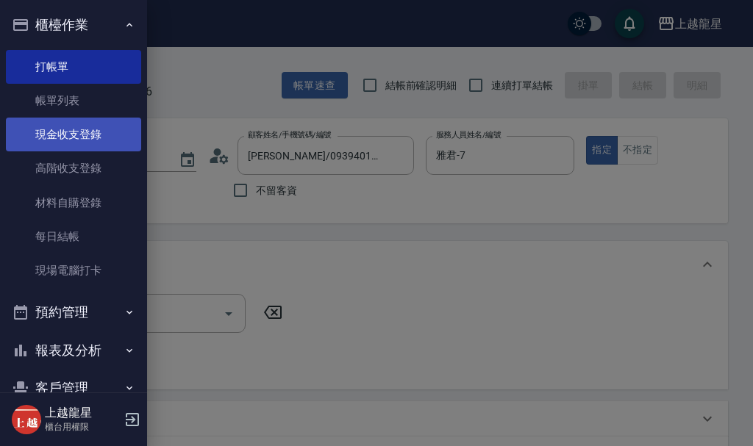
click at [77, 138] on link "現金收支登錄" at bounding box center [73, 135] width 135 height 34
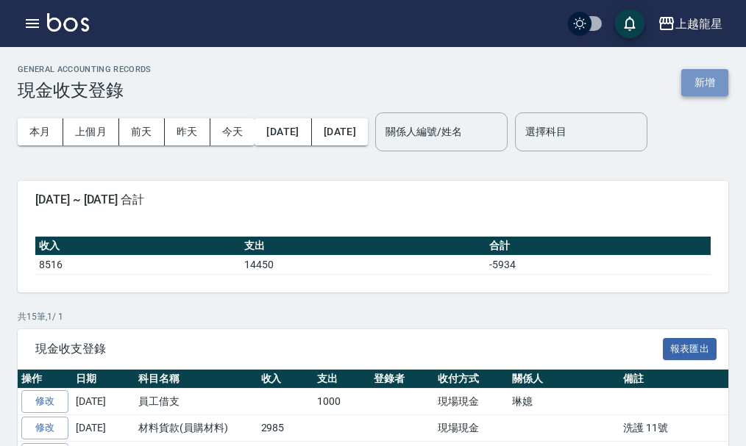
click at [698, 83] on button "新增" at bounding box center [704, 82] width 47 height 27
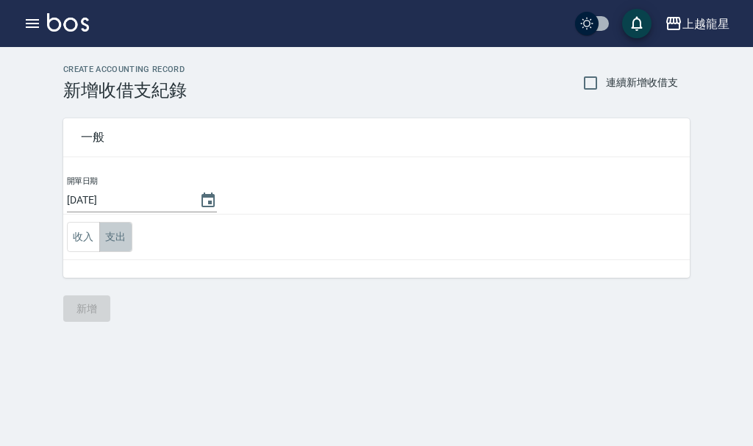
click at [121, 238] on button "支出" at bounding box center [115, 237] width 33 height 30
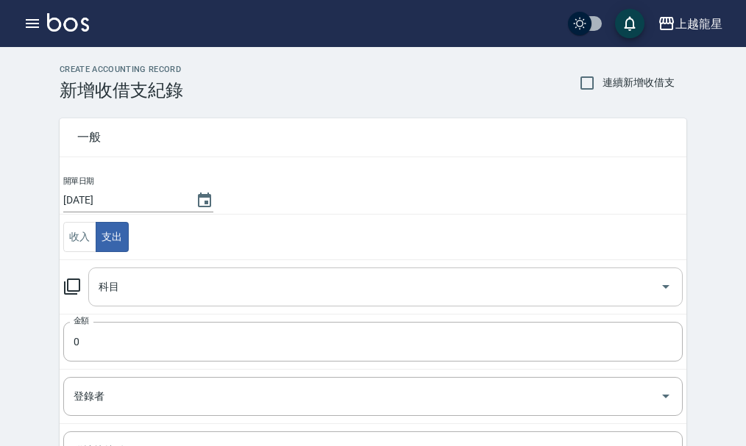
drag, startPoint x: 104, startPoint y: 307, endPoint x: 110, endPoint y: 296, distance: 12.5
click at [106, 304] on td "科目 科目" at bounding box center [373, 287] width 627 height 54
click at [112, 294] on input "科目" at bounding box center [374, 287] width 559 height 26
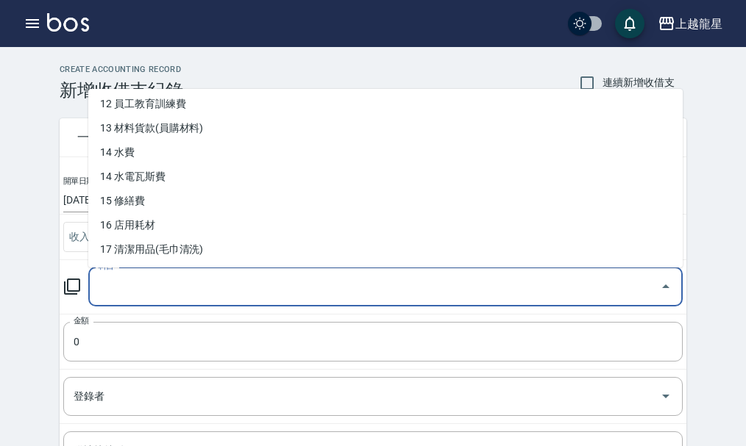
scroll to position [368, 0]
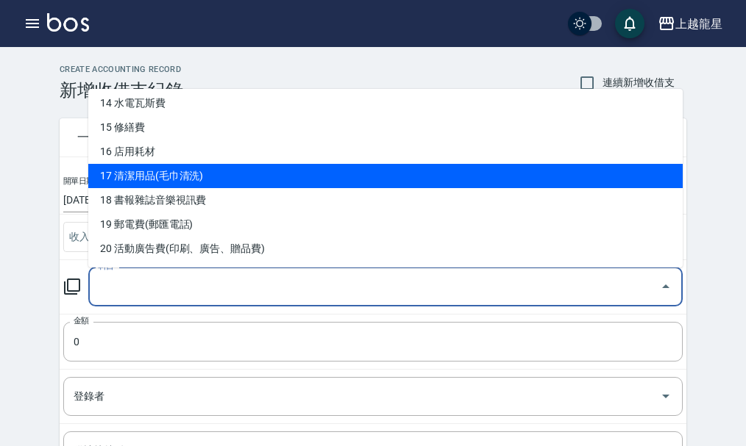
click at [204, 179] on li "17 清潔用品(毛巾清洗)" at bounding box center [385, 176] width 594 height 24
type input "17 清潔用品(毛巾清洗)"
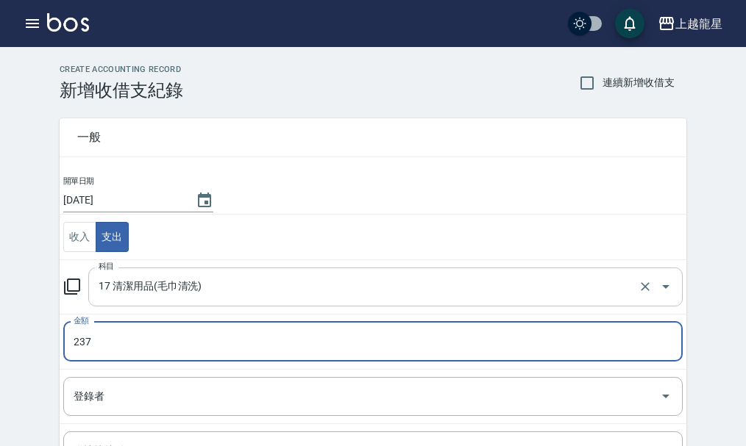
type input "237"
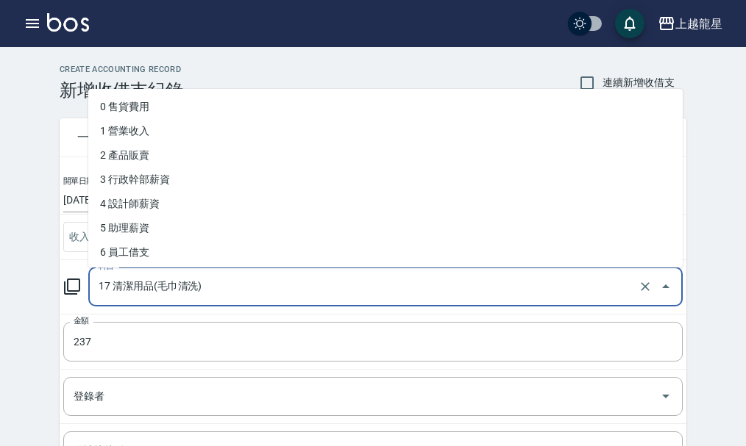
click at [212, 279] on input "17 清潔用品(毛巾清洗)" at bounding box center [365, 287] width 540 height 26
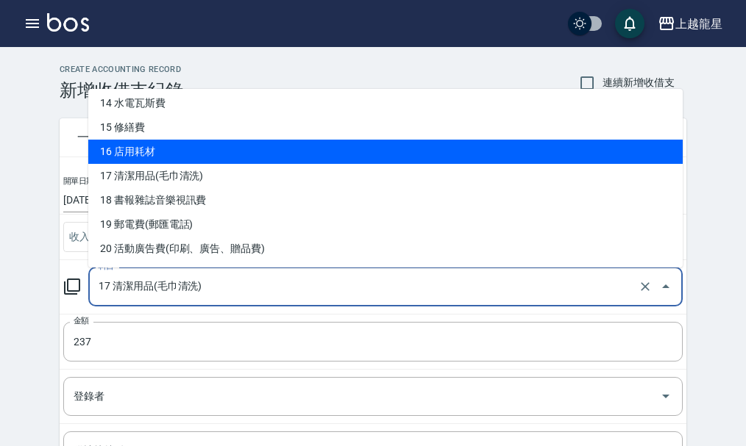
click at [182, 152] on li "16 店用耗材" at bounding box center [385, 152] width 594 height 24
type input "16 店用耗材"
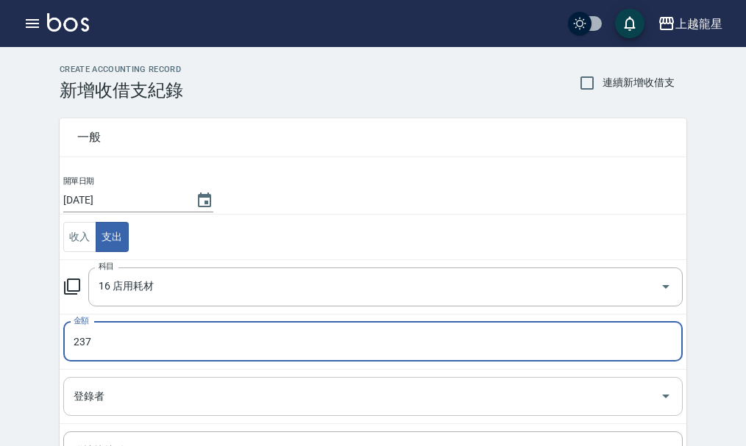
scroll to position [203, 0]
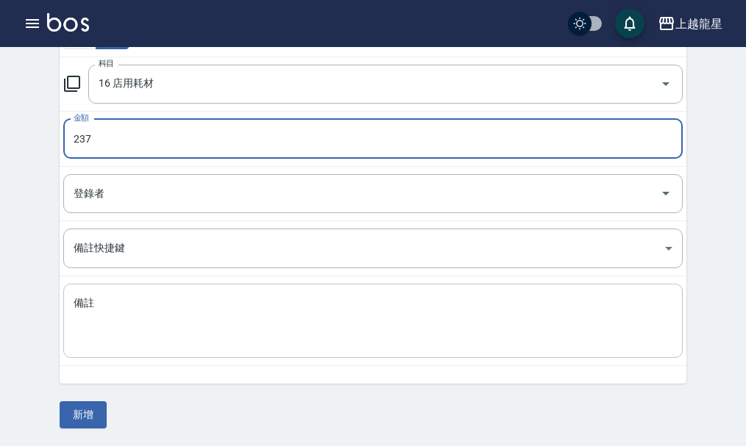
click at [114, 328] on textarea "備註" at bounding box center [373, 321] width 599 height 50
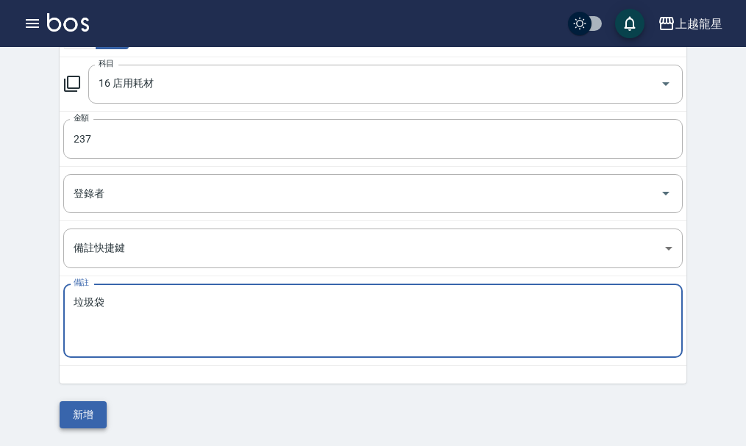
type textarea "垃圾袋"
click at [65, 411] on button "新增" at bounding box center [83, 415] width 47 height 27
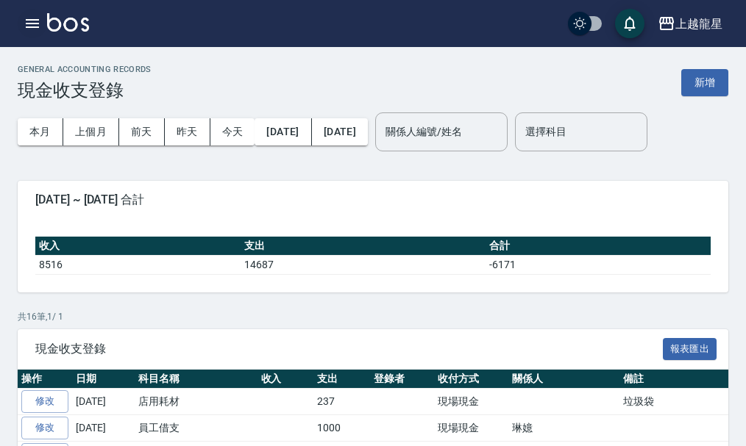
click at [34, 18] on button "button" at bounding box center [32, 23] width 29 height 29
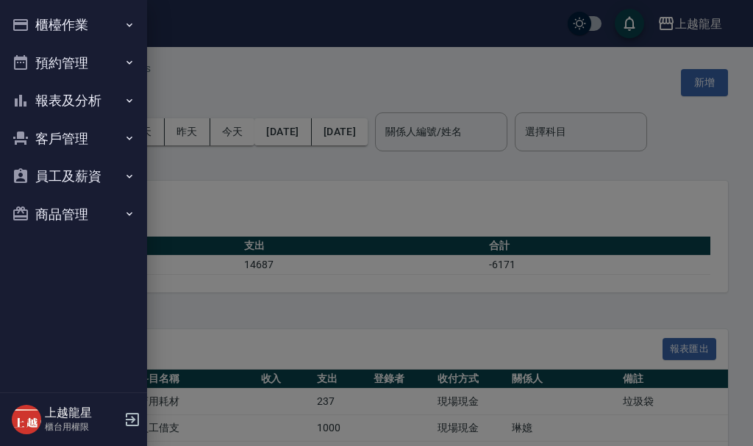
click at [76, 31] on button "櫃檯作業" at bounding box center [73, 25] width 135 height 38
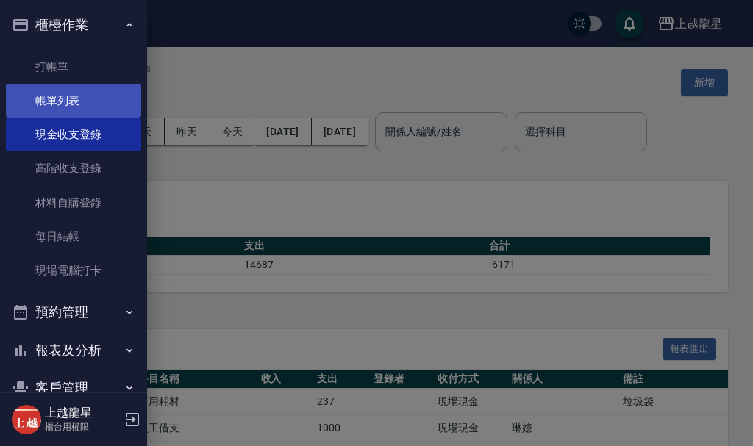
click at [95, 101] on link "帳單列表" at bounding box center [73, 101] width 135 height 34
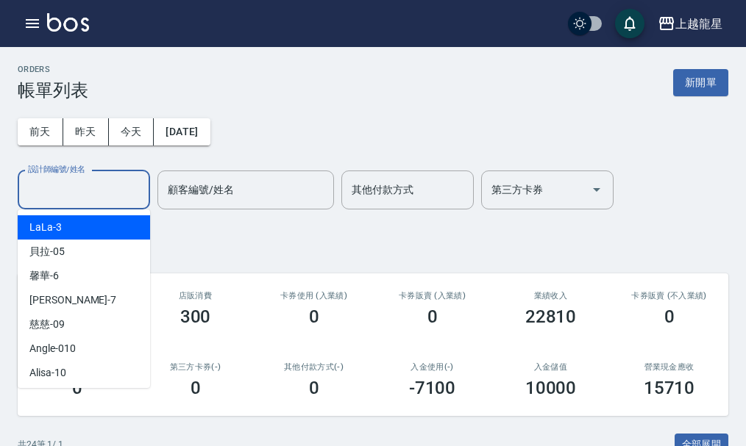
click at [107, 193] on input "設計師編號/姓名" at bounding box center [83, 190] width 119 height 26
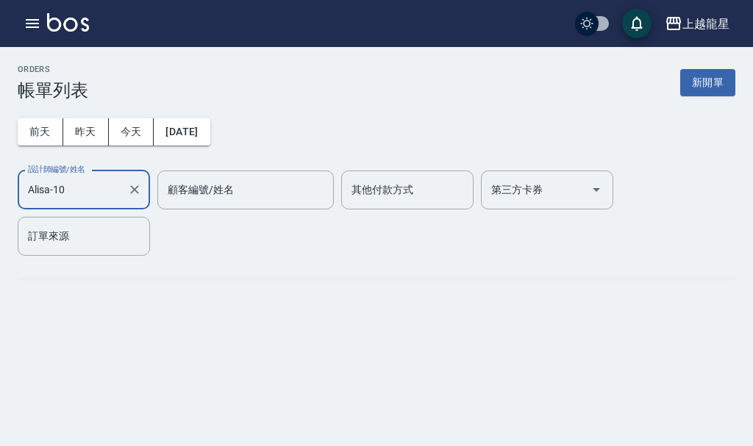
type input "Alisa-10"
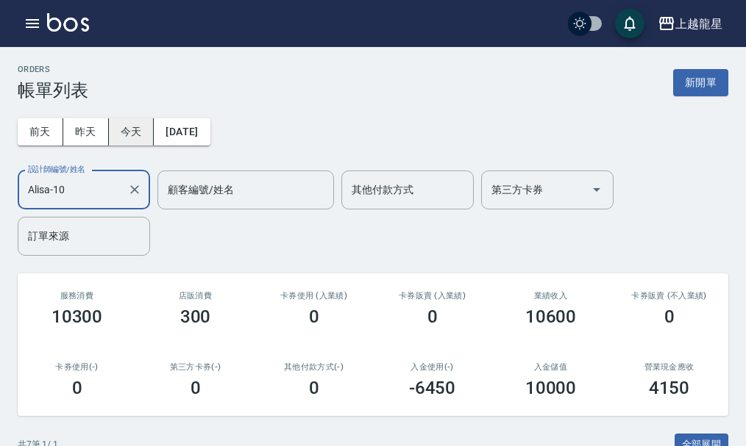
click at [141, 139] on button "今天" at bounding box center [132, 131] width 46 height 27
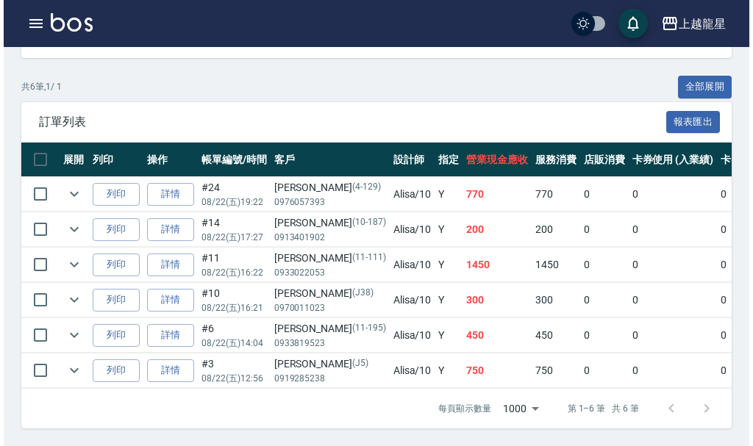
scroll to position [1, 0]
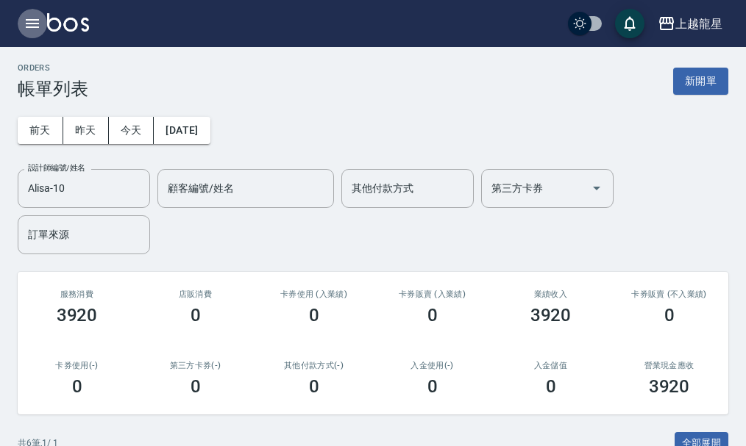
click at [27, 28] on icon "button" at bounding box center [32, 23] width 13 height 9
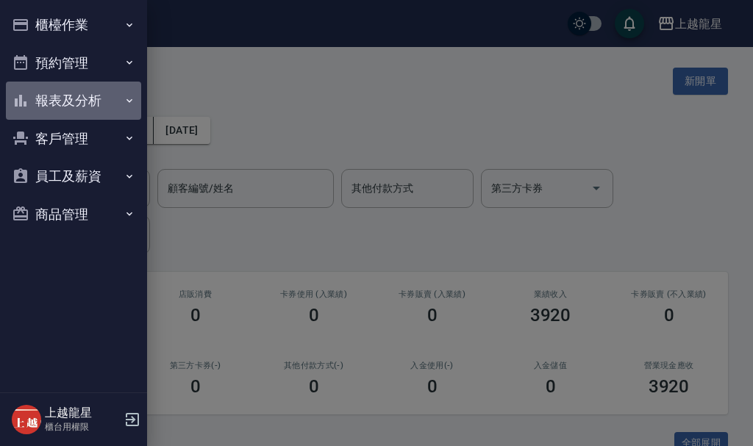
click at [90, 92] on button "報表及分析" at bounding box center [73, 101] width 135 height 38
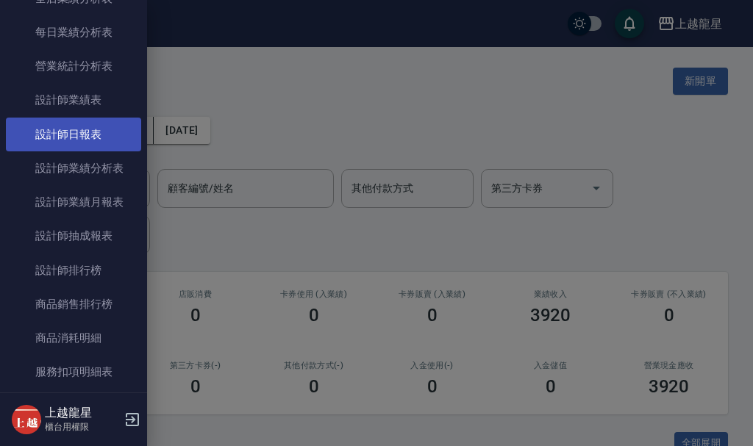
scroll to position [441, 0]
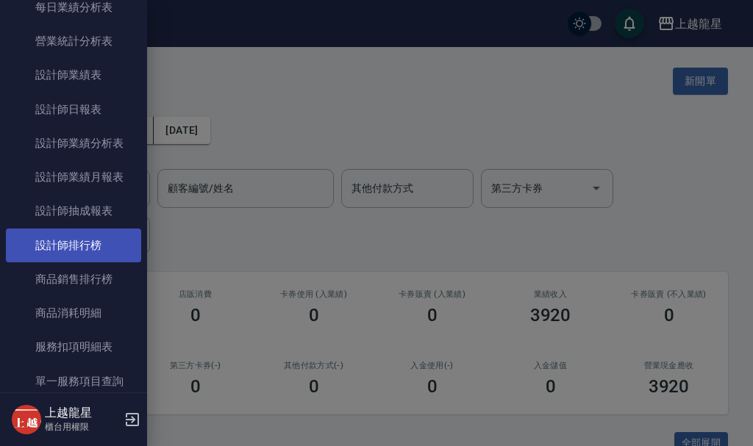
click at [96, 239] on link "設計師排行榜" at bounding box center [73, 246] width 135 height 34
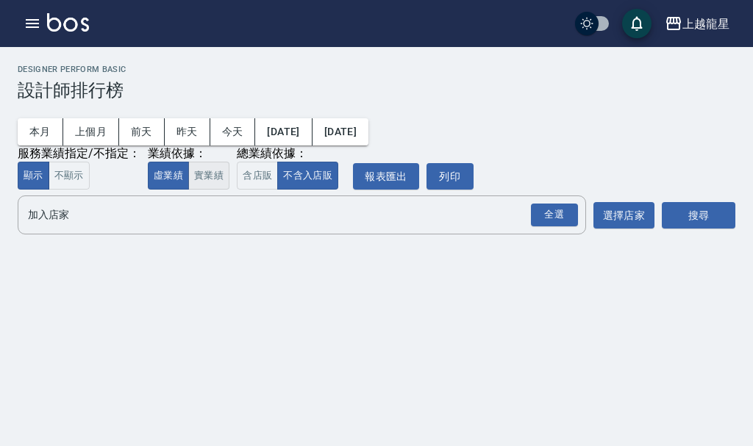
click at [202, 183] on button "實業績" at bounding box center [208, 176] width 41 height 29
click at [201, 210] on input "加入店家" at bounding box center [290, 215] width 533 height 26
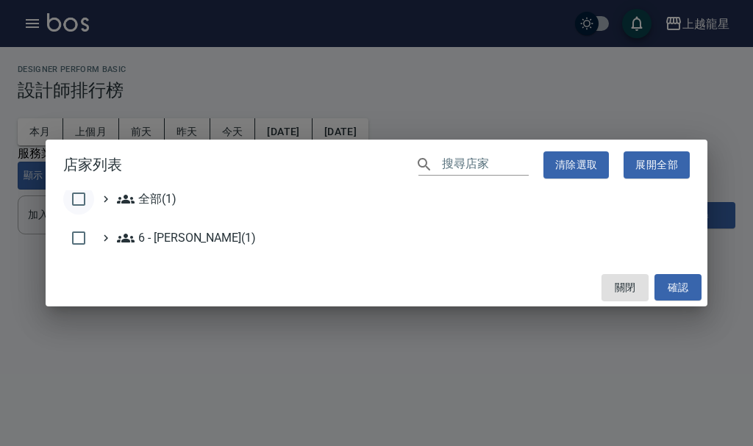
click at [81, 198] on input "checkbox" at bounding box center [78, 199] width 31 height 31
checkbox input "true"
click at [676, 294] on button "確認" at bounding box center [678, 287] width 47 height 27
checkbox input "false"
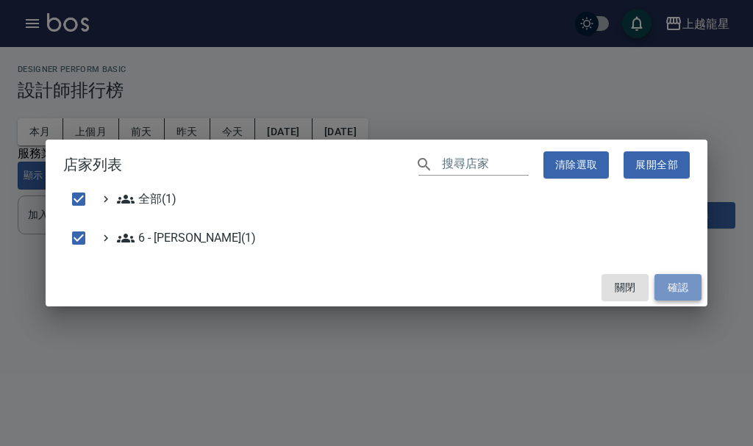
checkbox input "false"
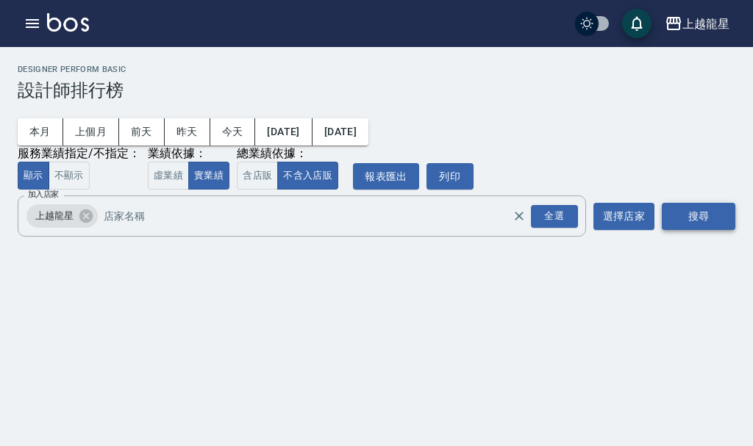
click at [683, 217] on button "搜尋" at bounding box center [699, 216] width 74 height 27
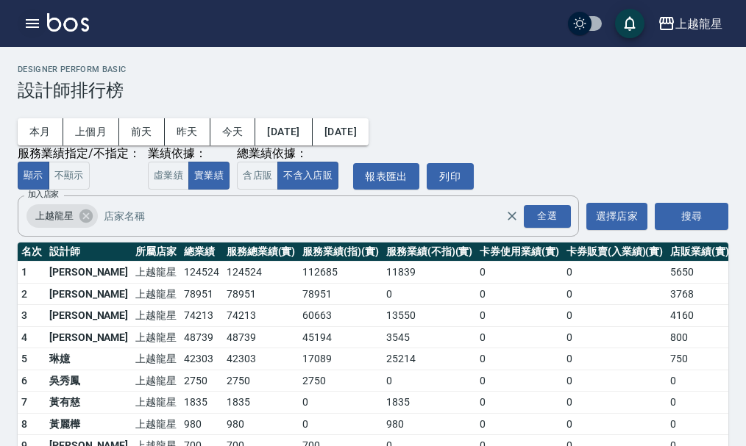
drag, startPoint x: 22, startPoint y: 20, endPoint x: 29, endPoint y: 24, distance: 8.2
click at [29, 24] on button "button" at bounding box center [32, 23] width 29 height 29
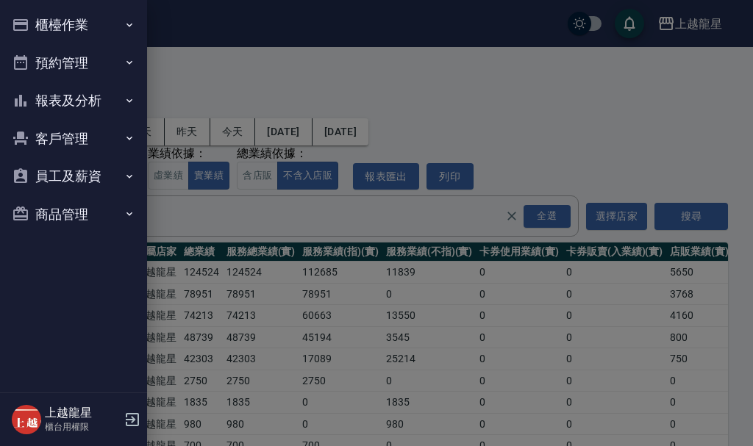
click at [45, 28] on button "櫃檯作業" at bounding box center [73, 25] width 135 height 38
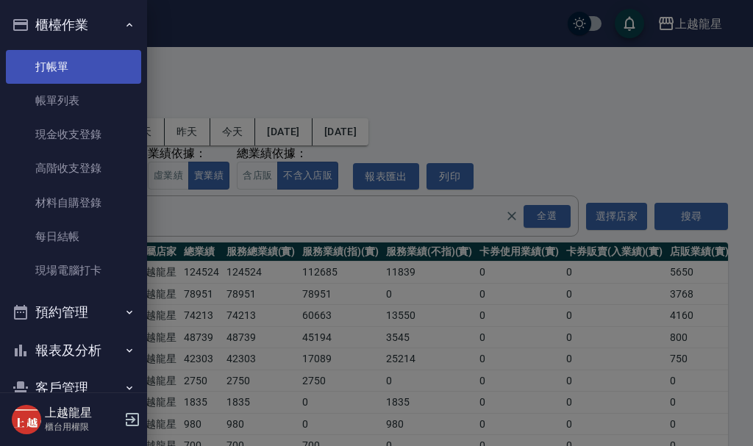
click at [77, 65] on link "打帳單" at bounding box center [73, 67] width 135 height 34
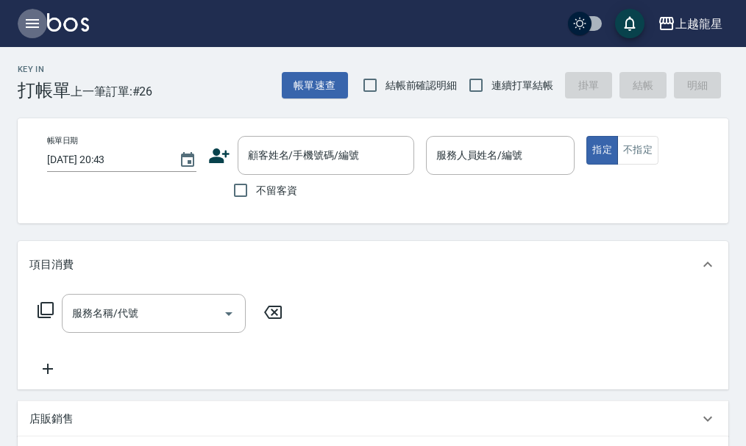
click at [39, 24] on icon "button" at bounding box center [32, 23] width 13 height 9
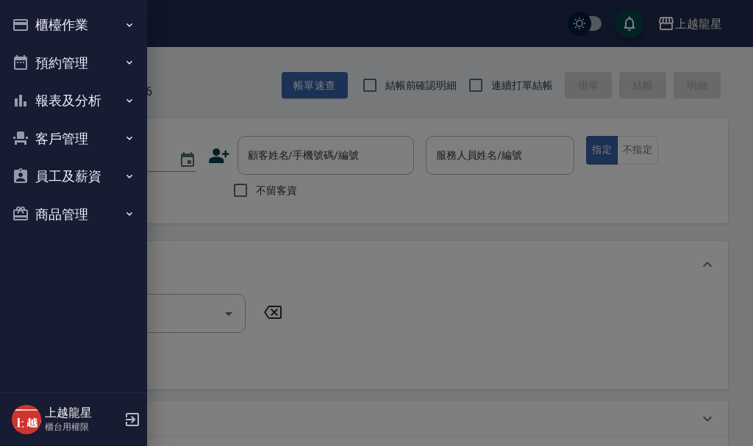
click at [95, 102] on button "報表及分析" at bounding box center [73, 101] width 135 height 38
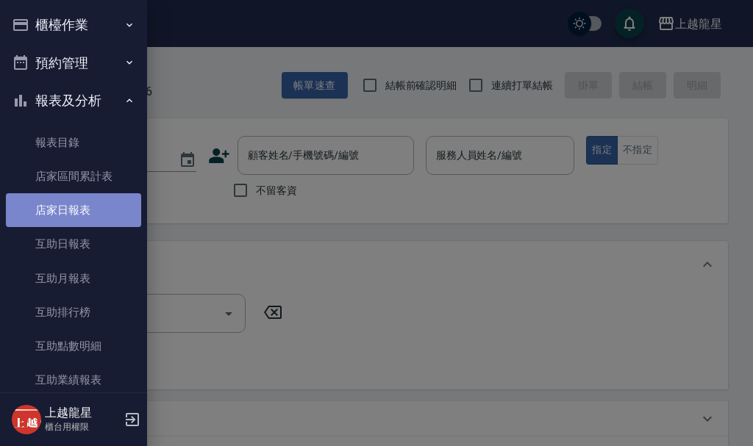
click at [96, 216] on link "店家日報表" at bounding box center [73, 210] width 135 height 34
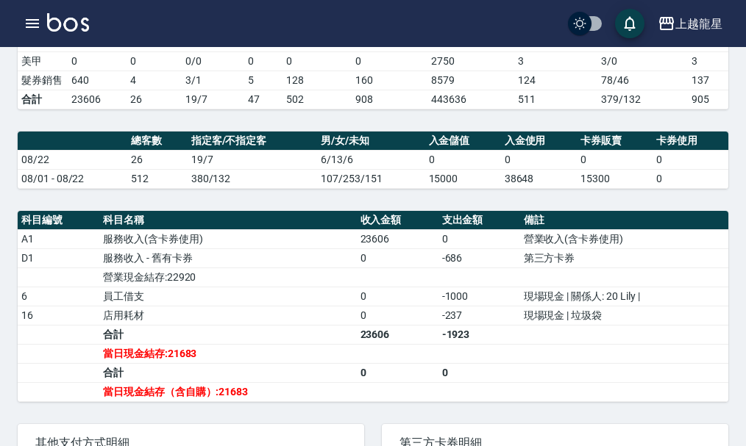
scroll to position [368, 0]
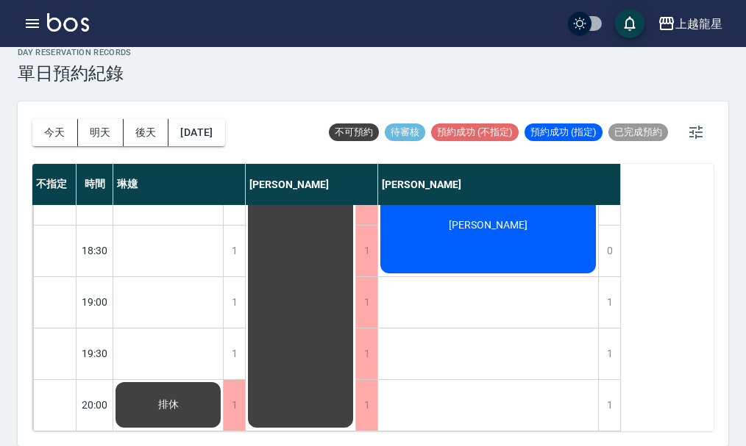
scroll to position [418, 0]
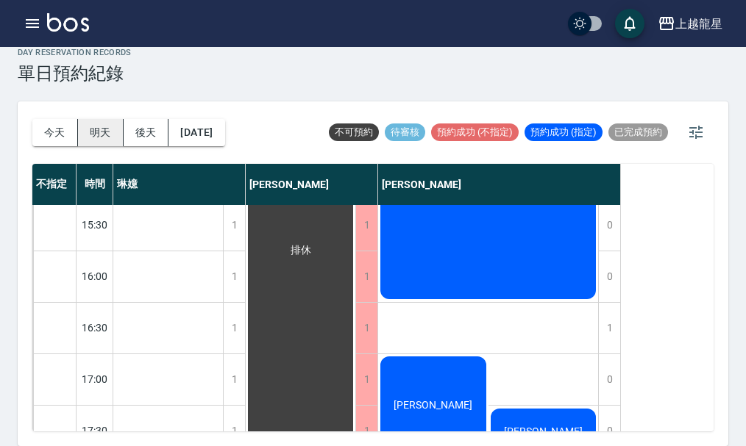
click at [107, 138] on button "明天" at bounding box center [101, 132] width 46 height 27
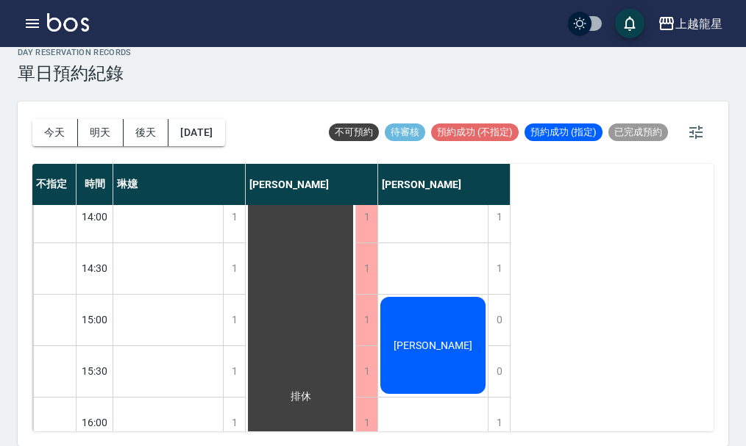
scroll to position [271, 0]
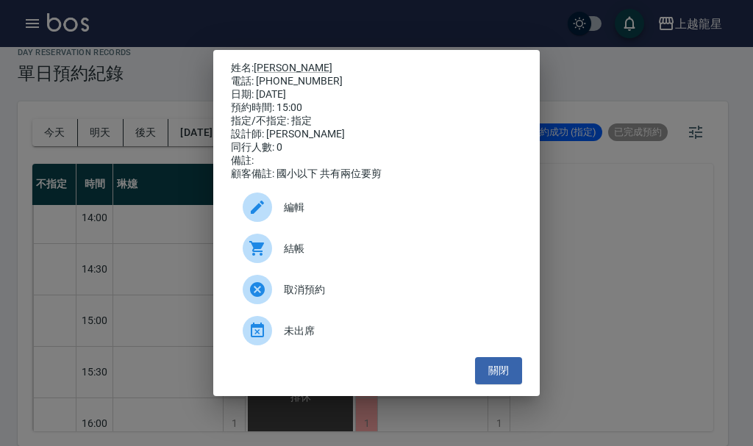
click at [601, 300] on div "姓名: 林芳怡 電話: 0915871119 日期: 2025/08/23 預約時間: 15:00 指定/不指定: 指定 設計師: 曾雅君 同行人數: 0 備…" at bounding box center [376, 223] width 753 height 446
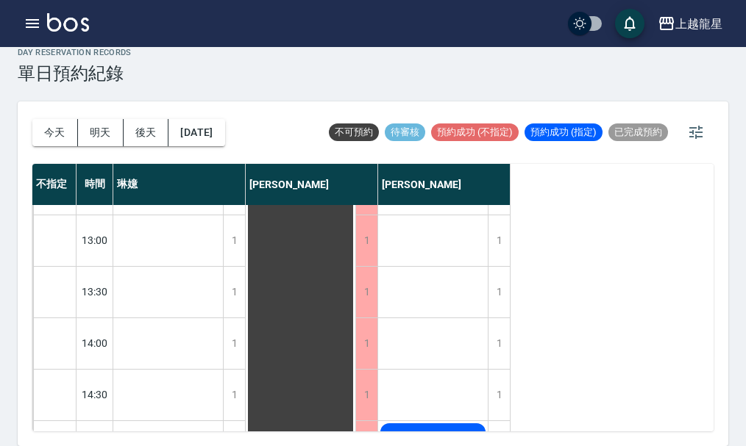
scroll to position [0, 0]
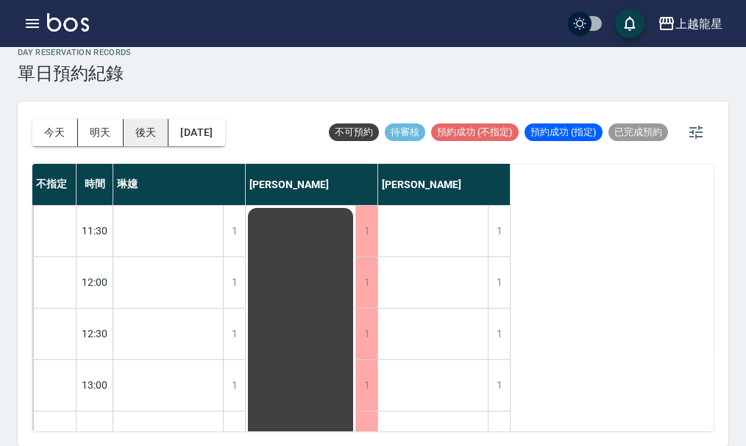
click at [156, 140] on button "後天" at bounding box center [147, 132] width 46 height 27
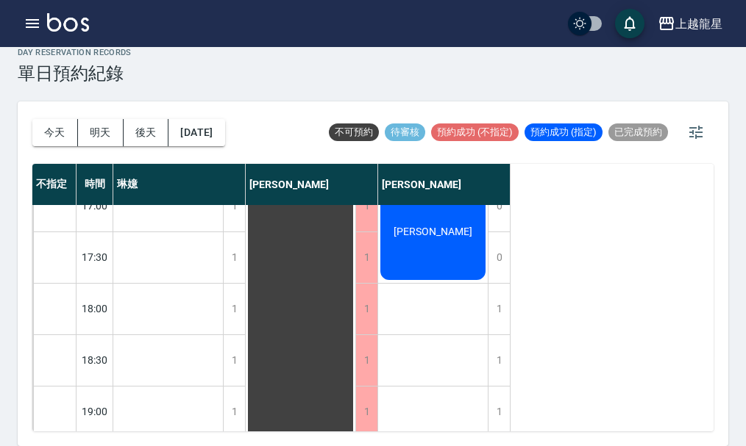
scroll to position [712, 0]
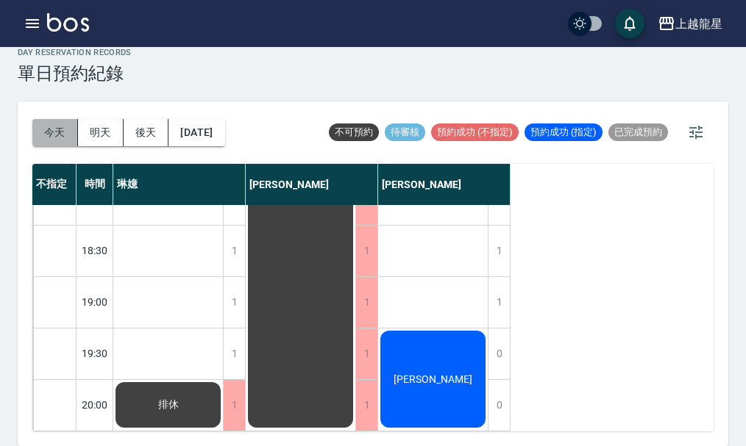
click at [65, 129] on button "今天" at bounding box center [55, 132] width 46 height 27
